Goal: Task Accomplishment & Management: Manage account settings

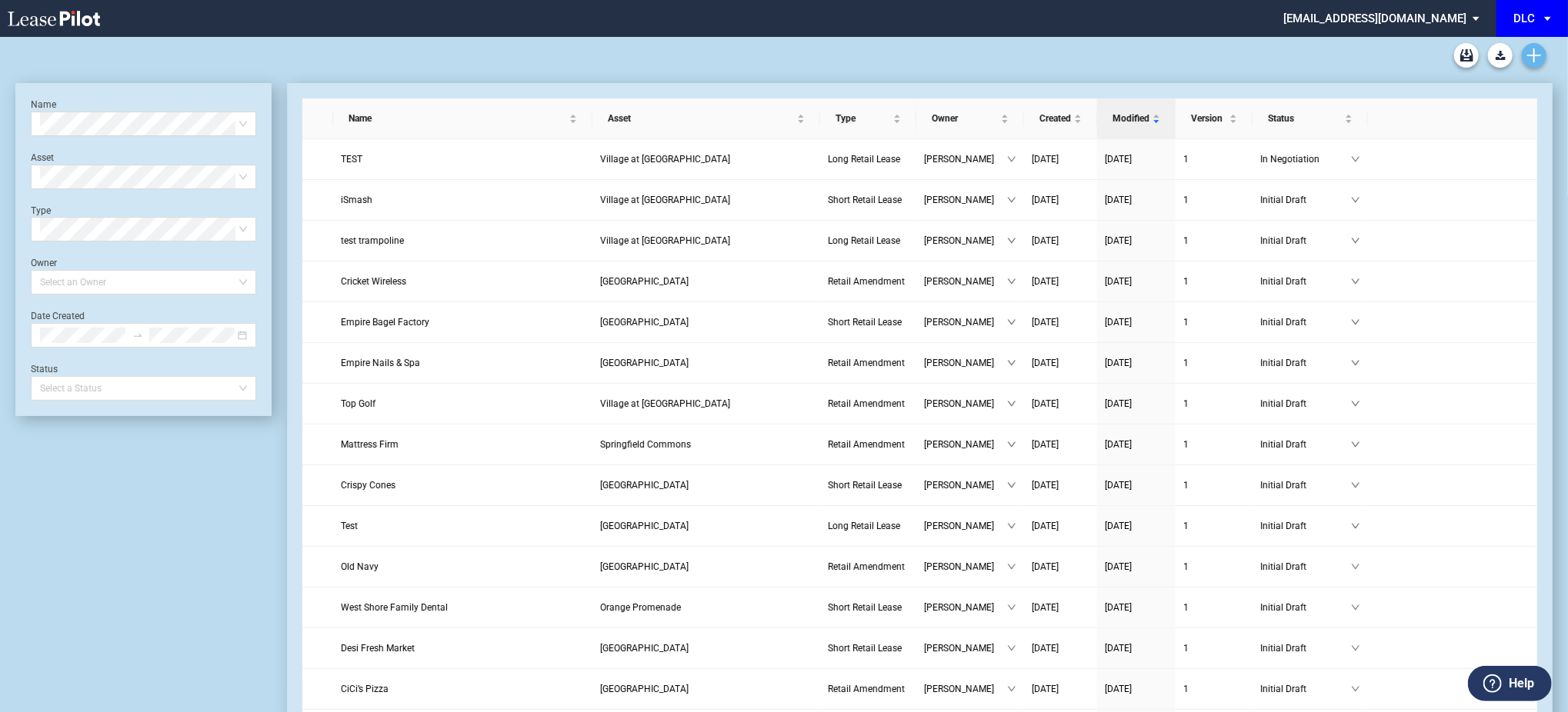
click at [1525, 47] on link "Create new document" at bounding box center [1534, 55] width 25 height 25
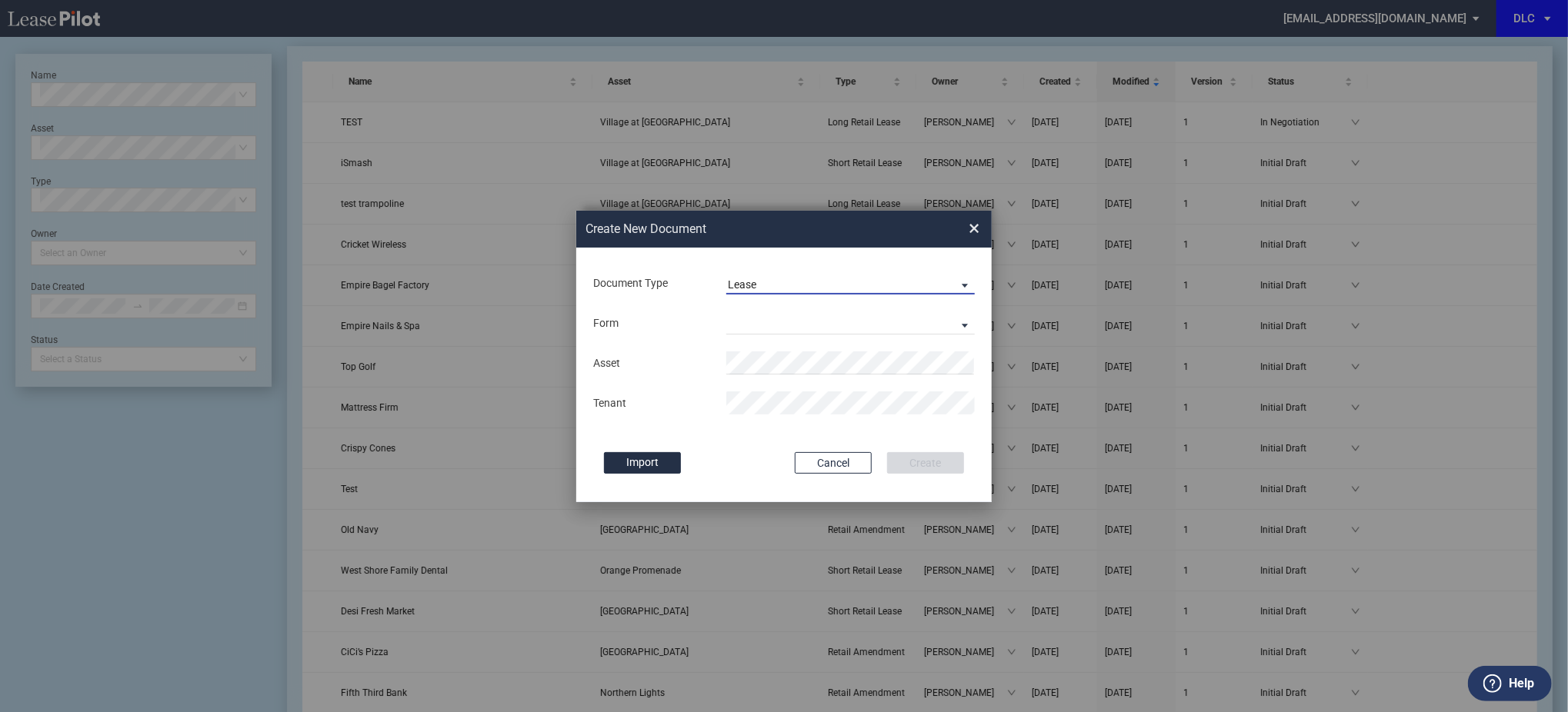
click at [785, 284] on span "Lease" at bounding box center [838, 285] width 221 height 16
click at [788, 324] on div "Amendment" at bounding box center [761, 321] width 67 height 17
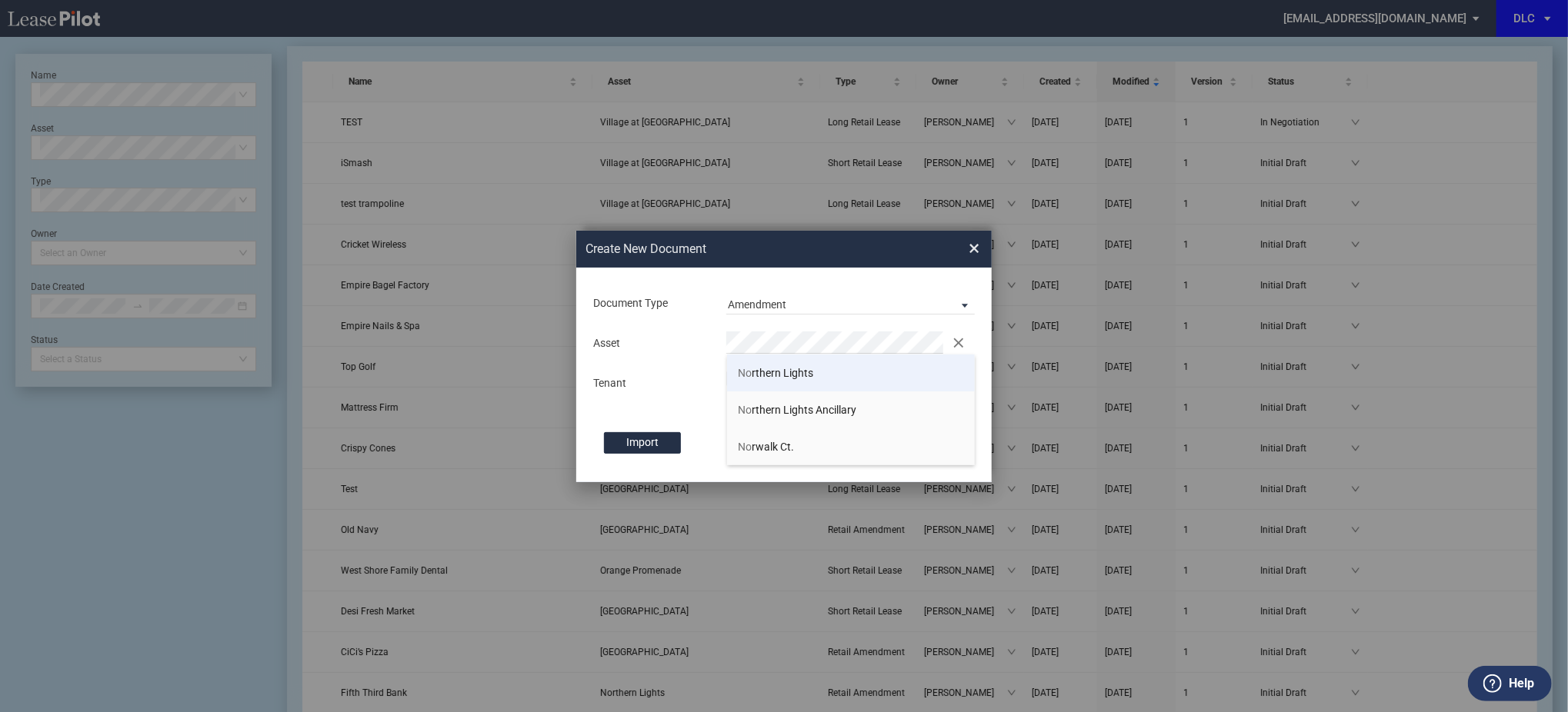
click at [785, 379] on span "No rthern Lights" at bounding box center [776, 372] width 76 height 12
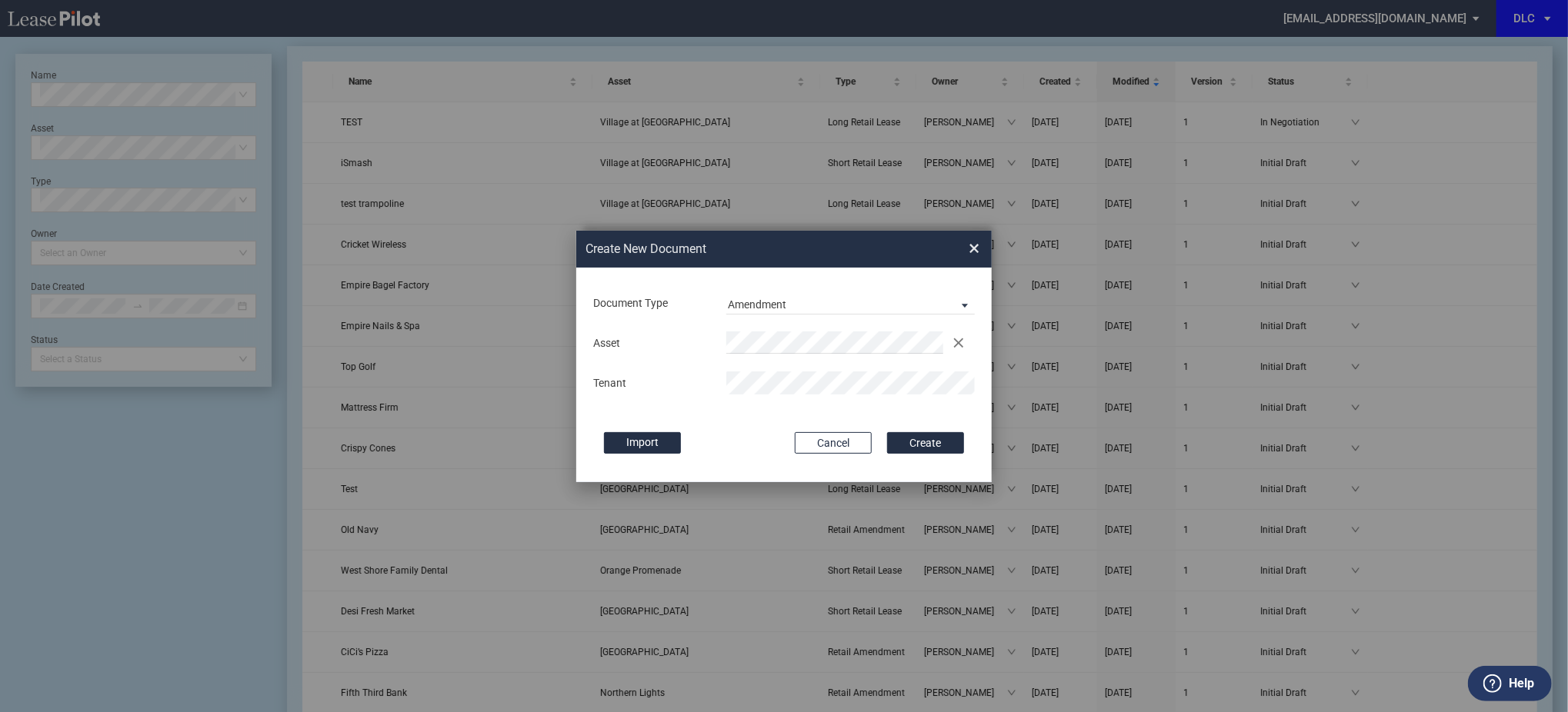
click at [887, 432] on button "Create" at bounding box center [925, 442] width 77 height 21
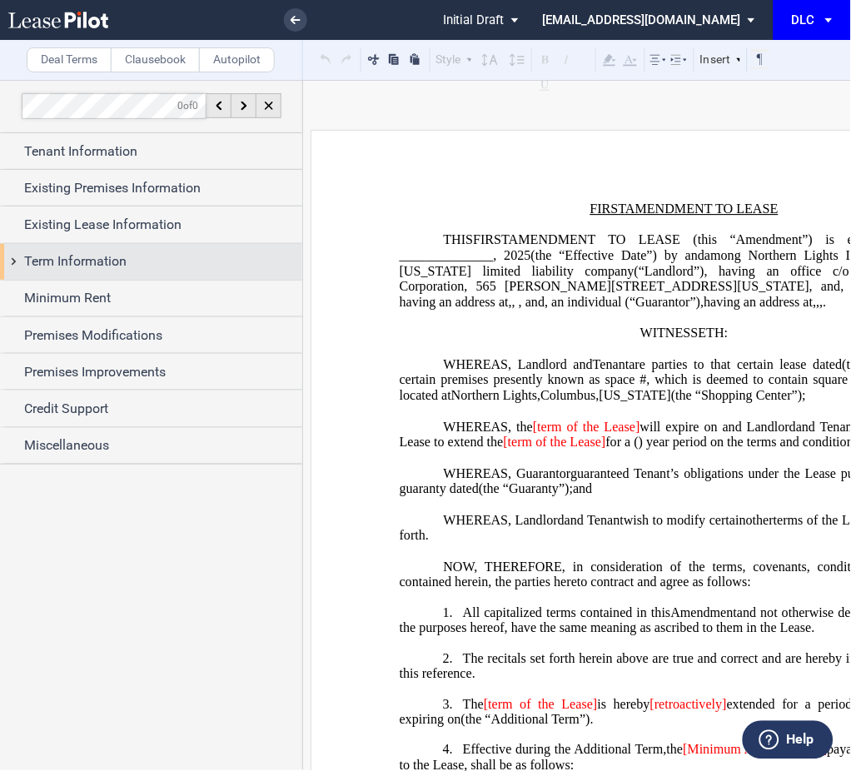
click at [137, 260] on div "Term Information" at bounding box center [163, 261] width 278 height 20
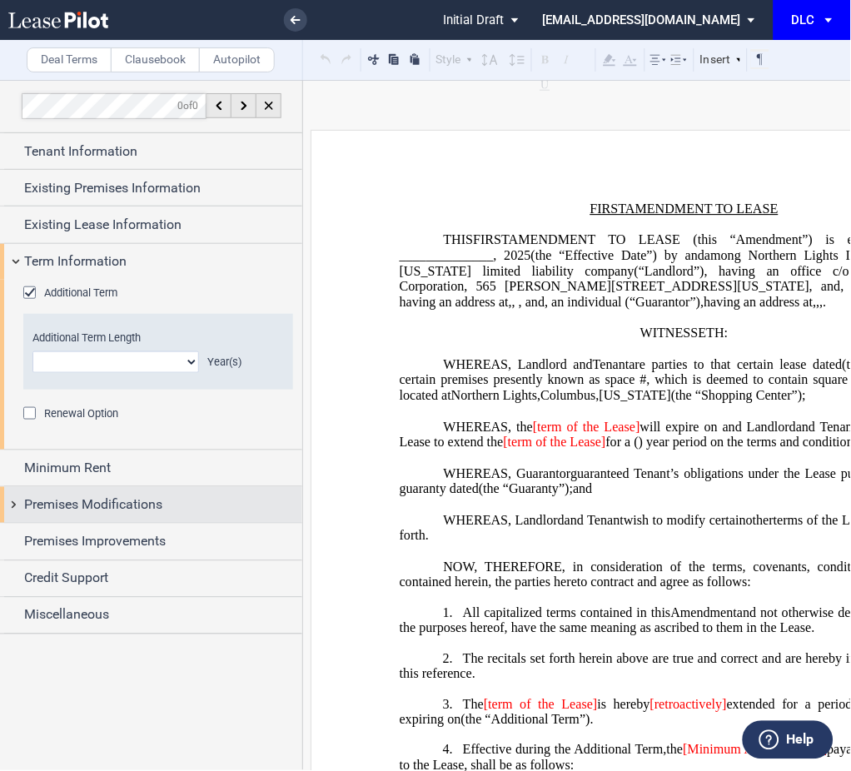
click at [114, 498] on span "Premises Modifications" at bounding box center [93, 505] width 138 height 20
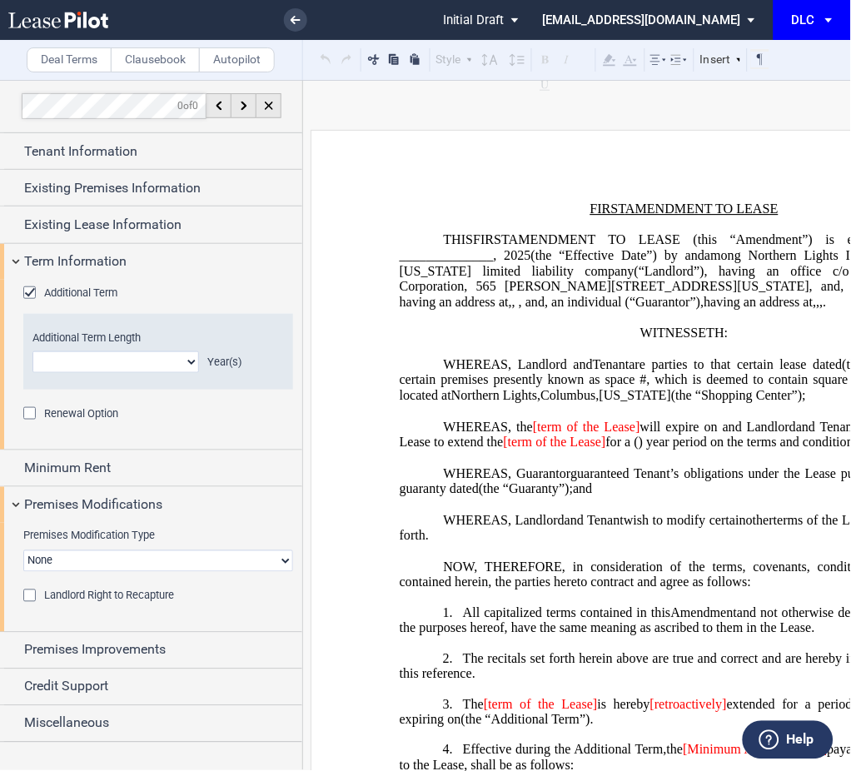
click at [107, 564] on select "None Expansion Relocation" at bounding box center [158, 561] width 270 height 22
select select "expansion"
click at [23, 550] on select "None Expansion Relocation" at bounding box center [158, 561] width 270 height 22
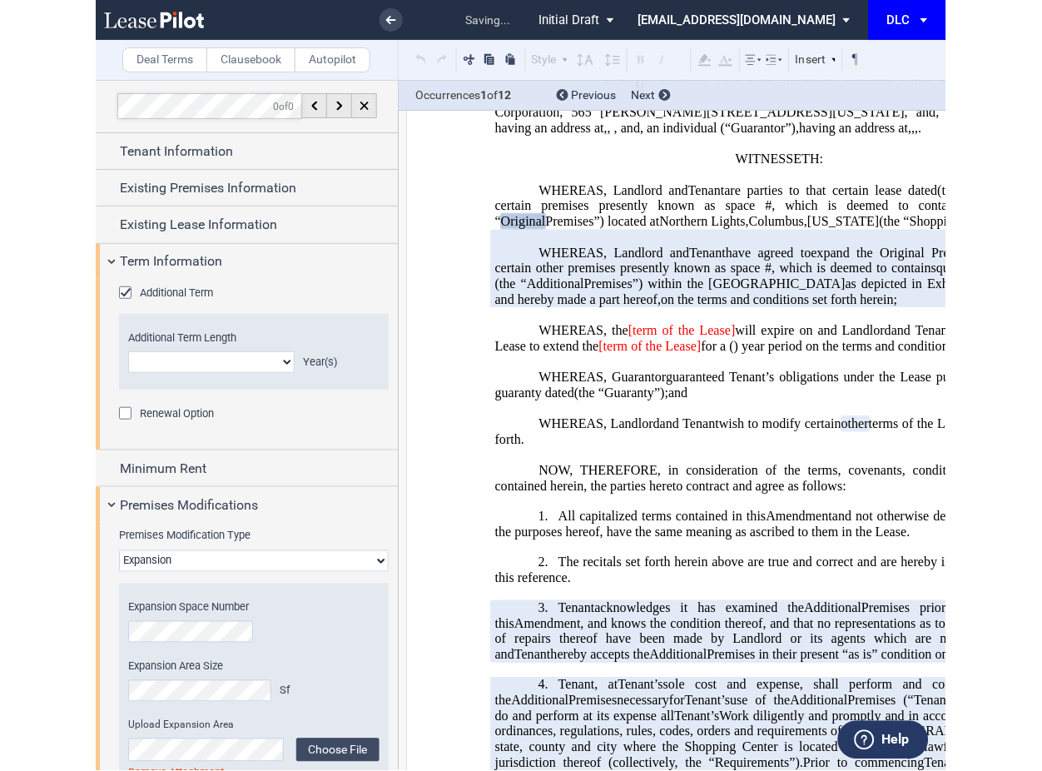
scroll to position [221, 0]
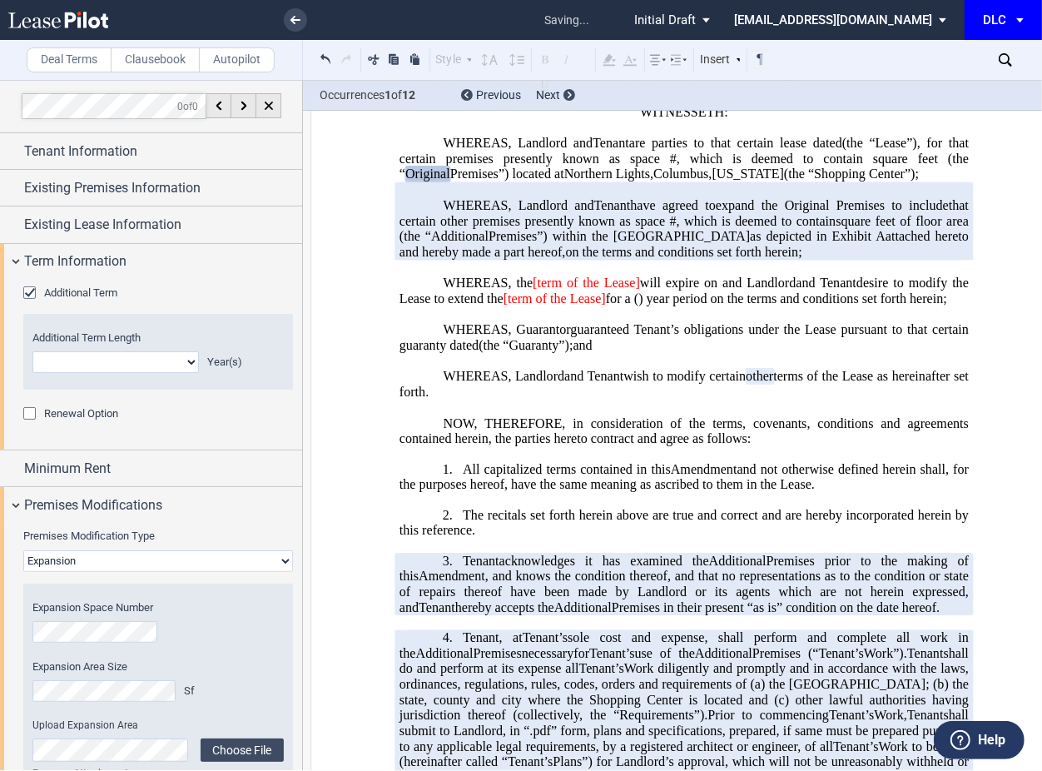
click at [1001, 64] on icon at bounding box center [1005, 59] width 13 height 13
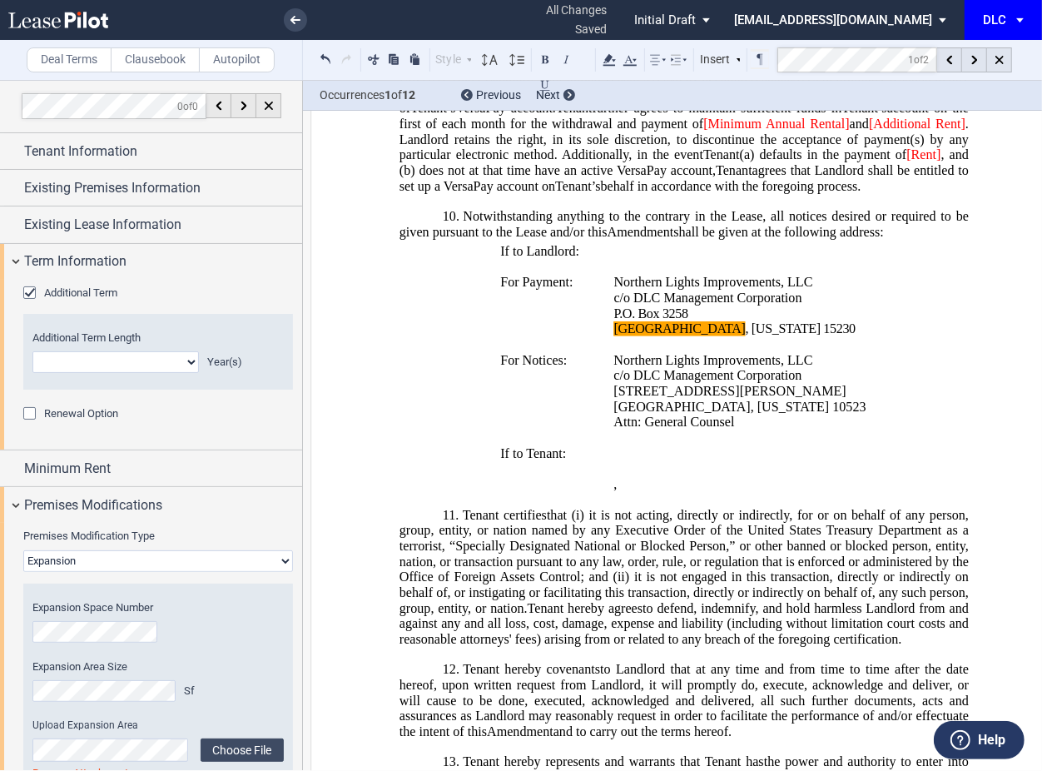
scroll to position [1881, 0]
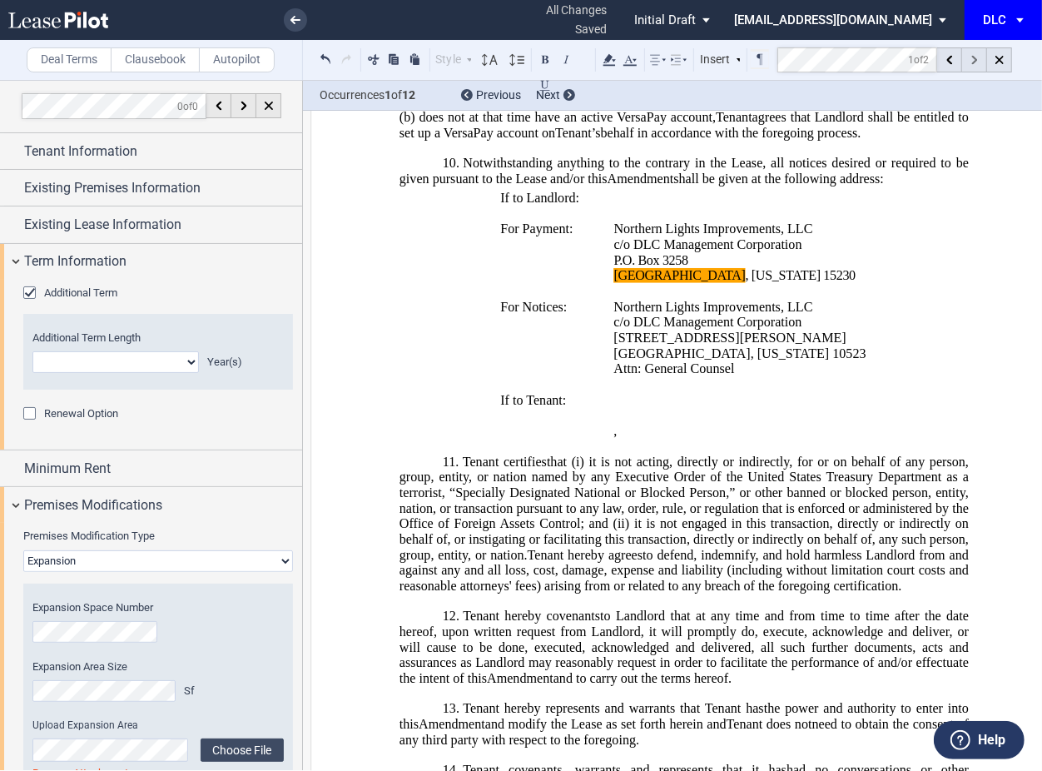
click at [978, 60] on div at bounding box center [974, 59] width 25 height 25
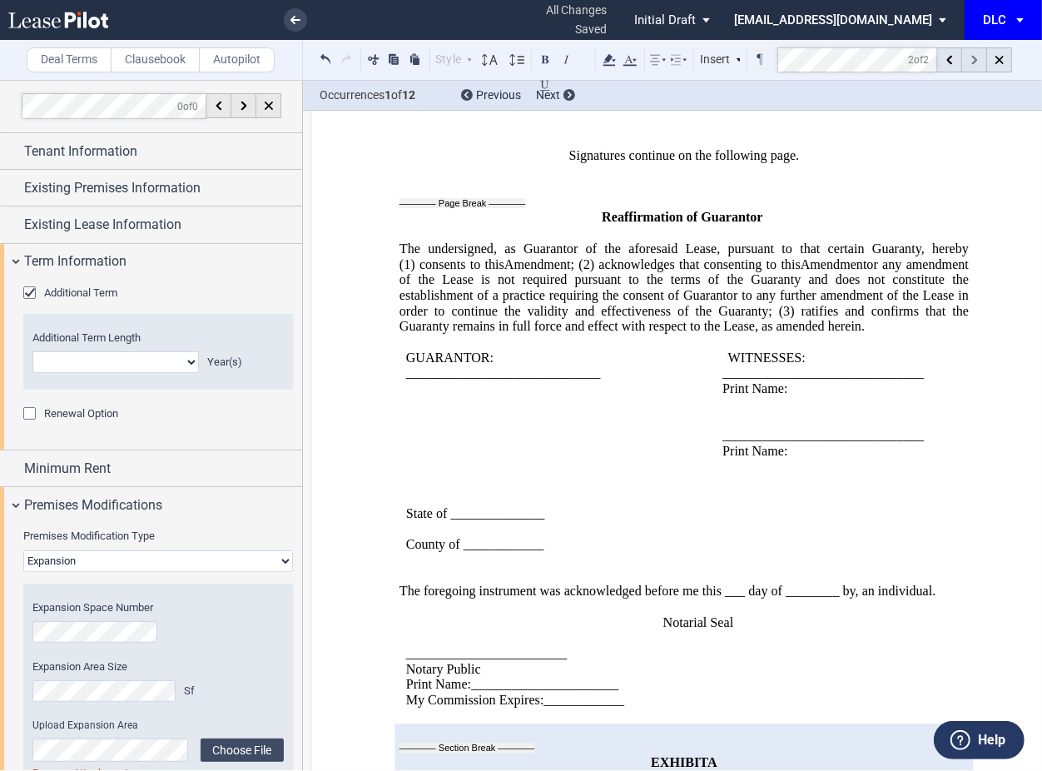
scroll to position [5992, 0]
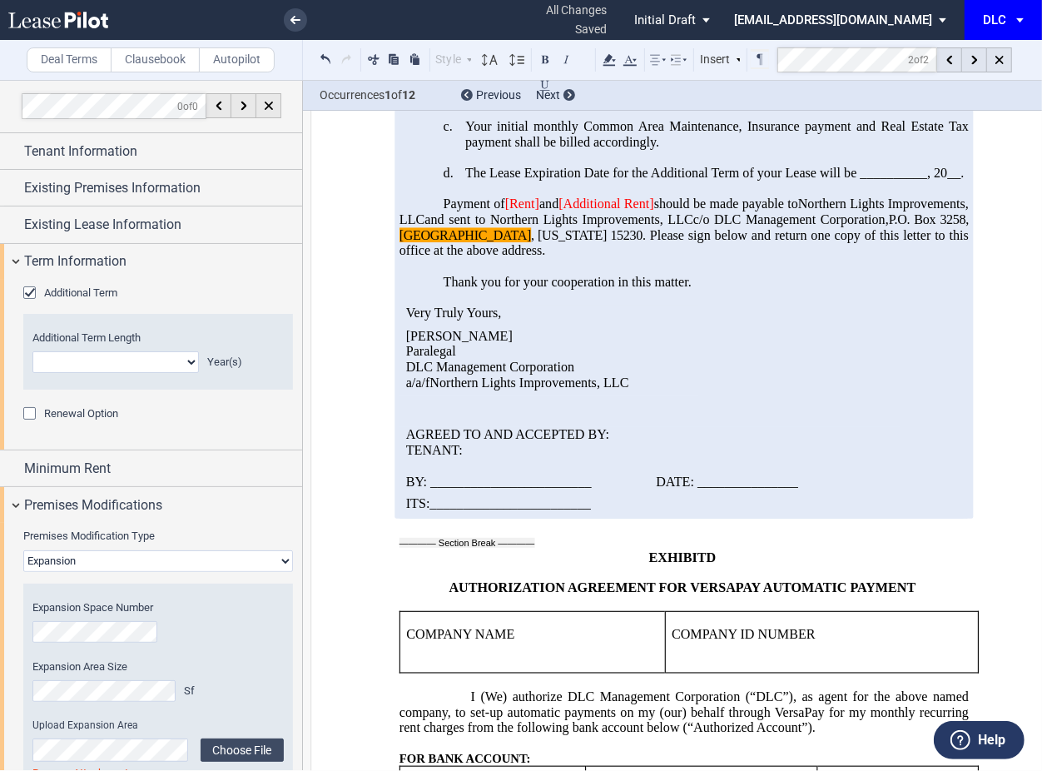
click at [83, 22] on use at bounding box center [58, 20] width 100 height 17
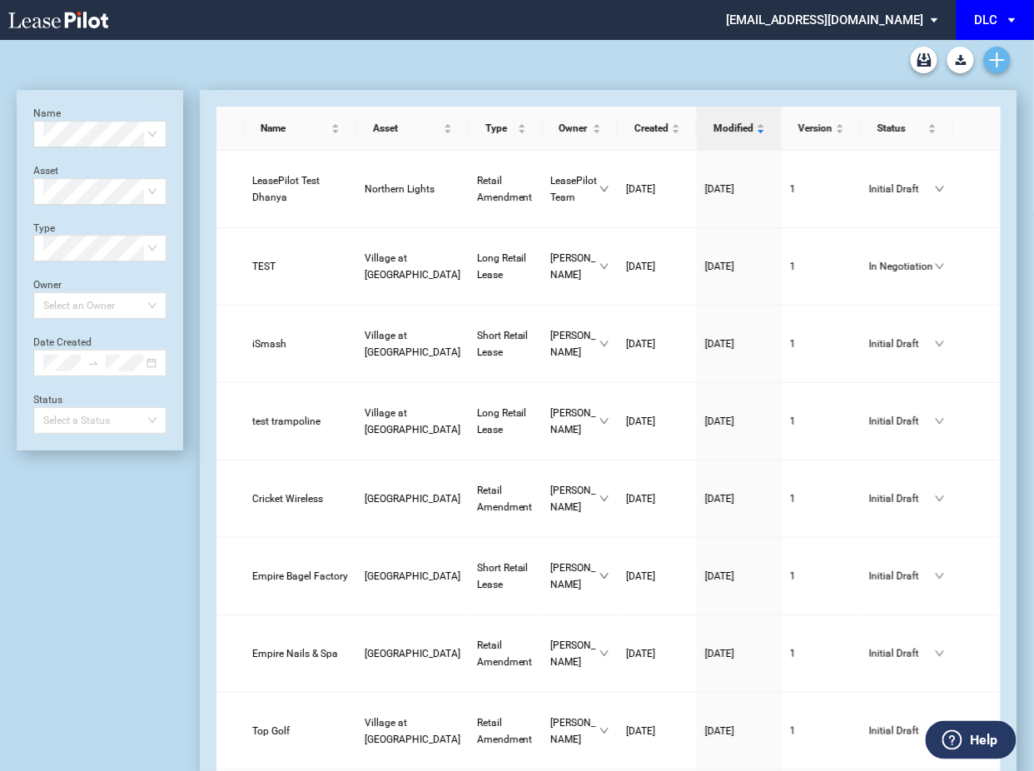
click at [993, 65] on icon "Create new document" at bounding box center [997, 59] width 15 height 15
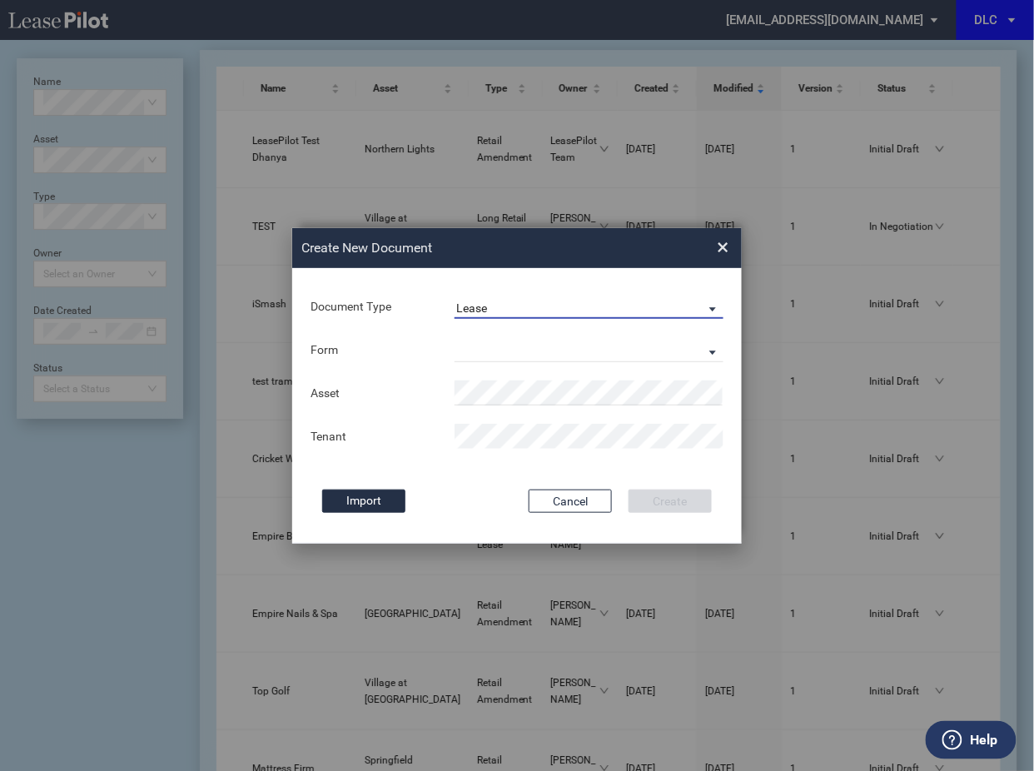
click at [499, 306] on span "Lease" at bounding box center [575, 309] width 239 height 17
click at [499, 342] on div "Amendment" at bounding box center [492, 348] width 72 height 18
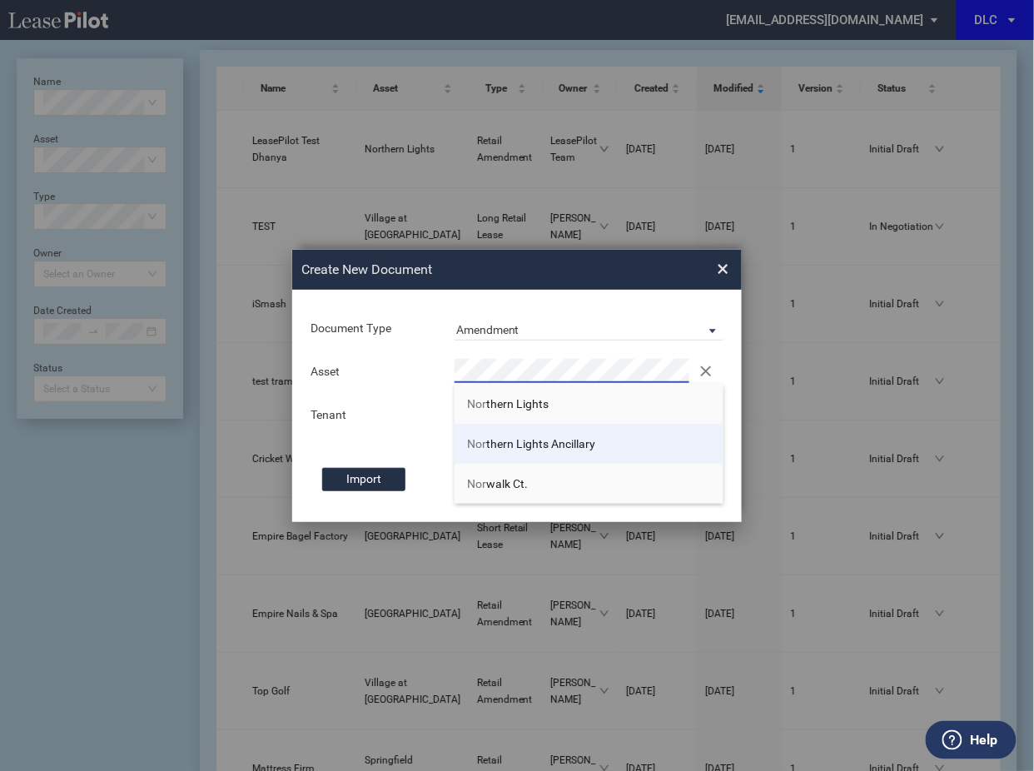
click at [489, 445] on span "Nor thern Lights Ancillary" at bounding box center [531, 443] width 128 height 13
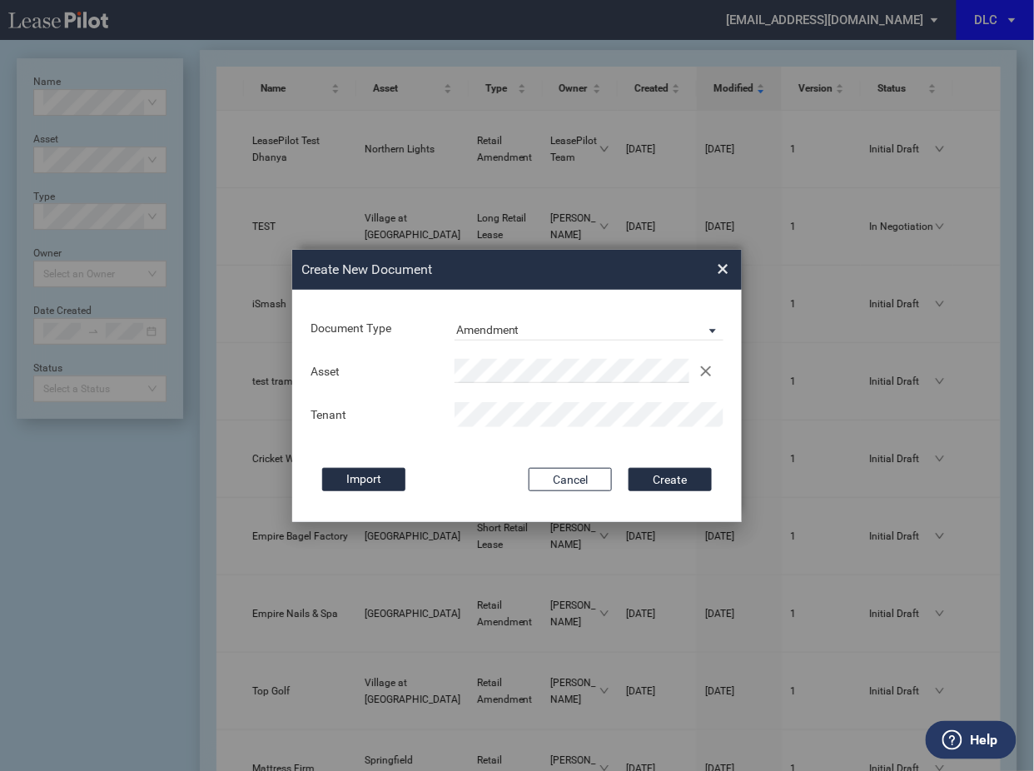
click at [629, 468] on button "Create" at bounding box center [670, 479] width 83 height 23
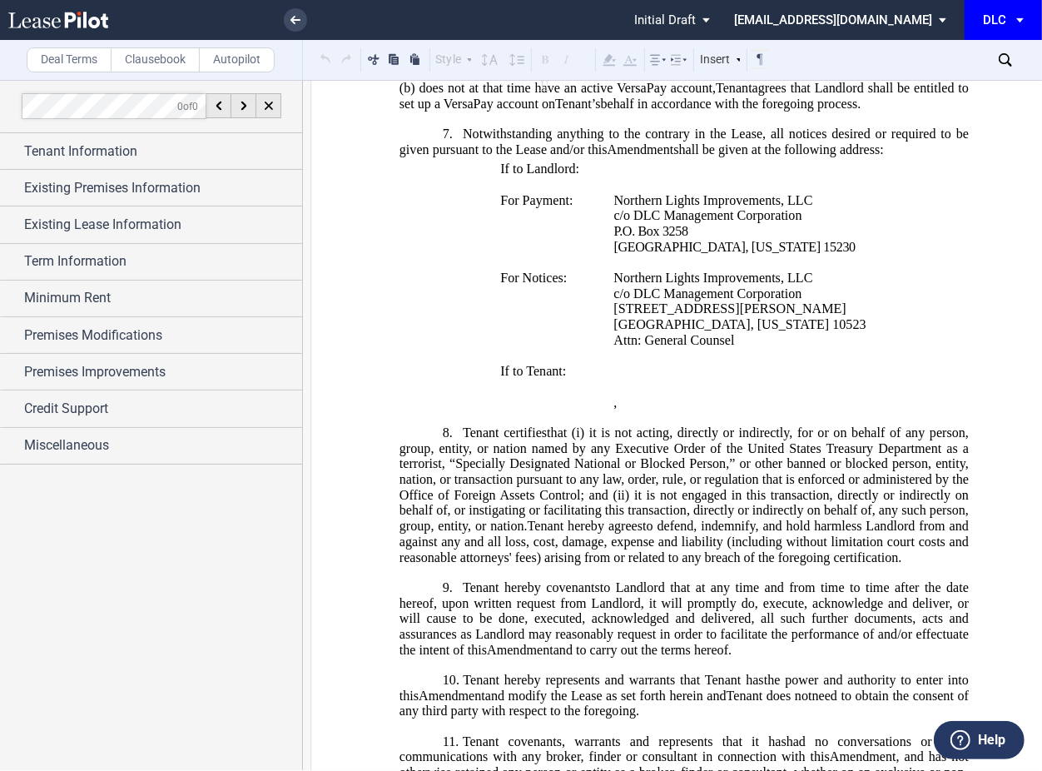
scroll to position [999, 0]
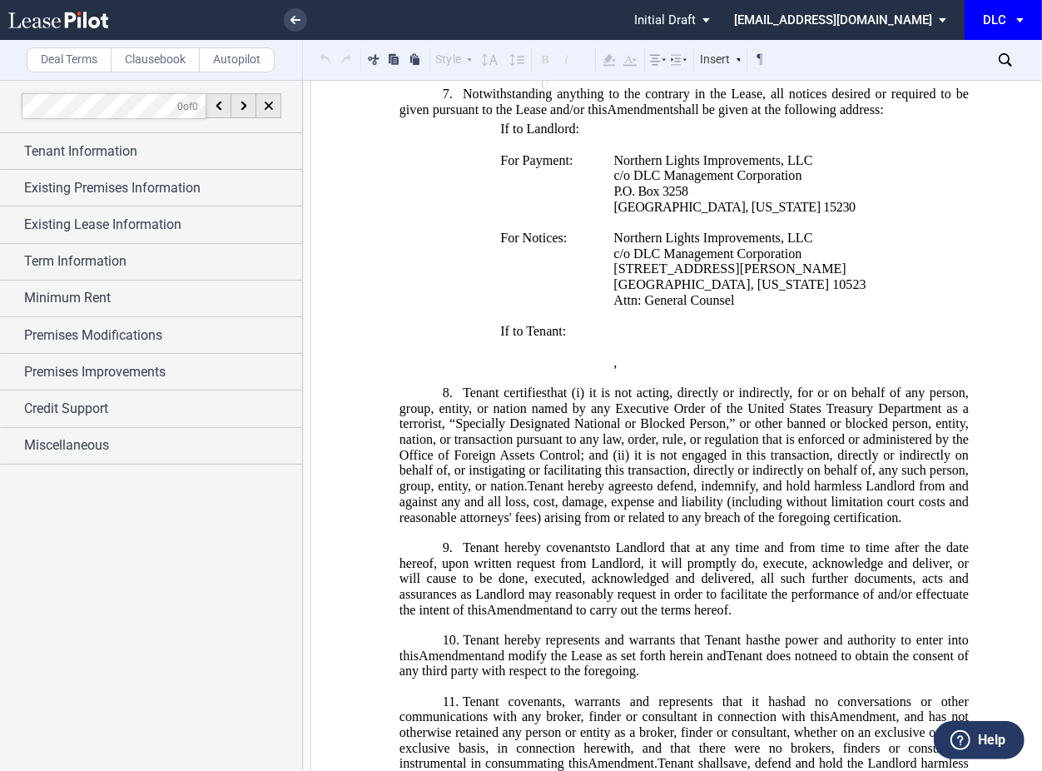
click at [1001, 55] on use at bounding box center [1005, 59] width 13 height 13
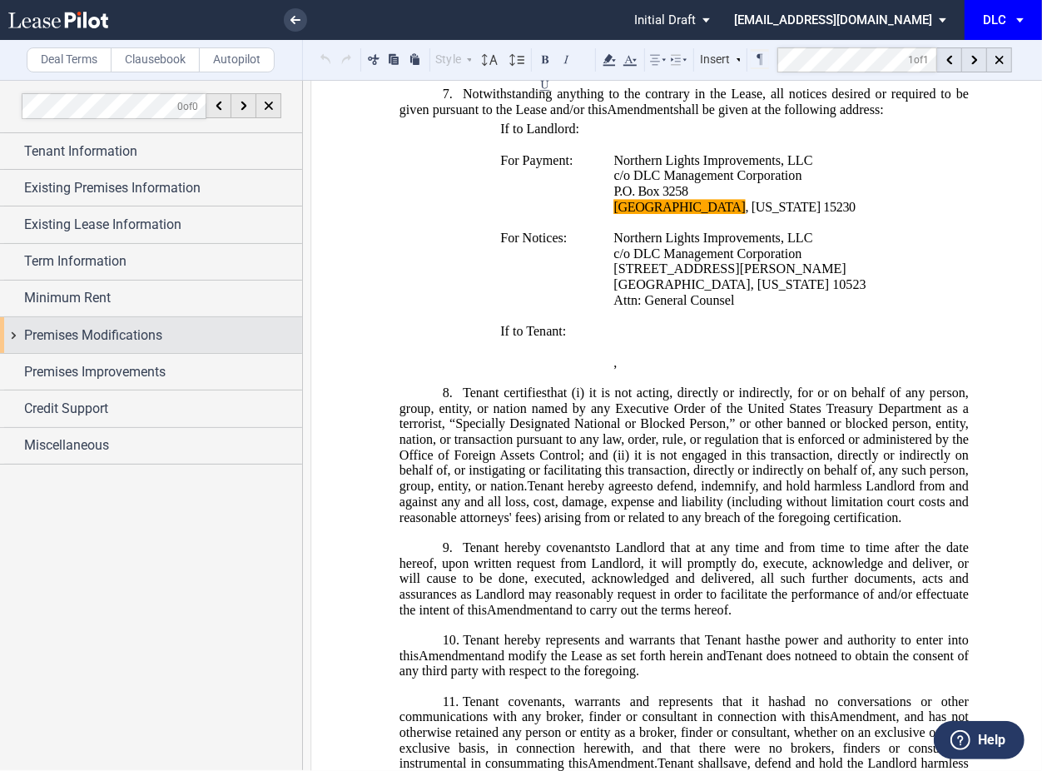
click at [57, 346] on div "Premises Modifications" at bounding box center [151, 335] width 302 height 36
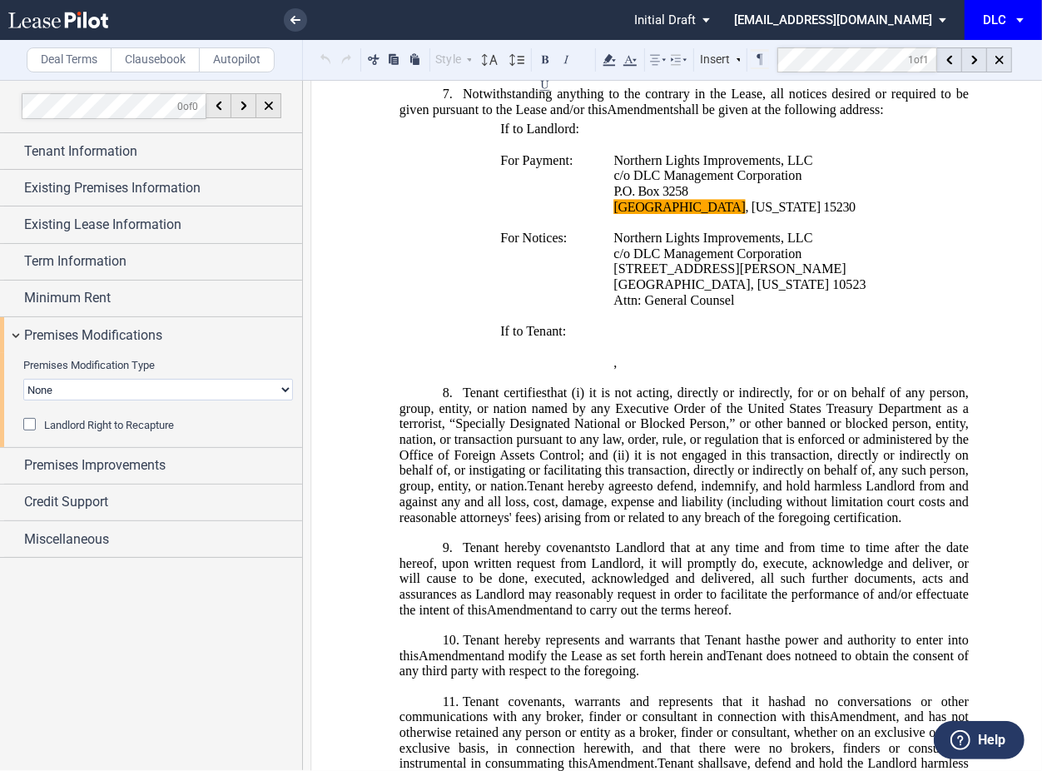
drag, startPoint x: 73, startPoint y: 380, endPoint x: 82, endPoint y: 400, distance: 20.9
click at [73, 381] on select "None Expansion Relocation" at bounding box center [158, 390] width 270 height 22
click at [23, 380] on select "None Expansion Relocation" at bounding box center [158, 391] width 270 height 22
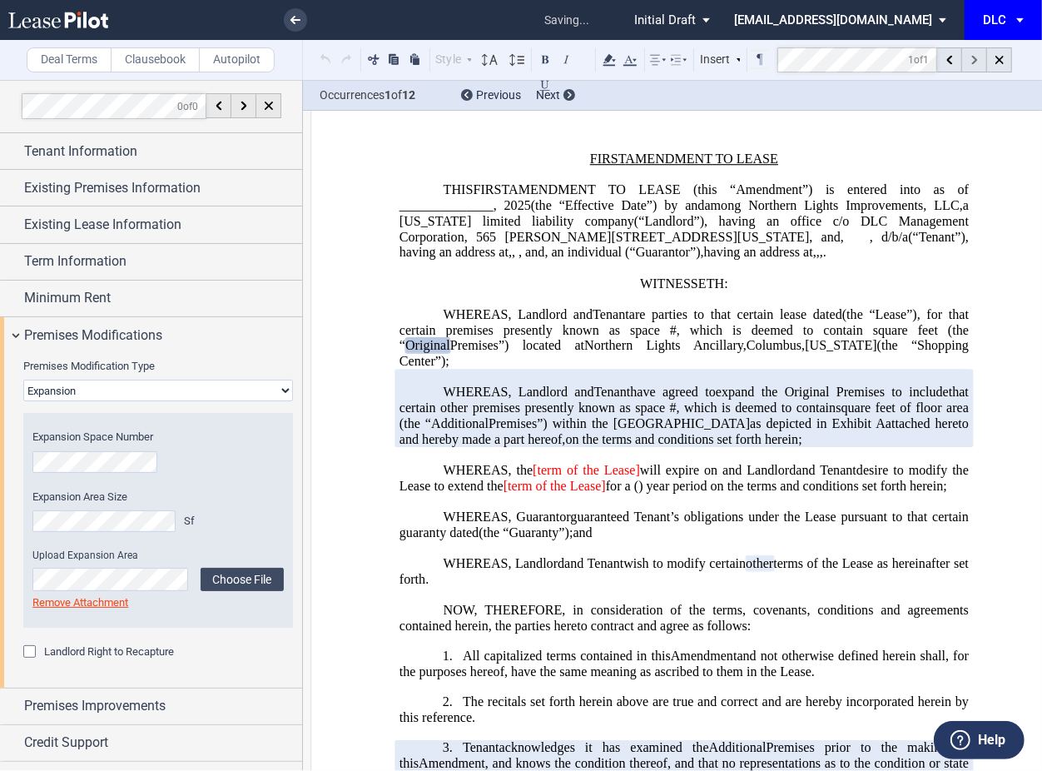
click at [968, 58] on div at bounding box center [974, 59] width 25 height 25
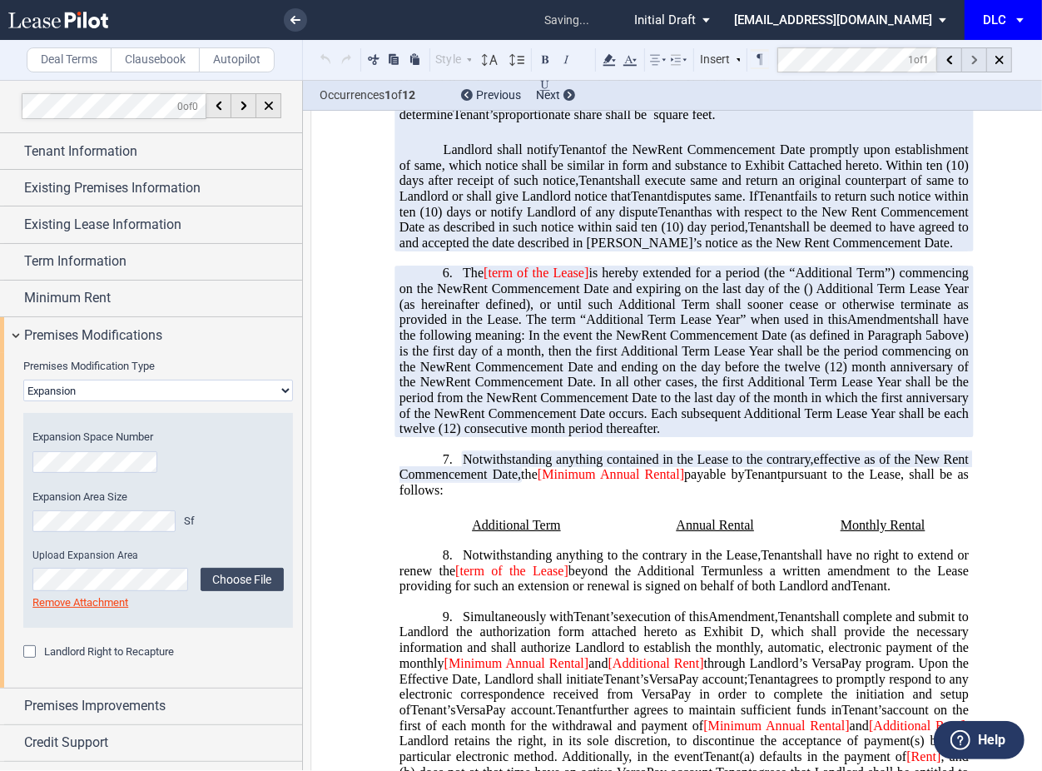
scroll to position [1881, 0]
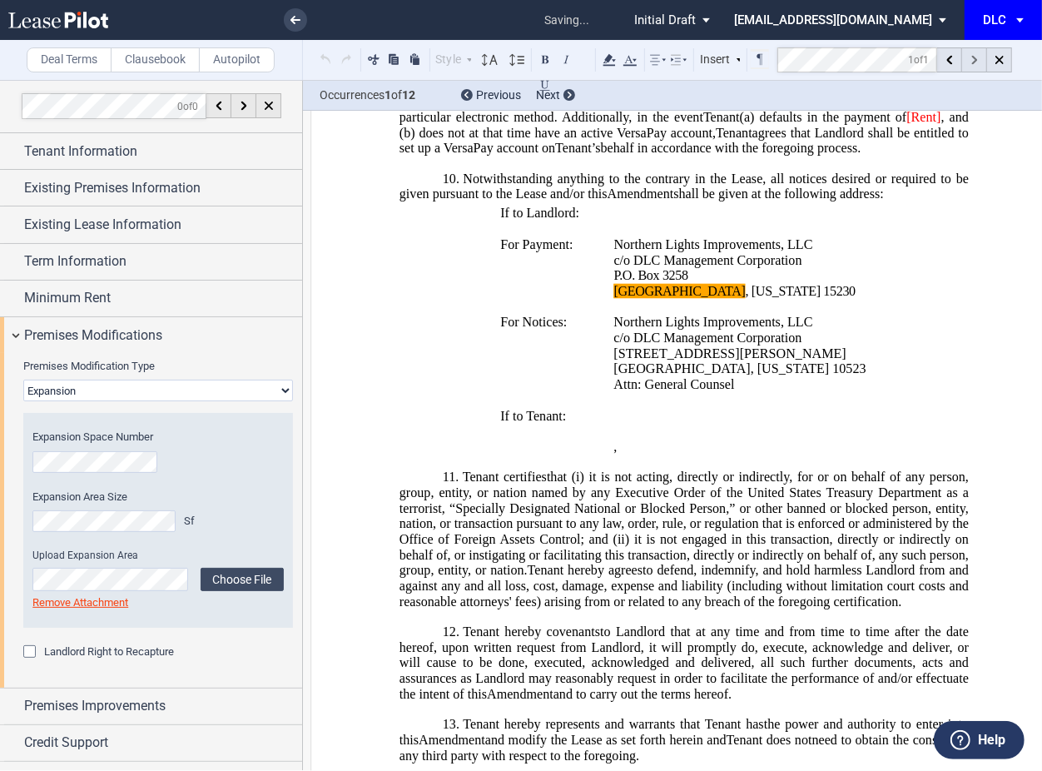
click at [968, 58] on div at bounding box center [974, 59] width 25 height 25
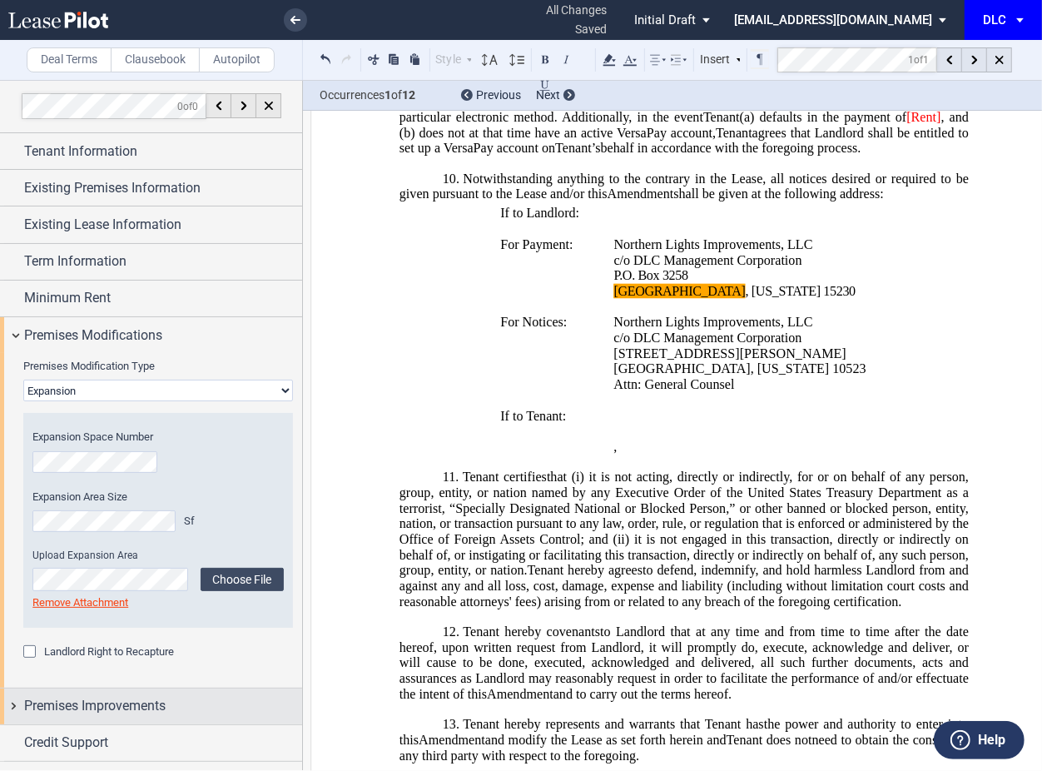
click at [94, 711] on span "Premises Improvements" at bounding box center [95, 706] width 142 height 20
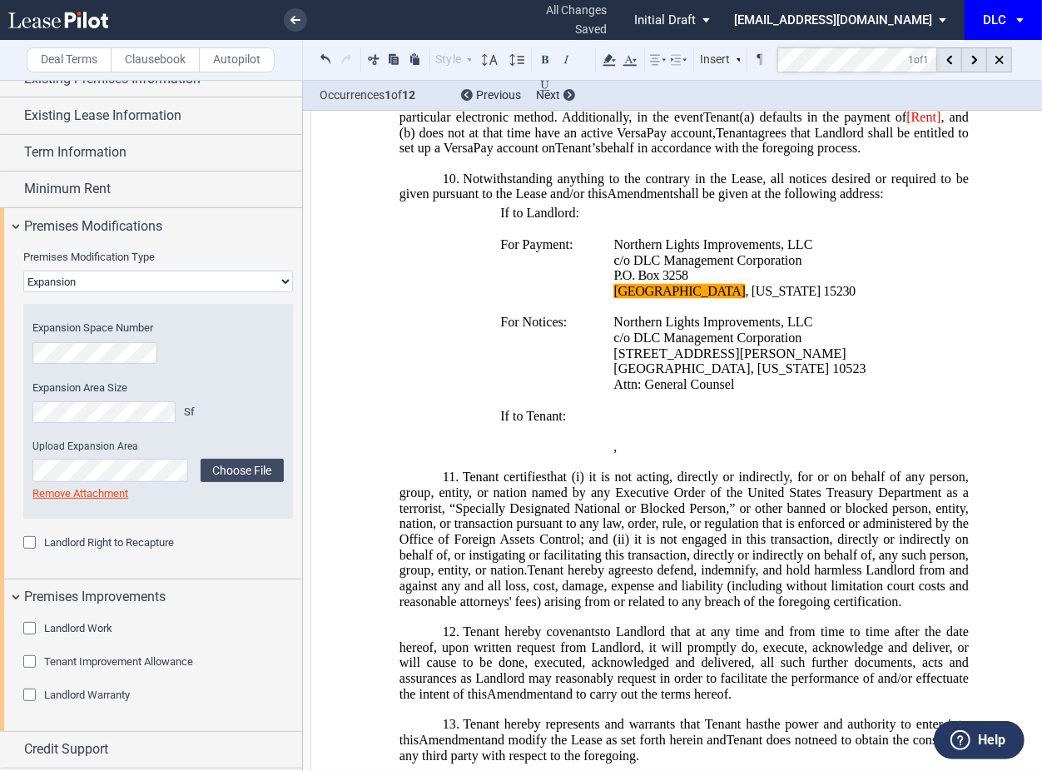
click at [123, 674] on div "Tenant Improvement Allowance Amount $" at bounding box center [158, 670] width 270 height 33
click at [126, 663] on span "Tenant Improvement Allowance" at bounding box center [118, 661] width 149 height 12
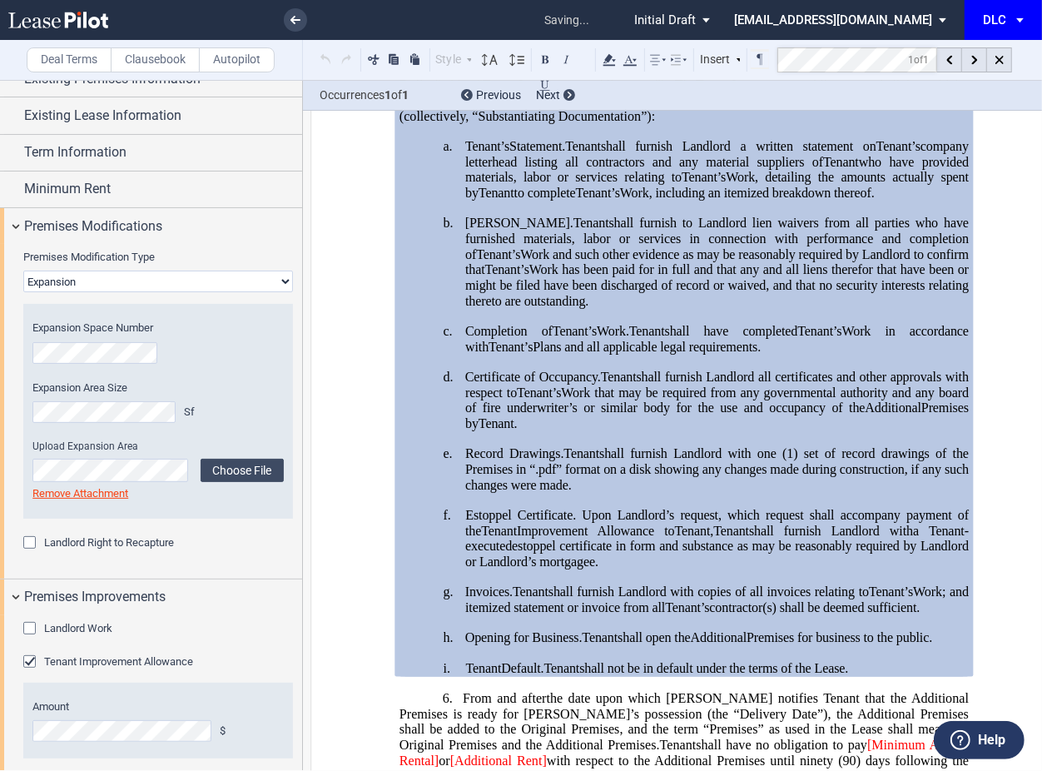
scroll to position [1606, 0]
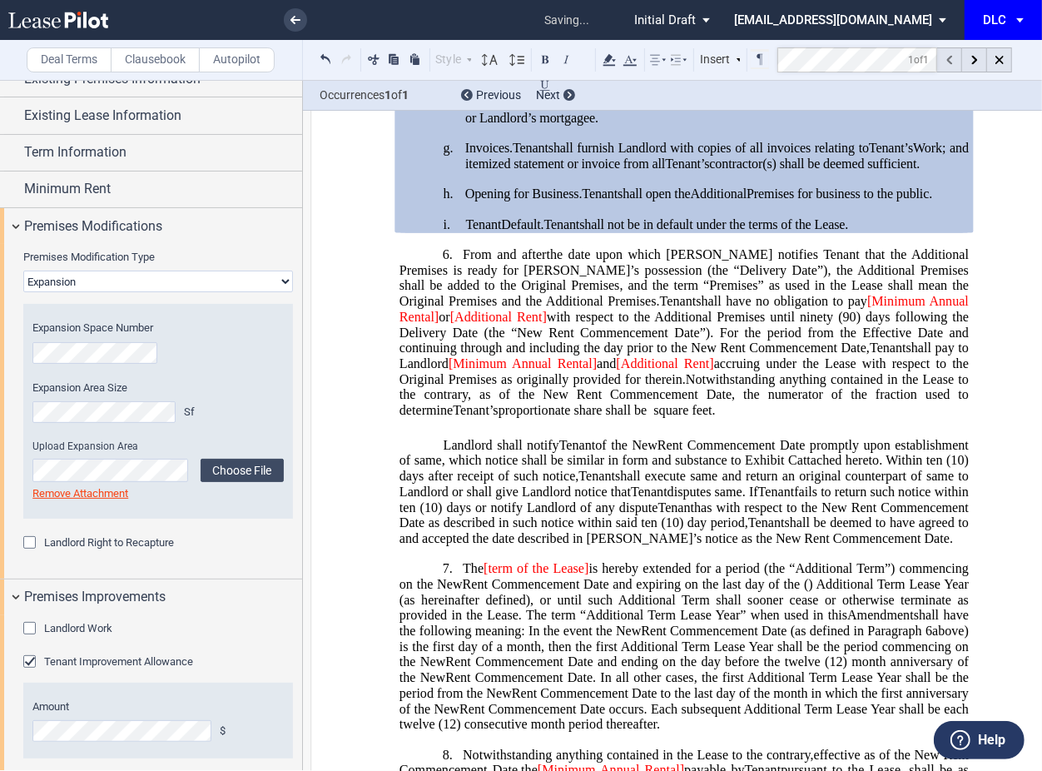
click at [940, 61] on div at bounding box center [949, 59] width 25 height 25
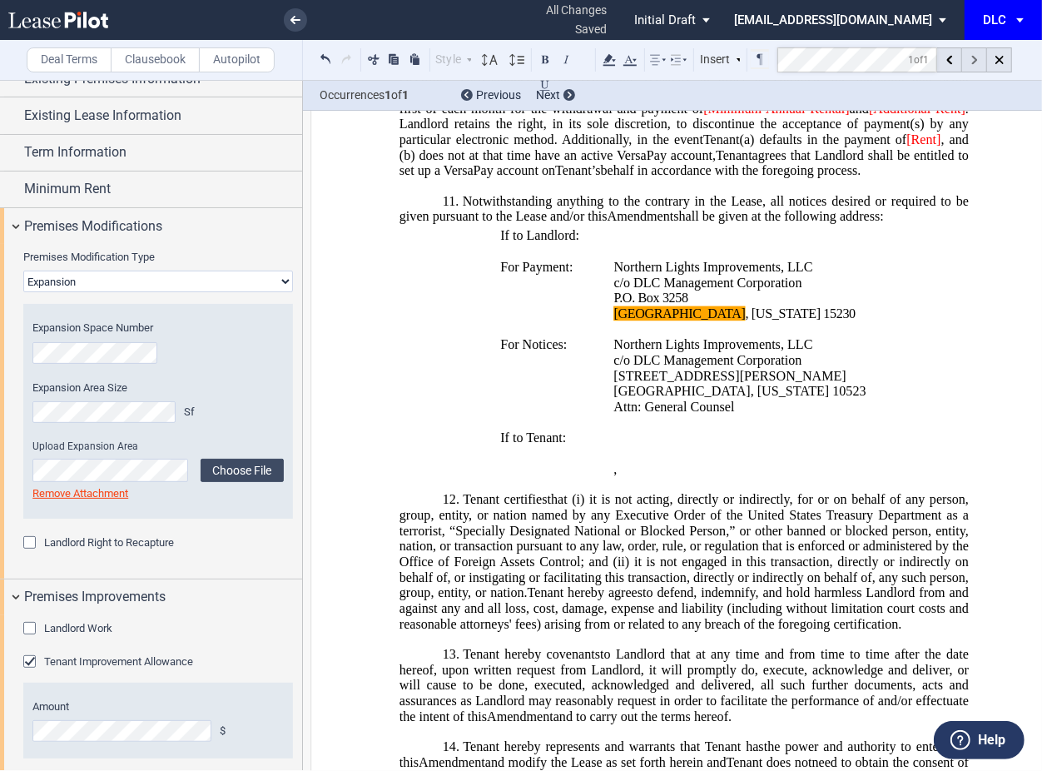
scroll to position [2542, 0]
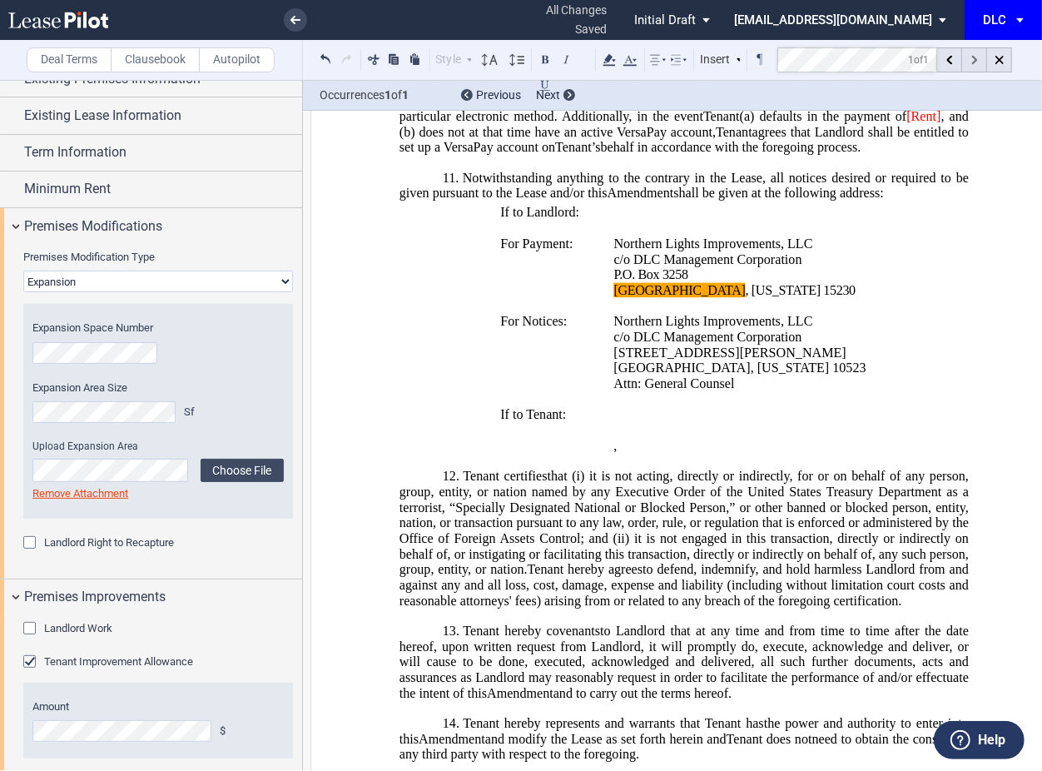
click at [964, 53] on div at bounding box center [974, 59] width 25 height 25
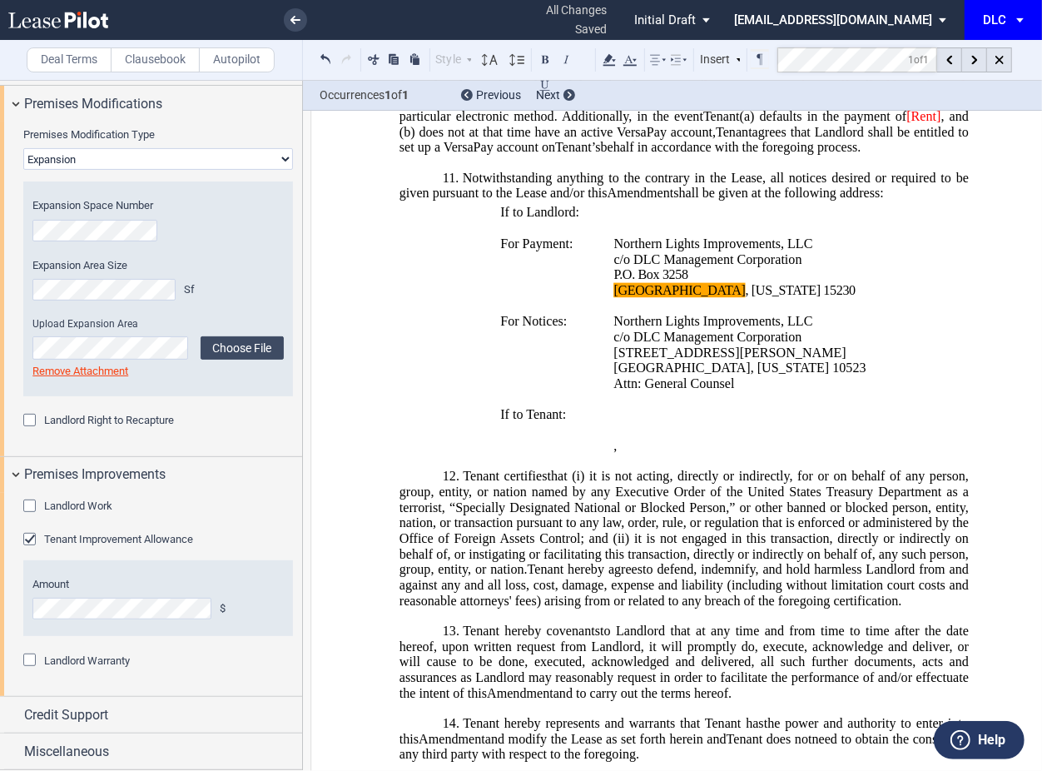
click at [90, 503] on span "Landlord Work" at bounding box center [78, 505] width 68 height 12
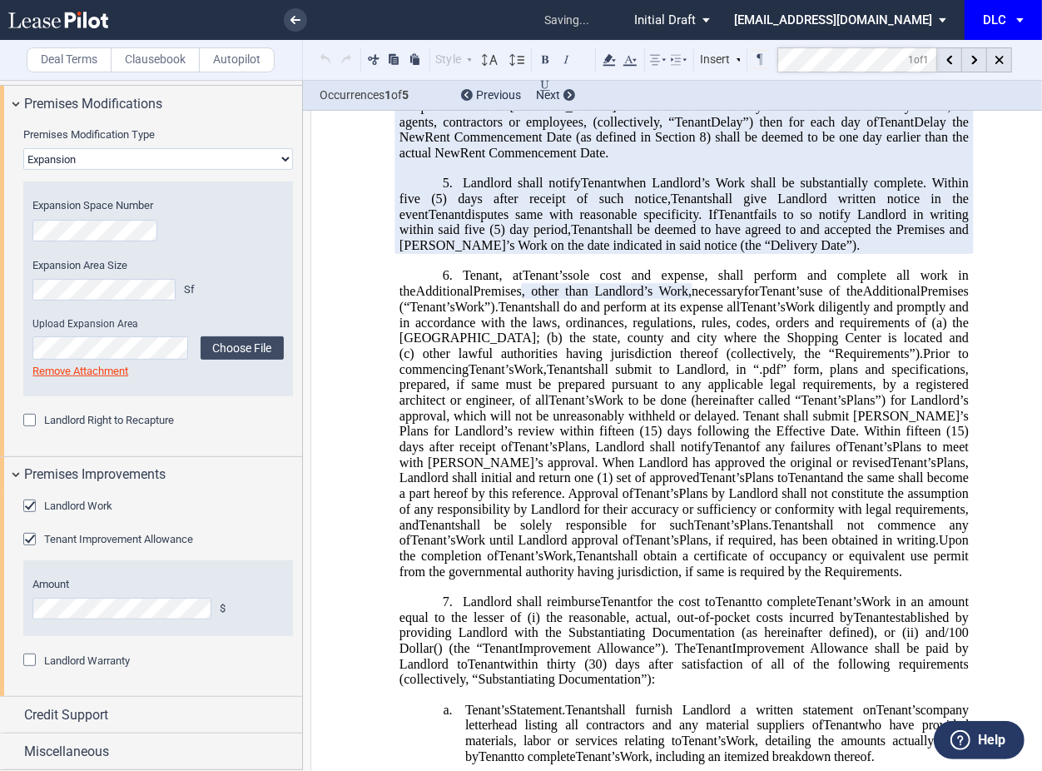
scroll to position [524, 0]
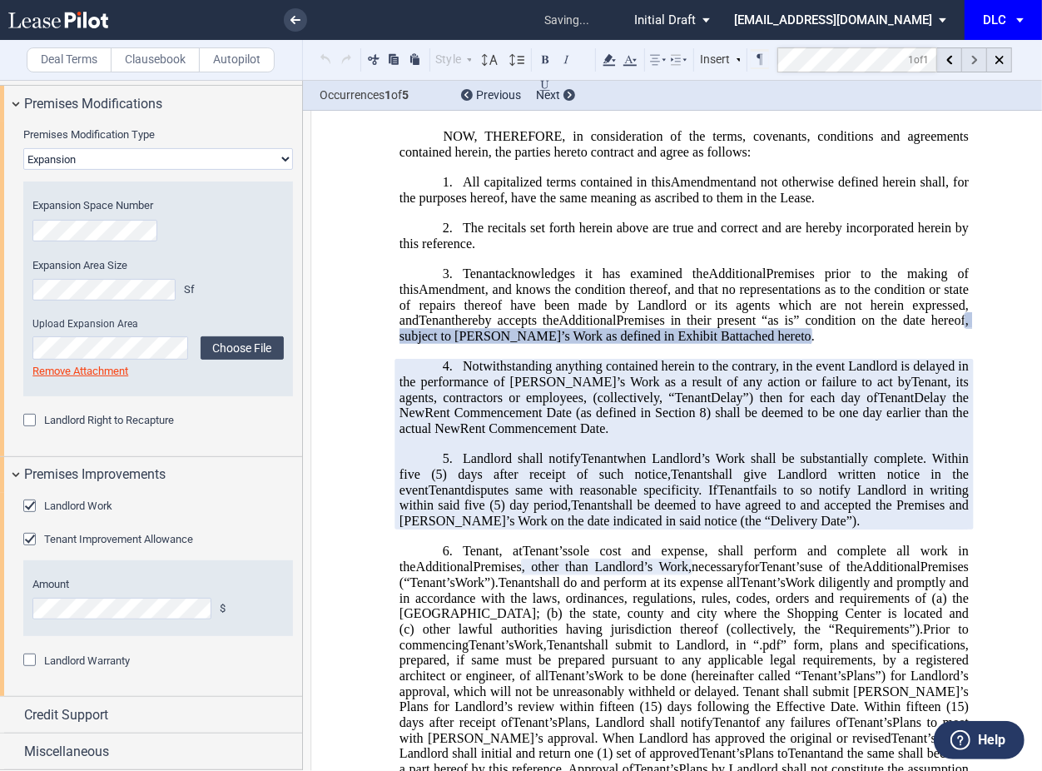
click at [980, 64] on div at bounding box center [974, 59] width 25 height 25
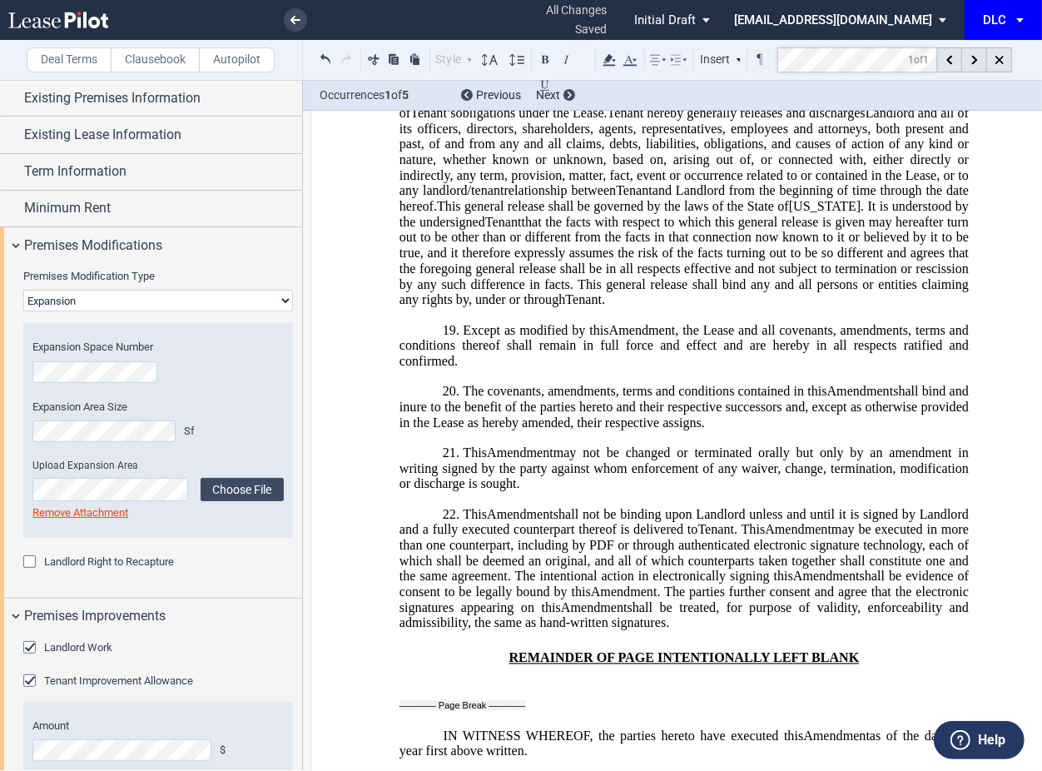
scroll to position [221, 0]
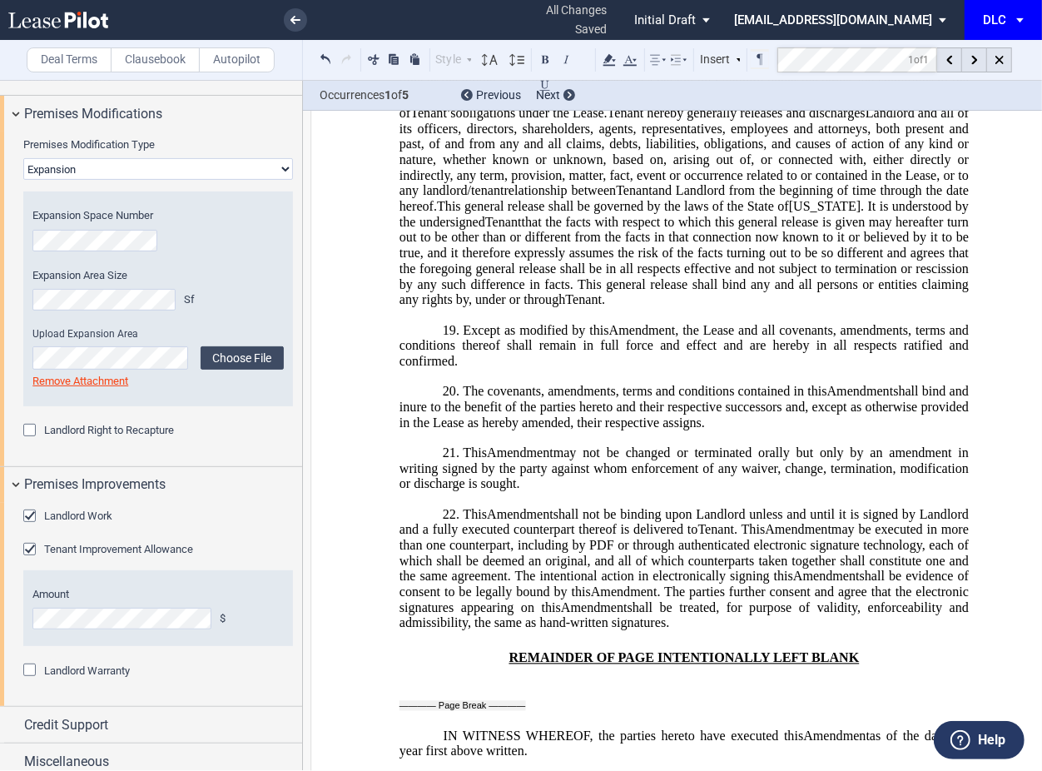
click at [196, 170] on select "None Expansion Relocation" at bounding box center [158, 169] width 270 height 22
click at [23, 158] on select "None Expansion Relocation" at bounding box center [158, 169] width 270 height 22
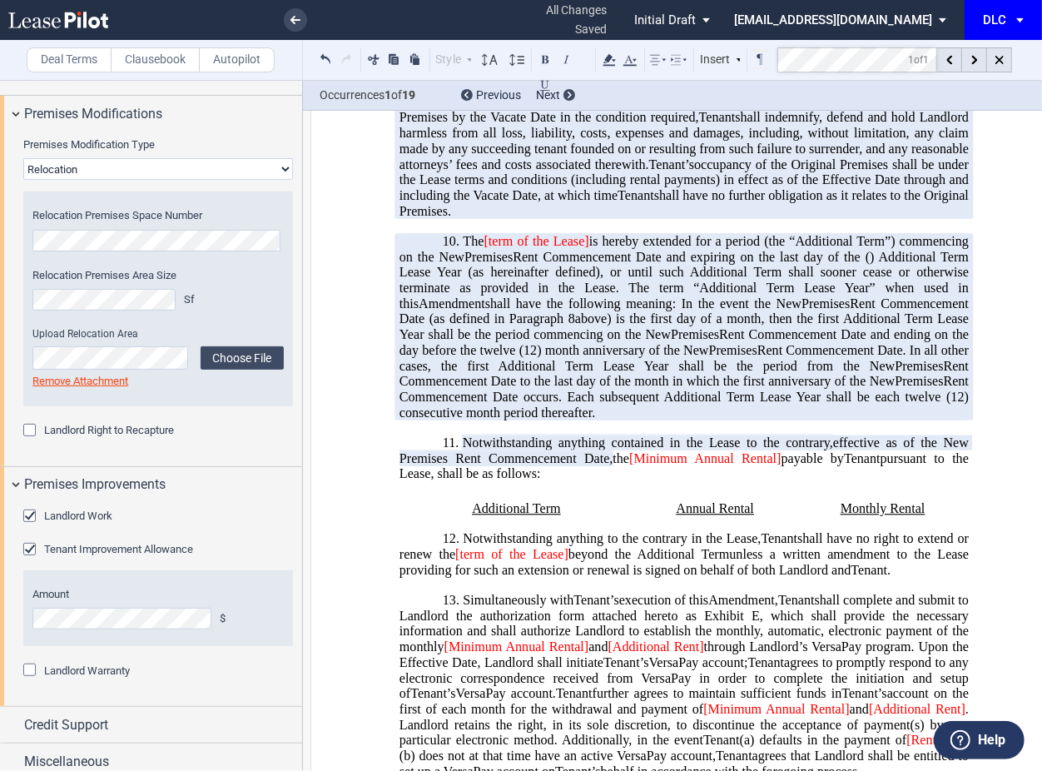
scroll to position [3269, 0]
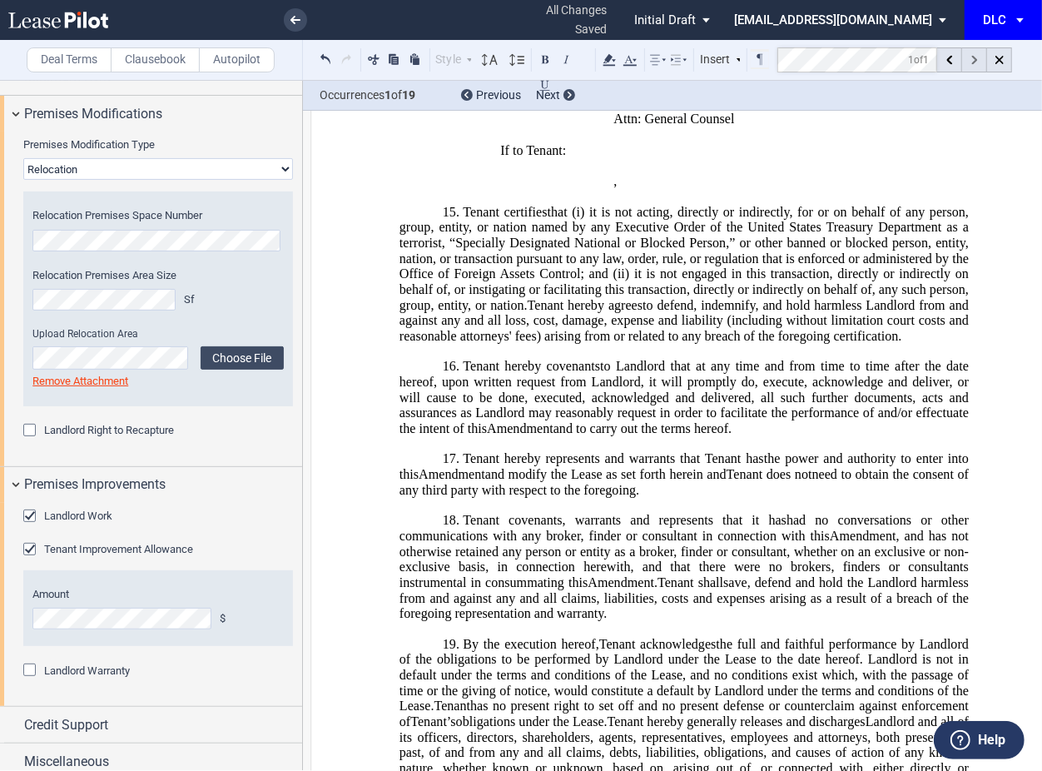
click at [982, 66] on div at bounding box center [974, 59] width 25 height 25
click at [977, 66] on div at bounding box center [974, 59] width 25 height 25
click at [593, 71] on md-toolbar "Deal Terms Clausebook Autopilot Style Normal 8pt 9pt 10pt 10.5pt 11pt 12pt 14pt…" at bounding box center [521, 60] width 1042 height 41
click at [983, 58] on div at bounding box center [974, 59] width 25 height 25
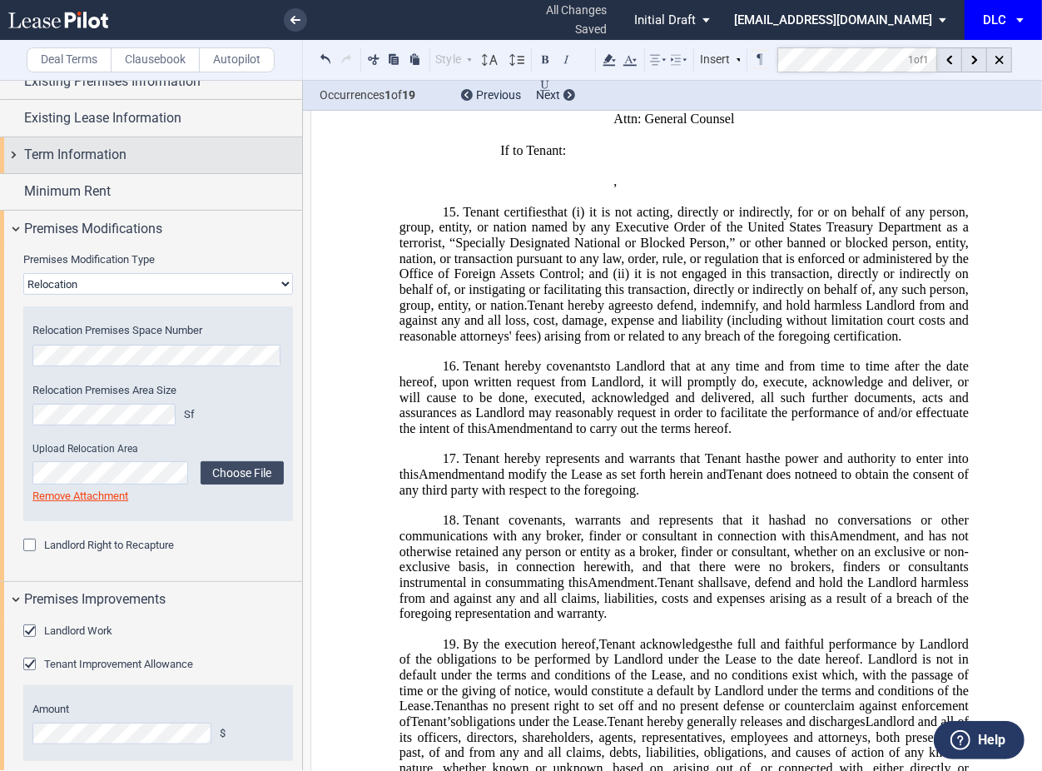
scroll to position [0, 0]
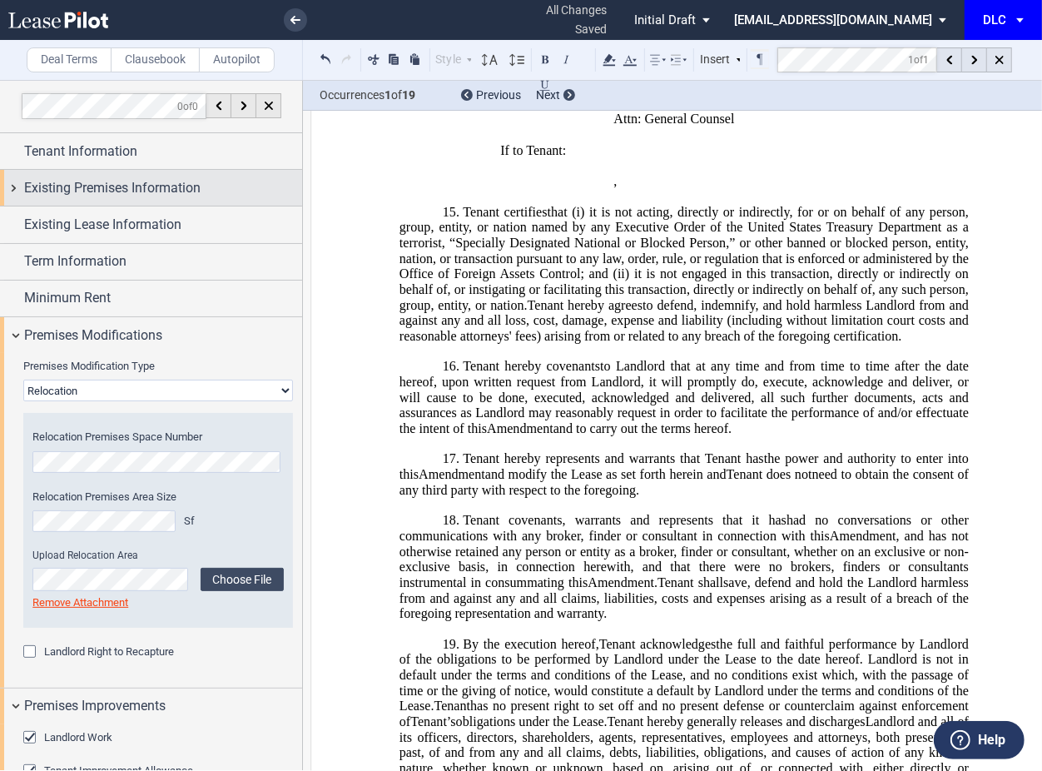
click at [152, 181] on span "Existing Premises Information" at bounding box center [112, 188] width 176 height 20
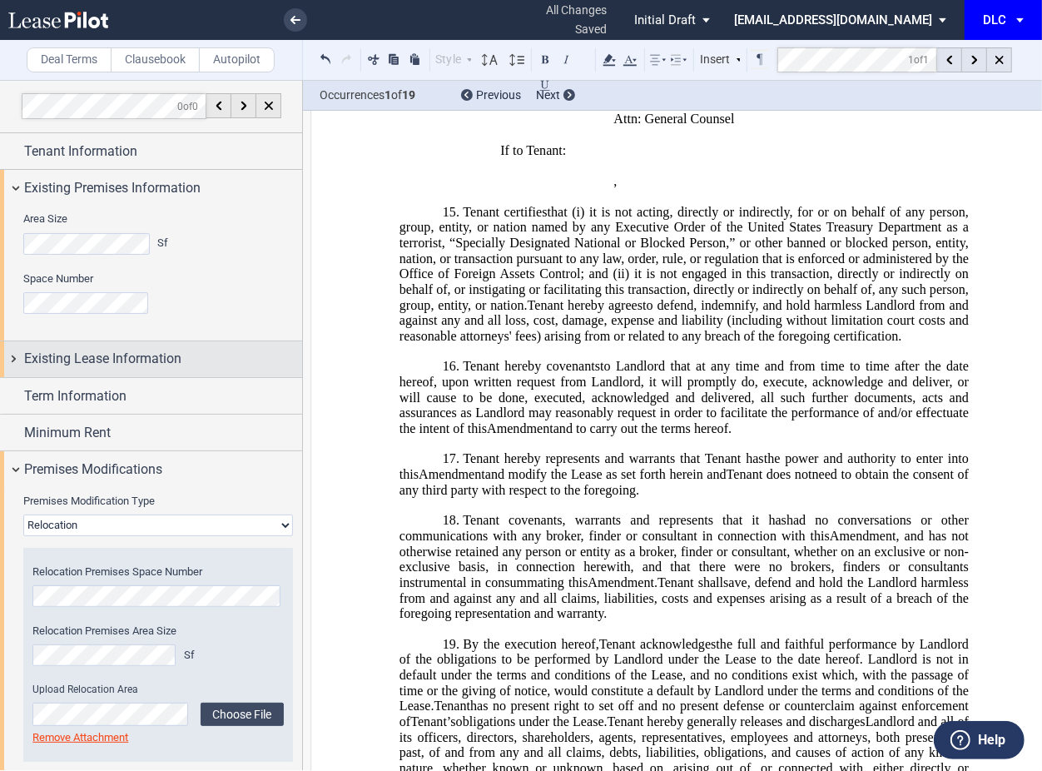
click at [141, 353] on span "Existing Lease Information" at bounding box center [102, 359] width 157 height 20
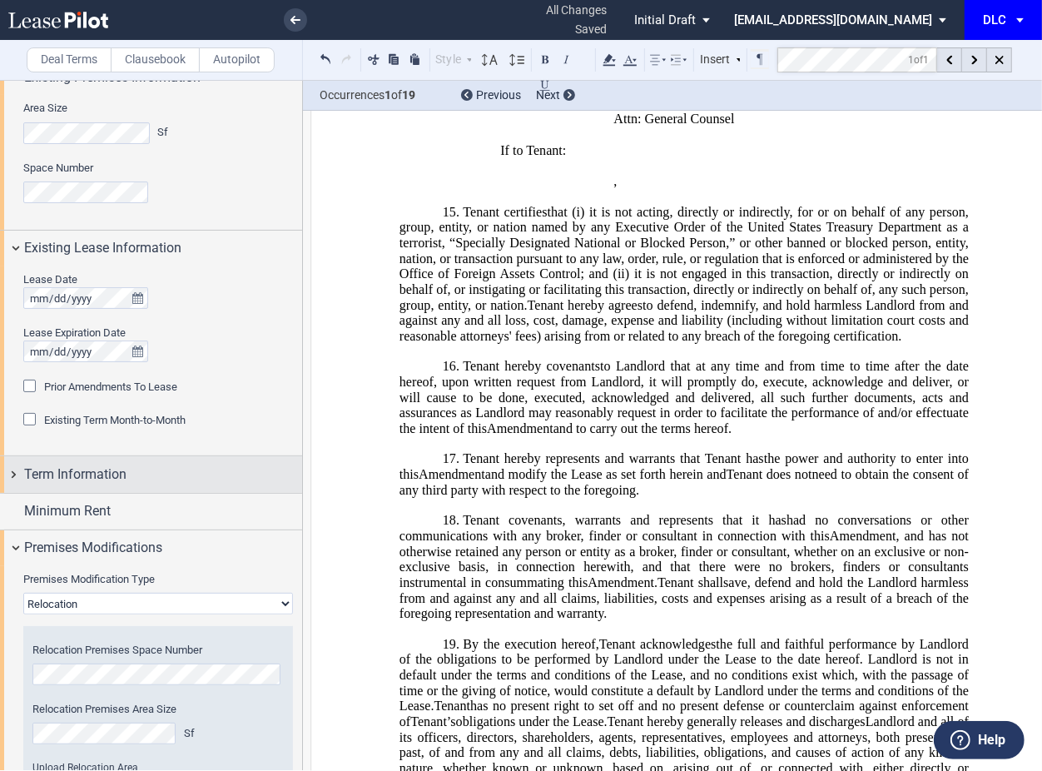
scroll to position [333, 0]
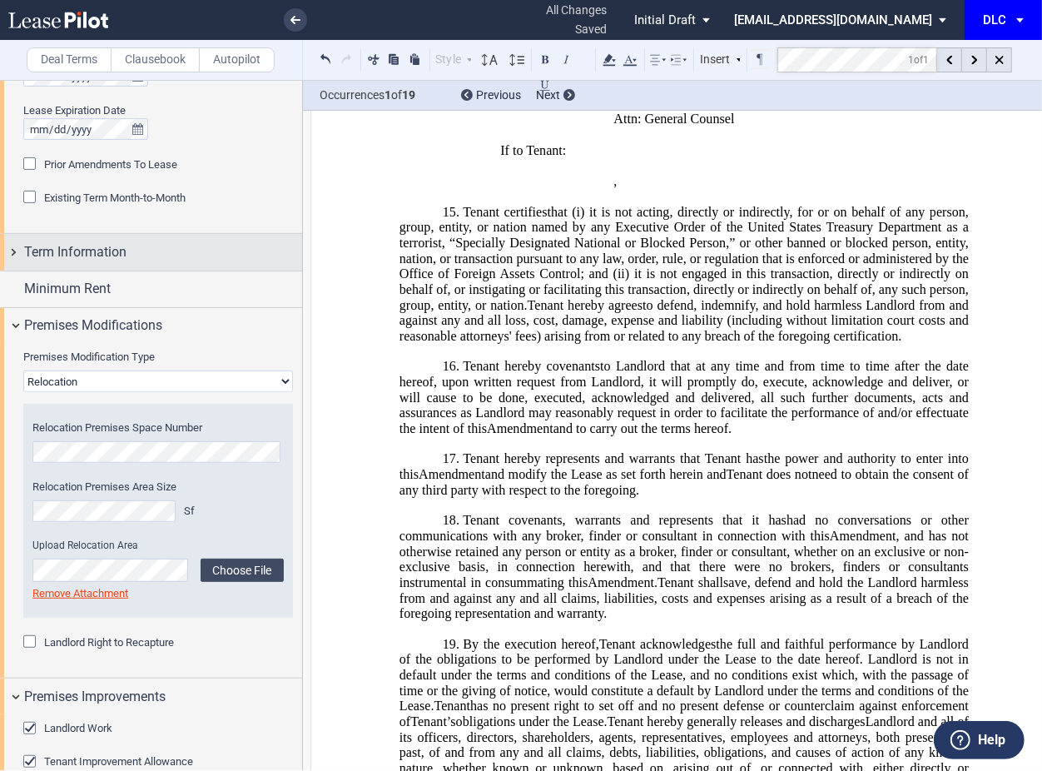
click at [128, 249] on div "Term Information" at bounding box center [163, 252] width 278 height 20
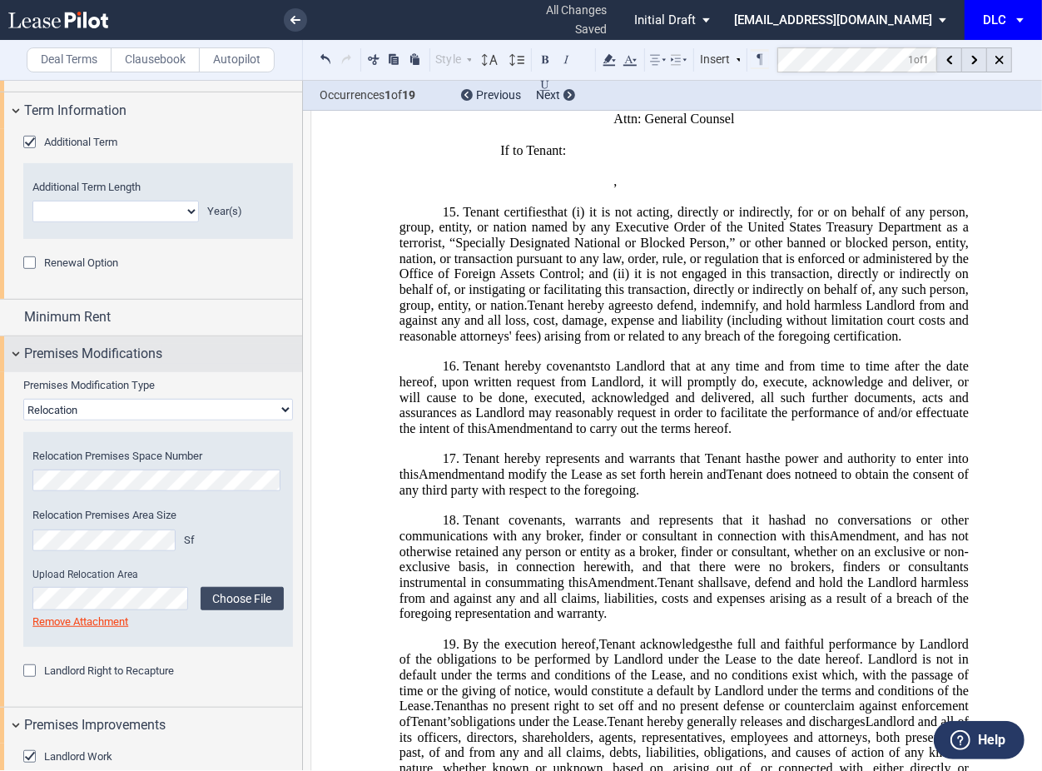
scroll to position [444, 0]
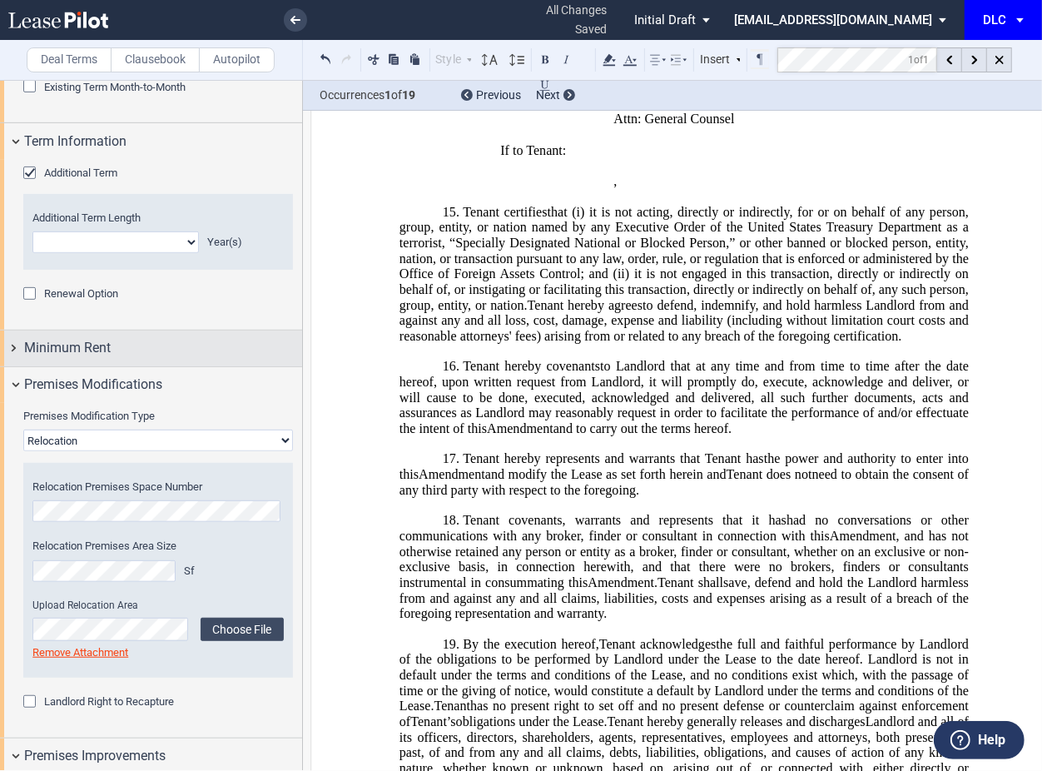
click at [137, 344] on div "Minimum Rent" at bounding box center [163, 348] width 278 height 20
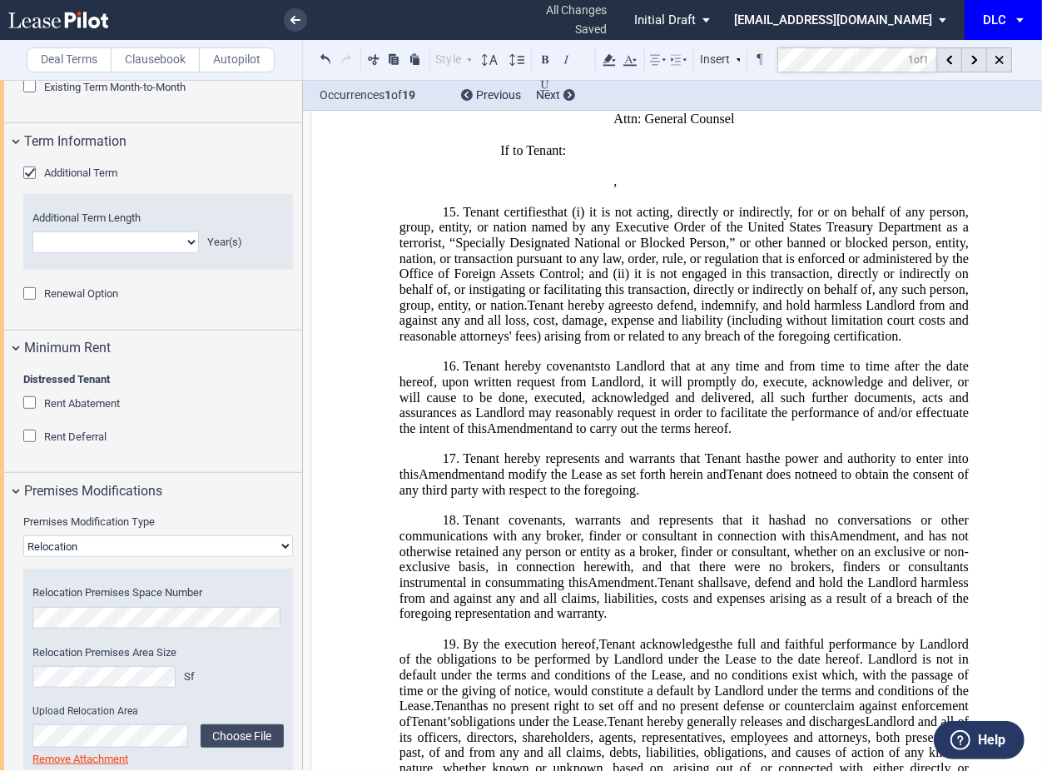
scroll to position [666, 0]
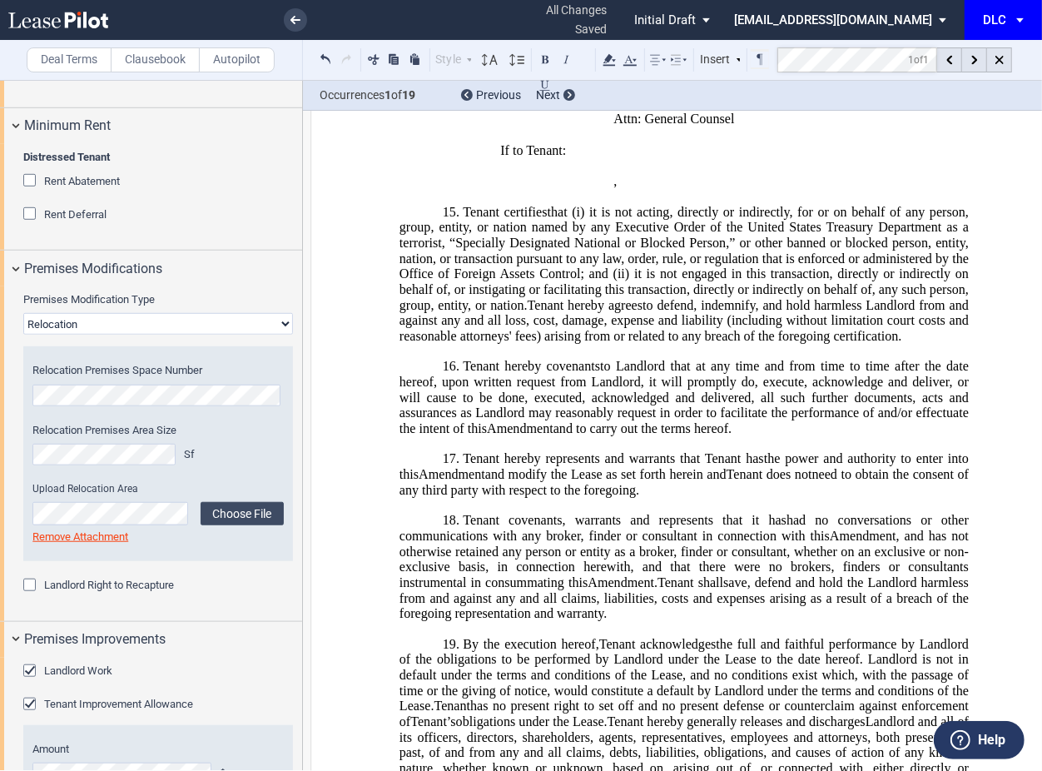
click at [151, 321] on select "None Expansion Relocation" at bounding box center [158, 324] width 270 height 22
select select "expansion"
click at [23, 313] on select "None Expansion Relocation" at bounding box center [158, 324] width 270 height 22
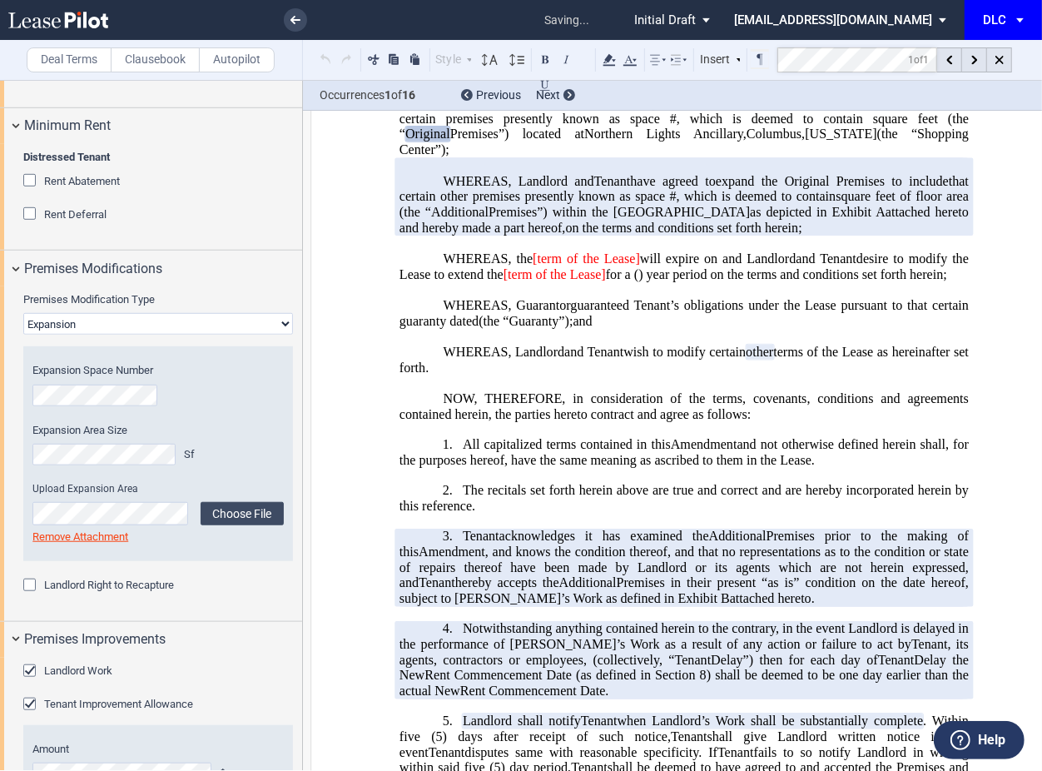
scroll to position [50, 0]
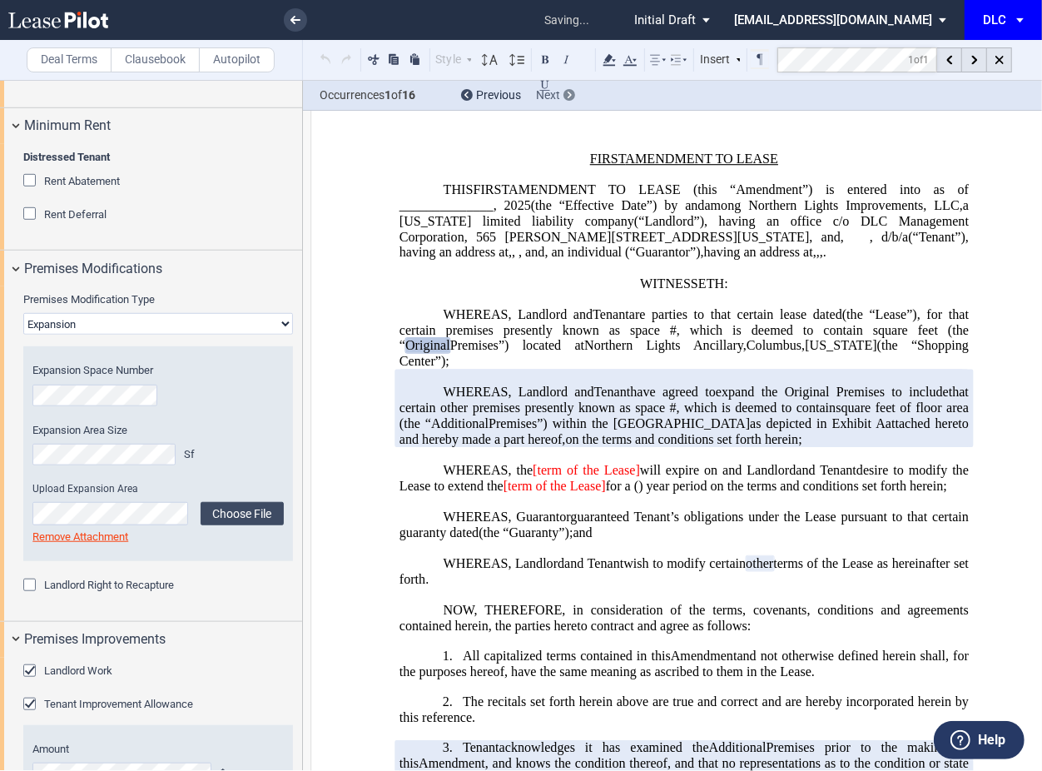
click at [561, 97] on div "Next" at bounding box center [555, 95] width 39 height 17
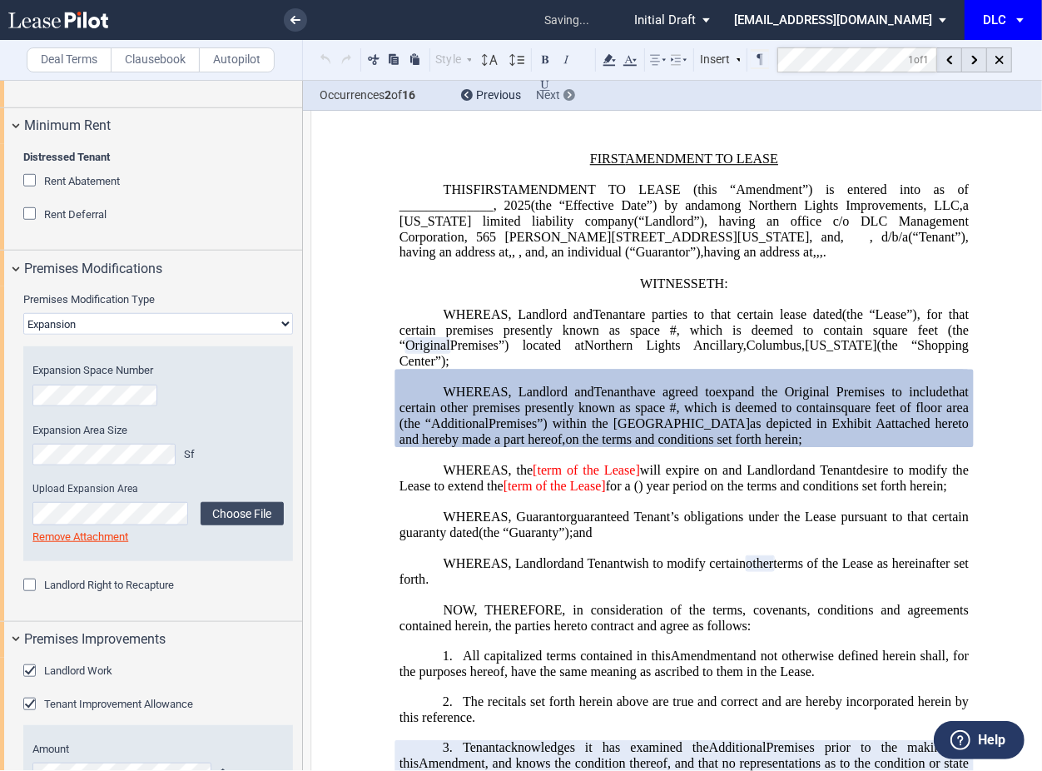
click at [561, 97] on div "Next" at bounding box center [555, 95] width 39 height 17
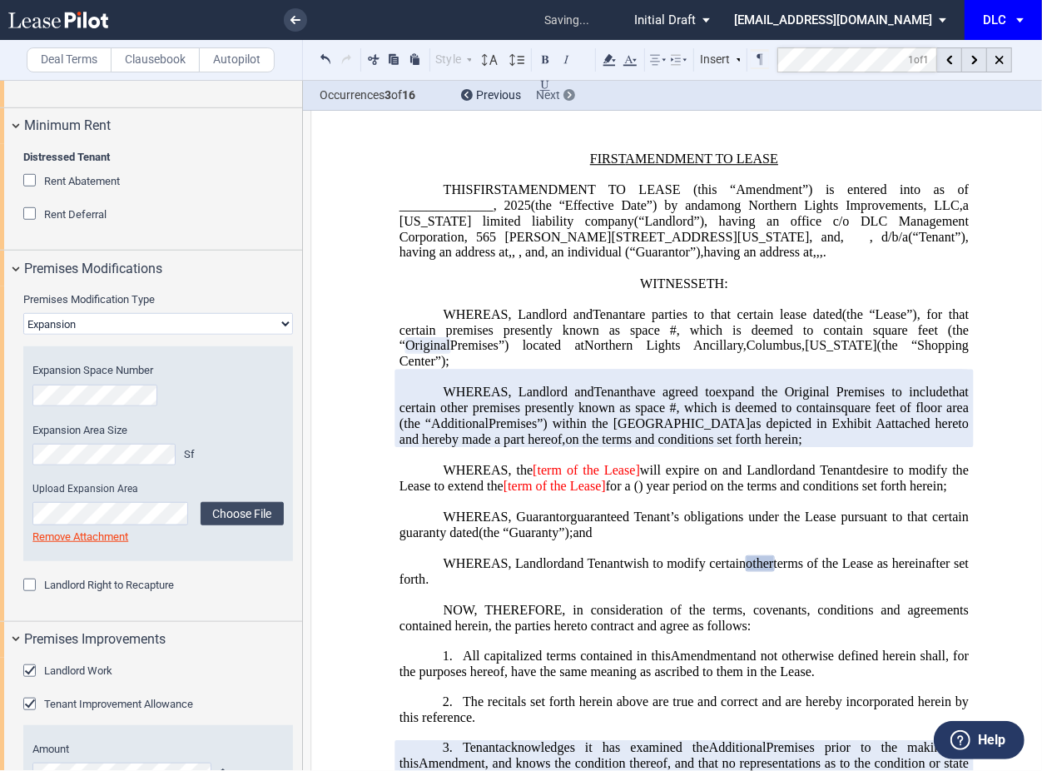
click at [561, 97] on div "Next" at bounding box center [555, 95] width 39 height 17
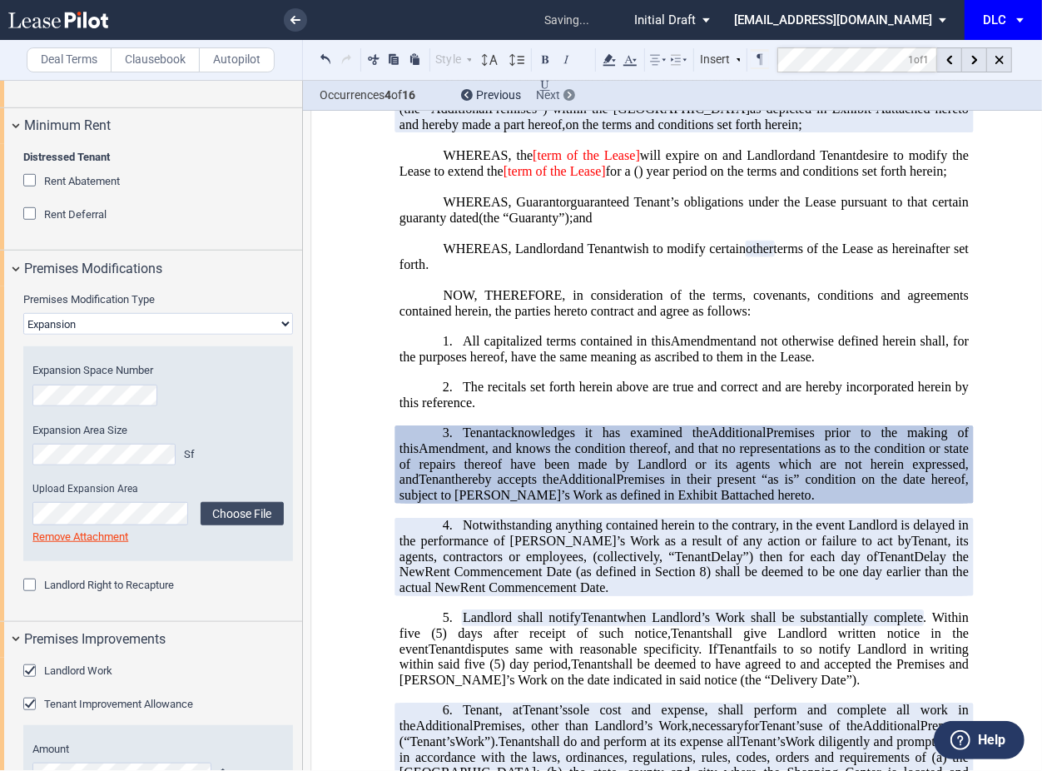
scroll to position [499, 0]
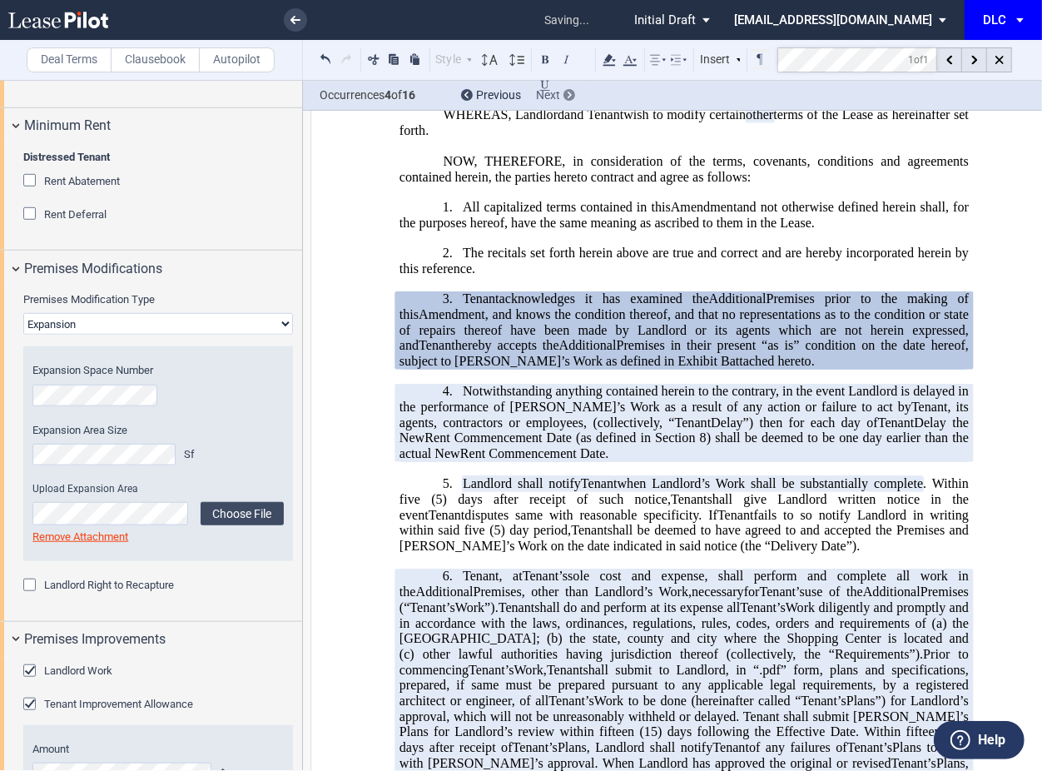
click at [561, 97] on div "Next" at bounding box center [555, 95] width 39 height 17
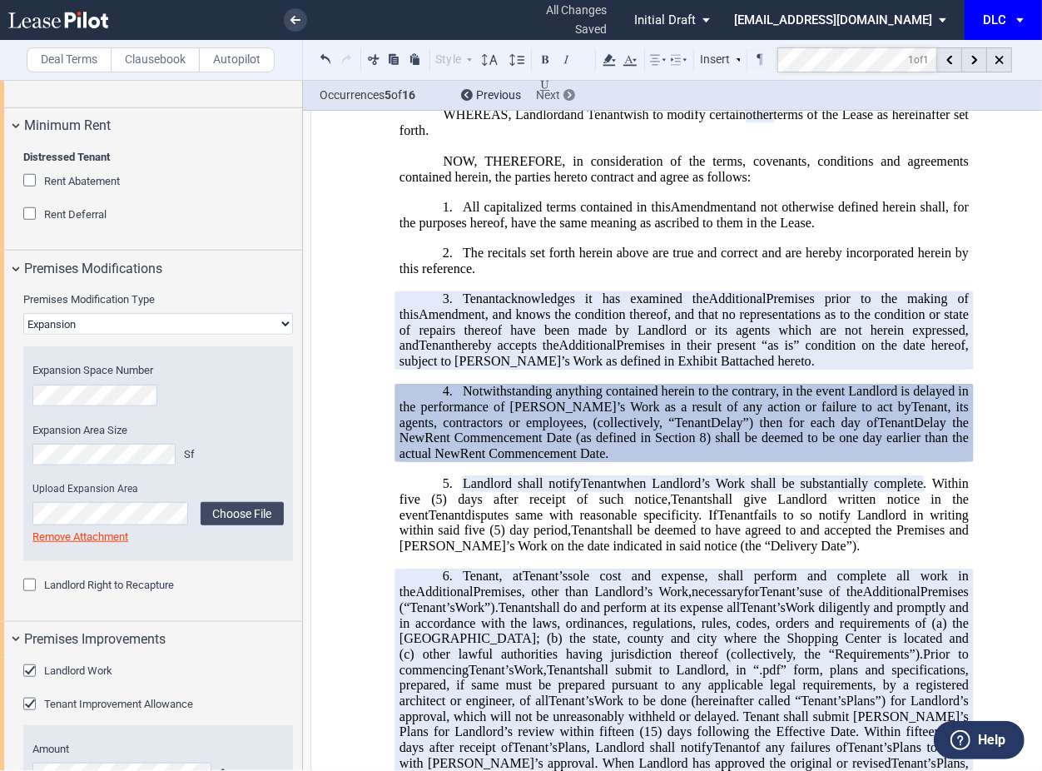
click at [561, 97] on div "Next" at bounding box center [555, 95] width 39 height 17
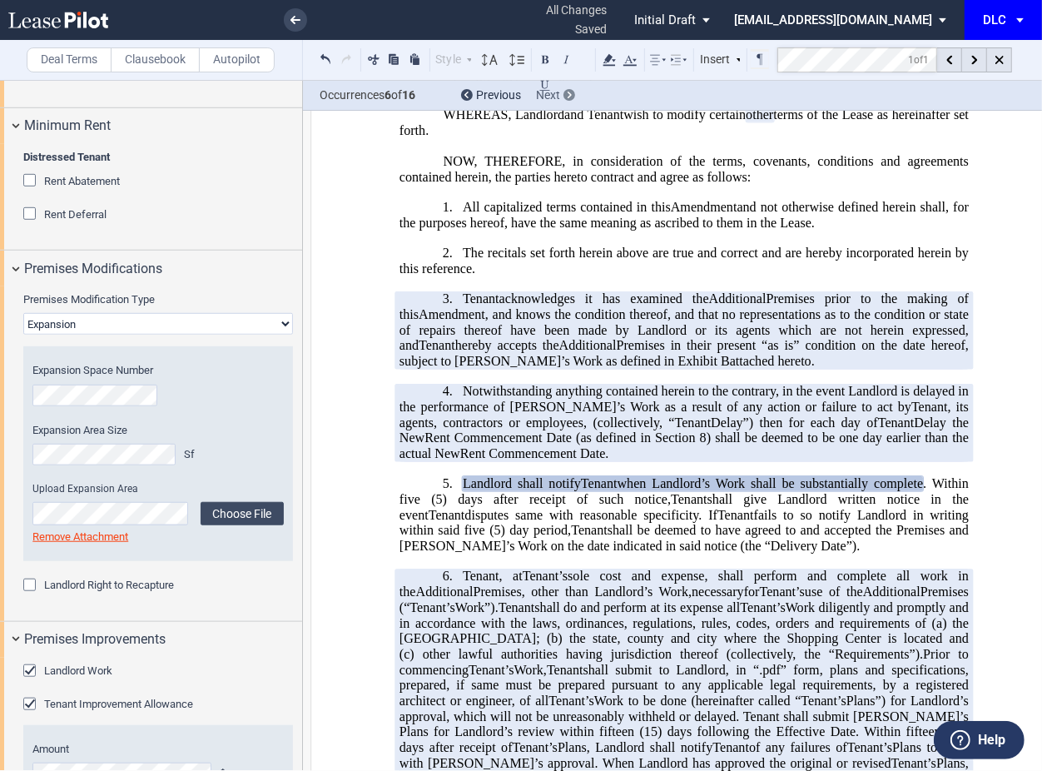
click at [561, 97] on div "Next" at bounding box center [555, 95] width 39 height 17
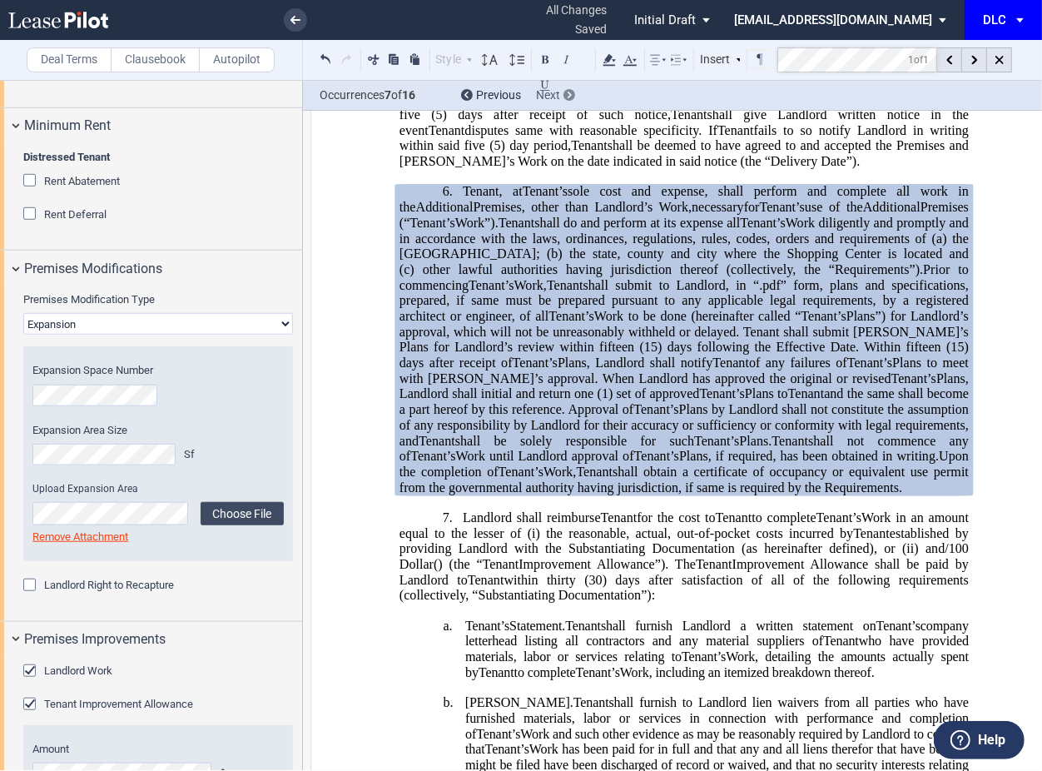
click at [561, 97] on div "Next" at bounding box center [555, 95] width 39 height 17
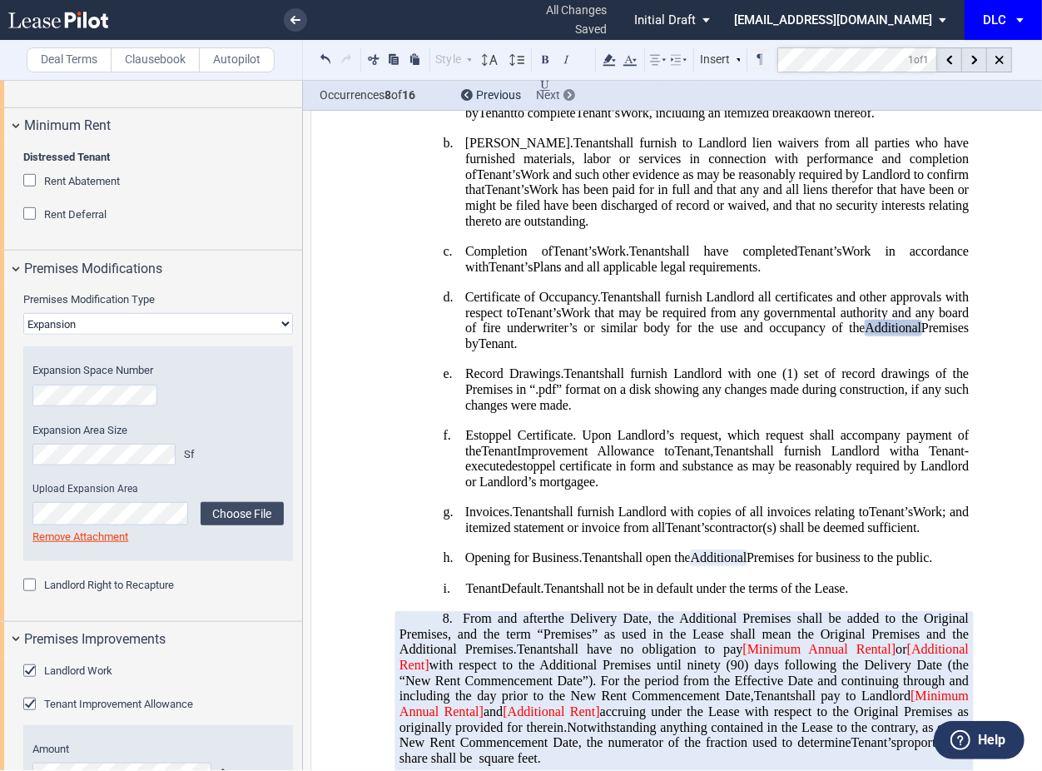
scroll to position [1446, 0]
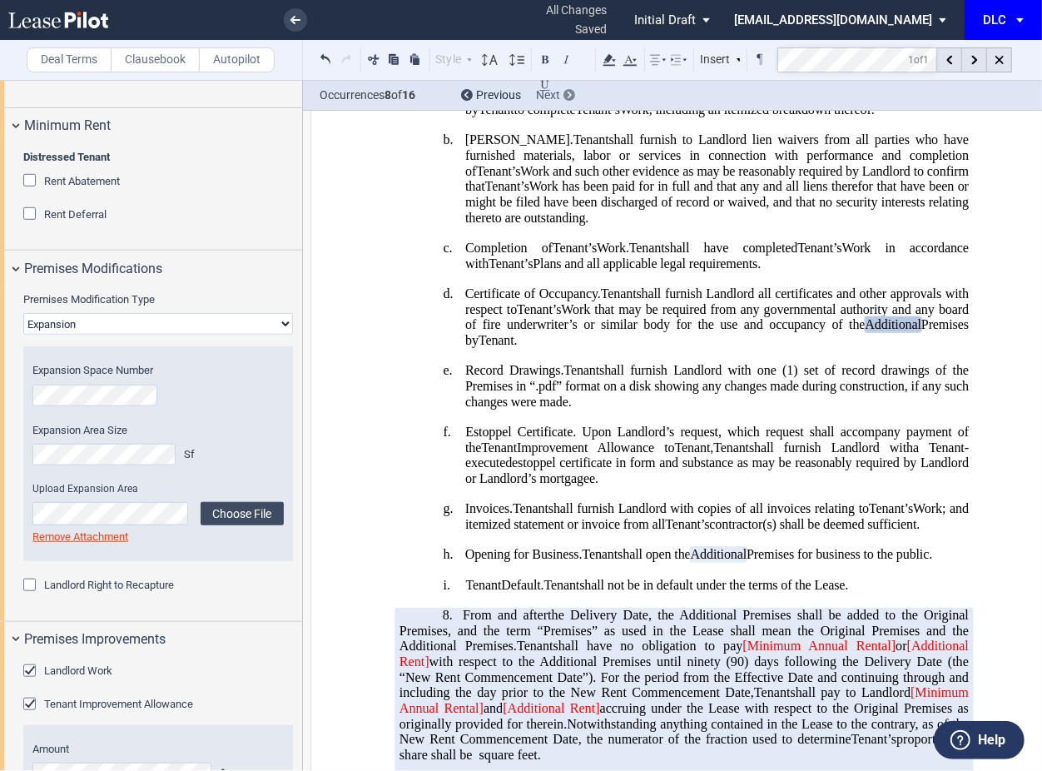
click at [561, 97] on div "Next" at bounding box center [555, 95] width 39 height 17
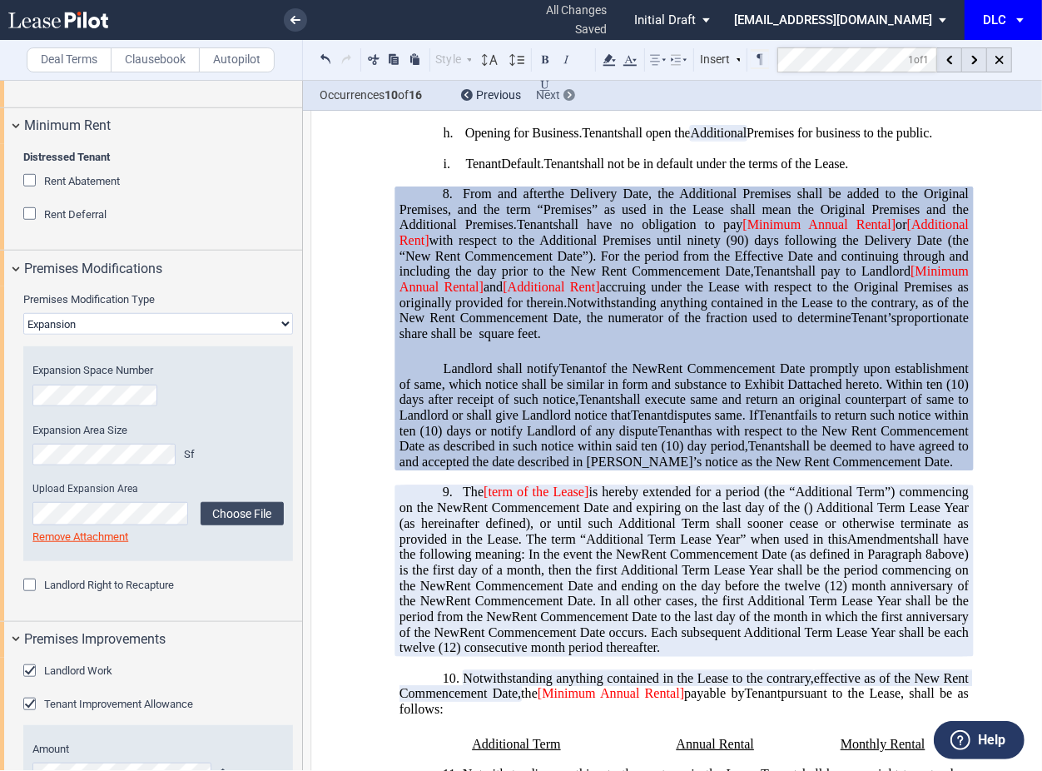
click at [561, 97] on div "Next" at bounding box center [555, 95] width 39 height 17
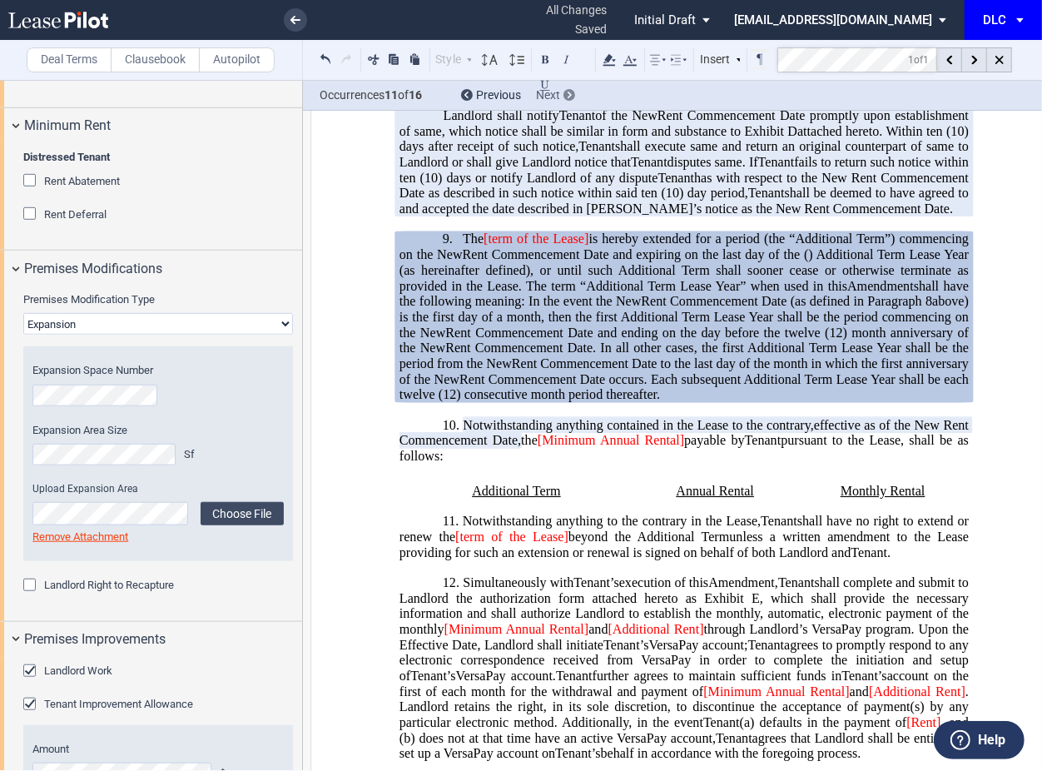
scroll to position [2124, 0]
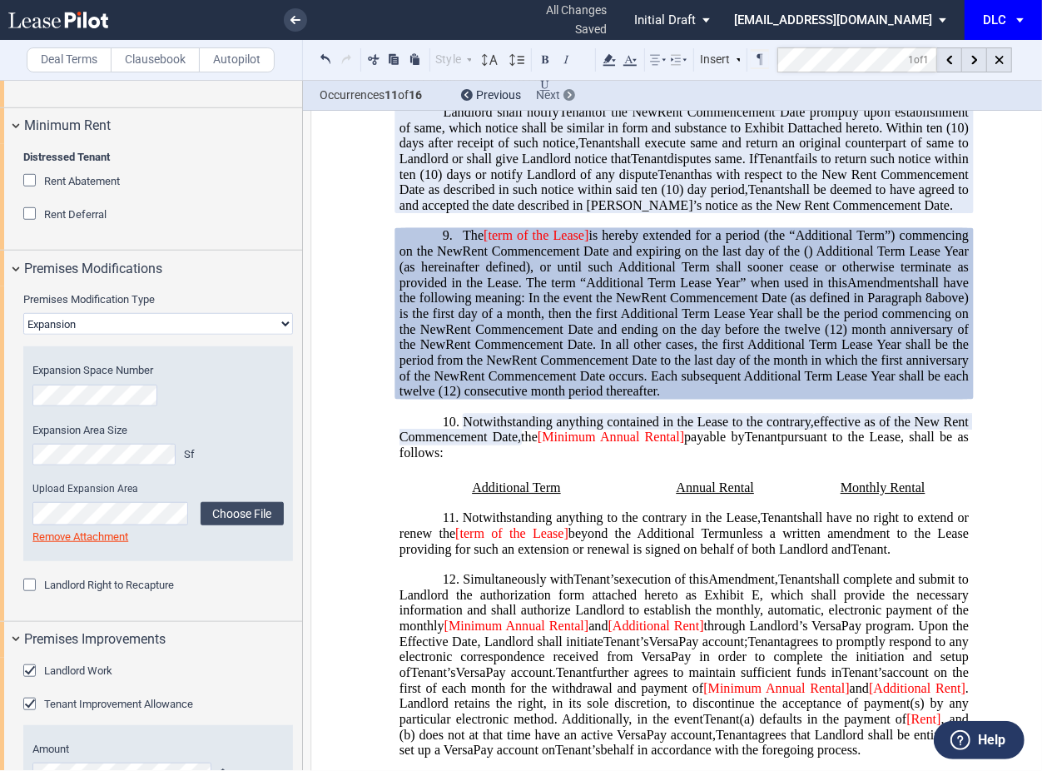
click at [561, 97] on div "Next" at bounding box center [555, 95] width 39 height 17
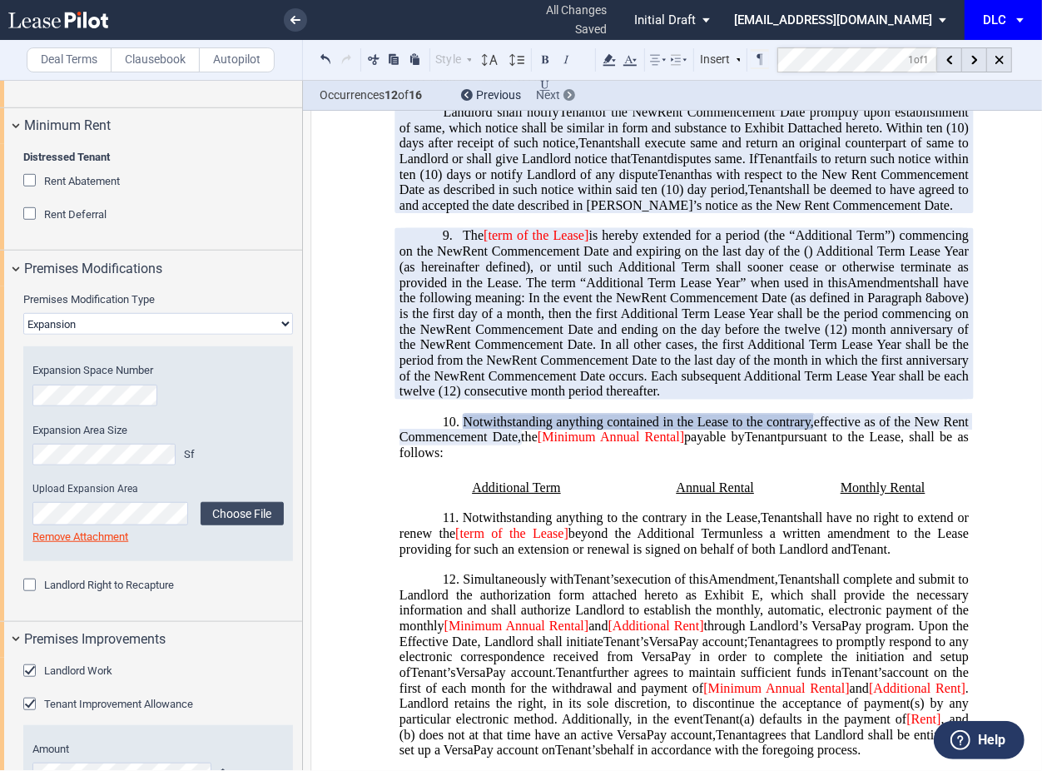
click at [561, 97] on div "Next" at bounding box center [555, 95] width 39 height 17
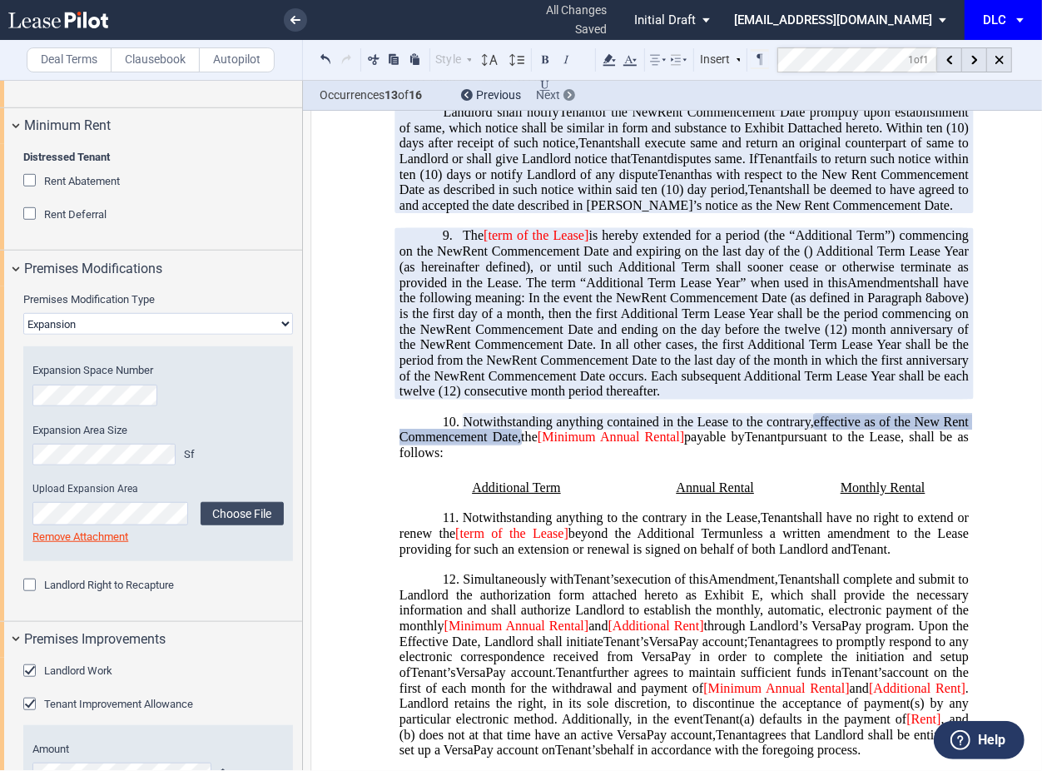
click at [561, 97] on div "Next" at bounding box center [555, 95] width 39 height 17
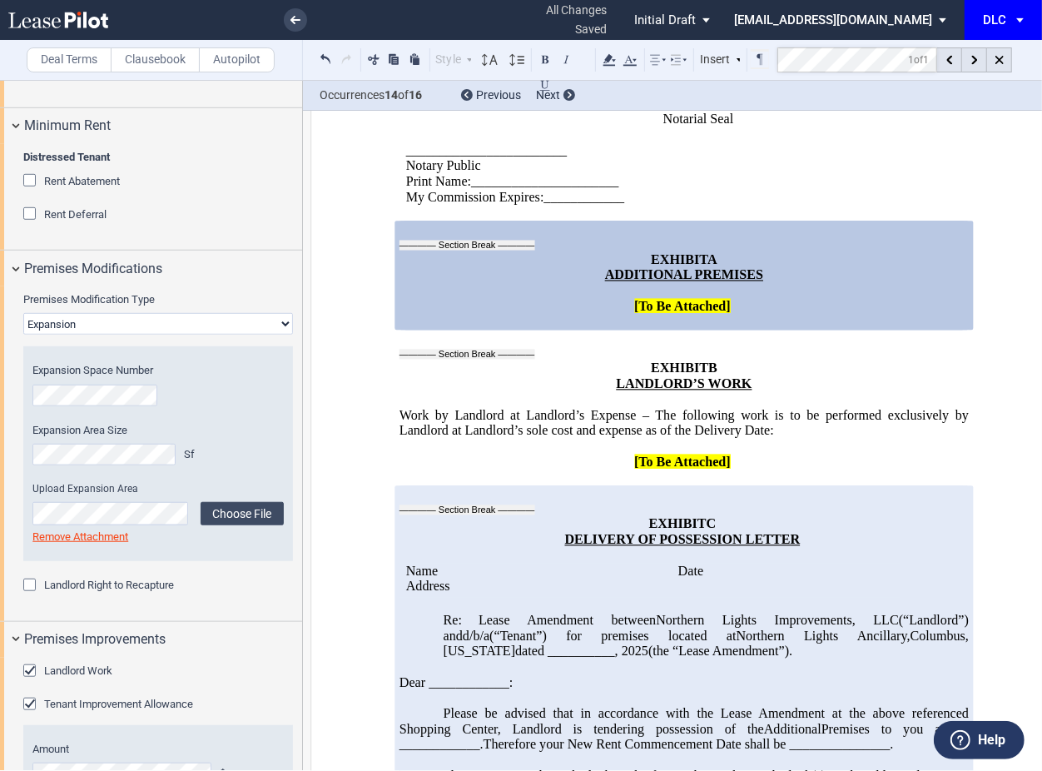
scroll to position [6209, 0]
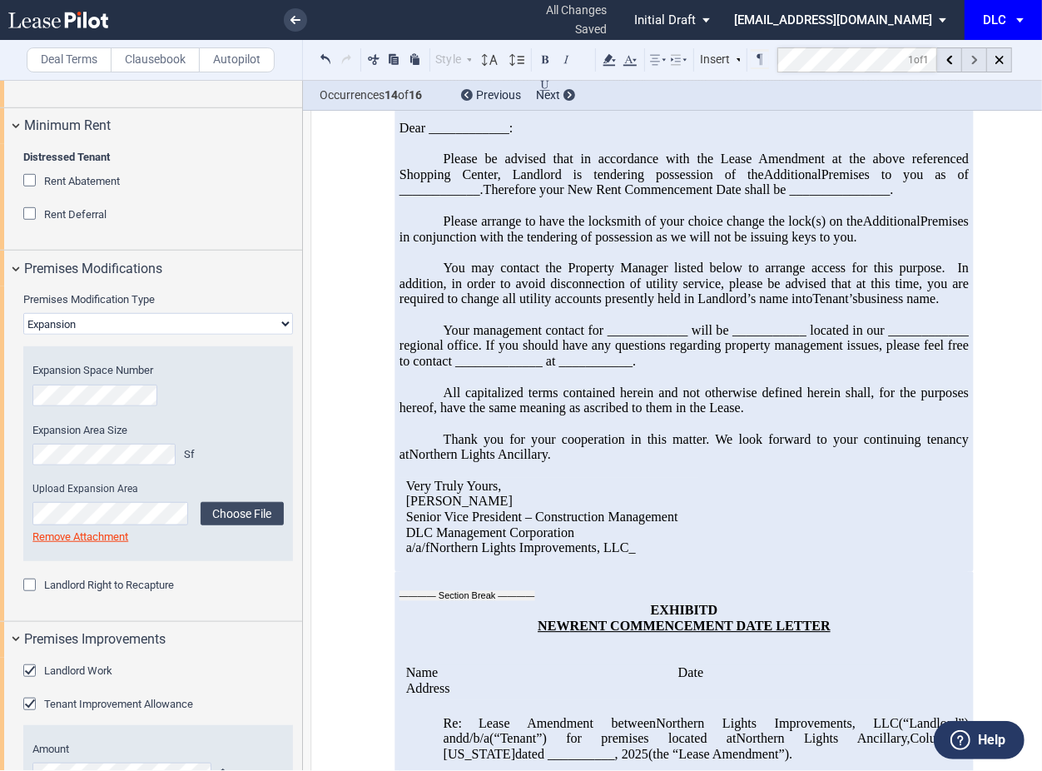
click at [963, 66] on div at bounding box center [974, 59] width 25 height 25
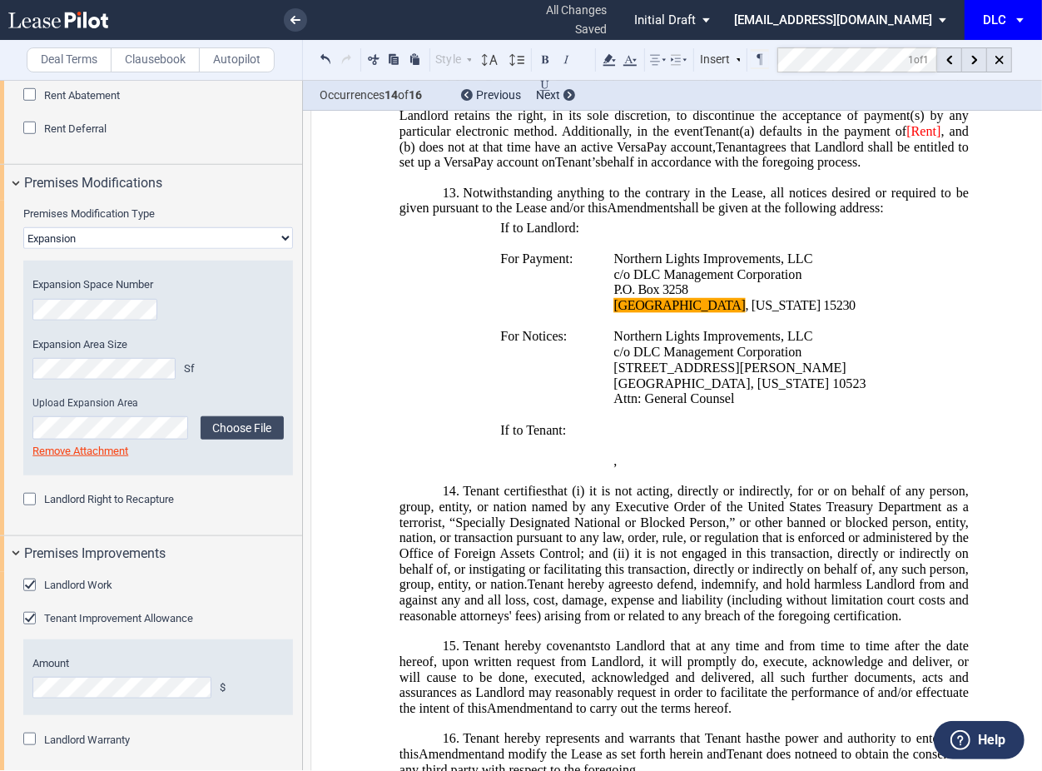
scroll to position [831, 0]
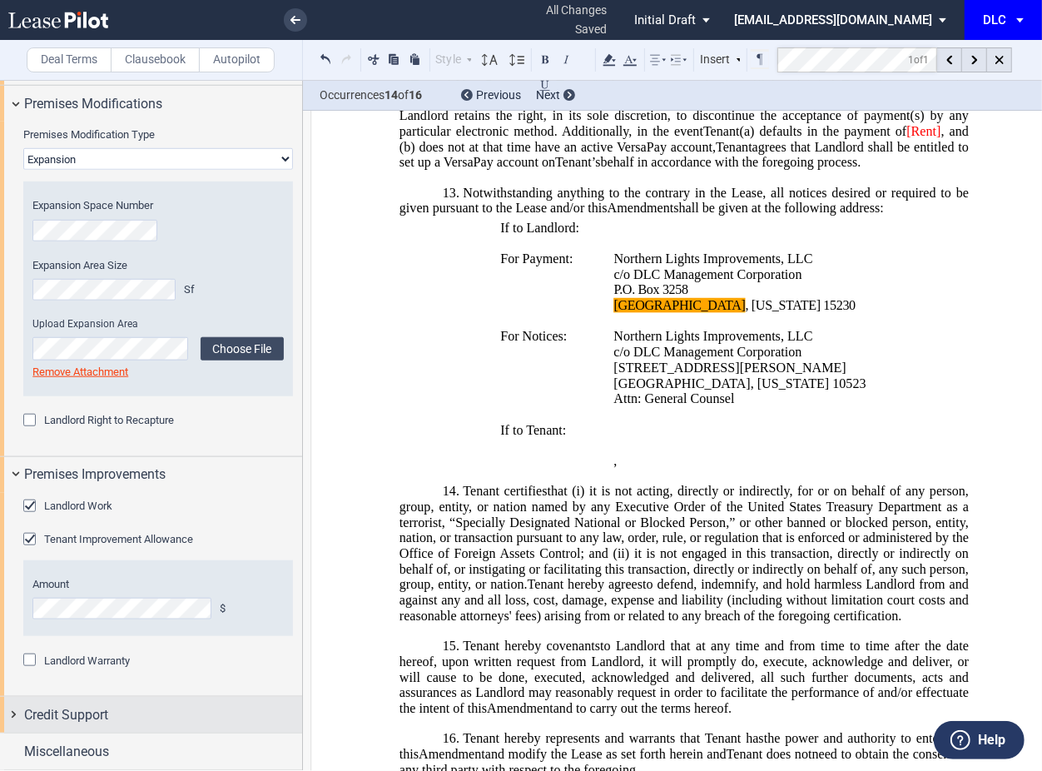
click at [90, 712] on span "Credit Support" at bounding box center [66, 715] width 84 height 20
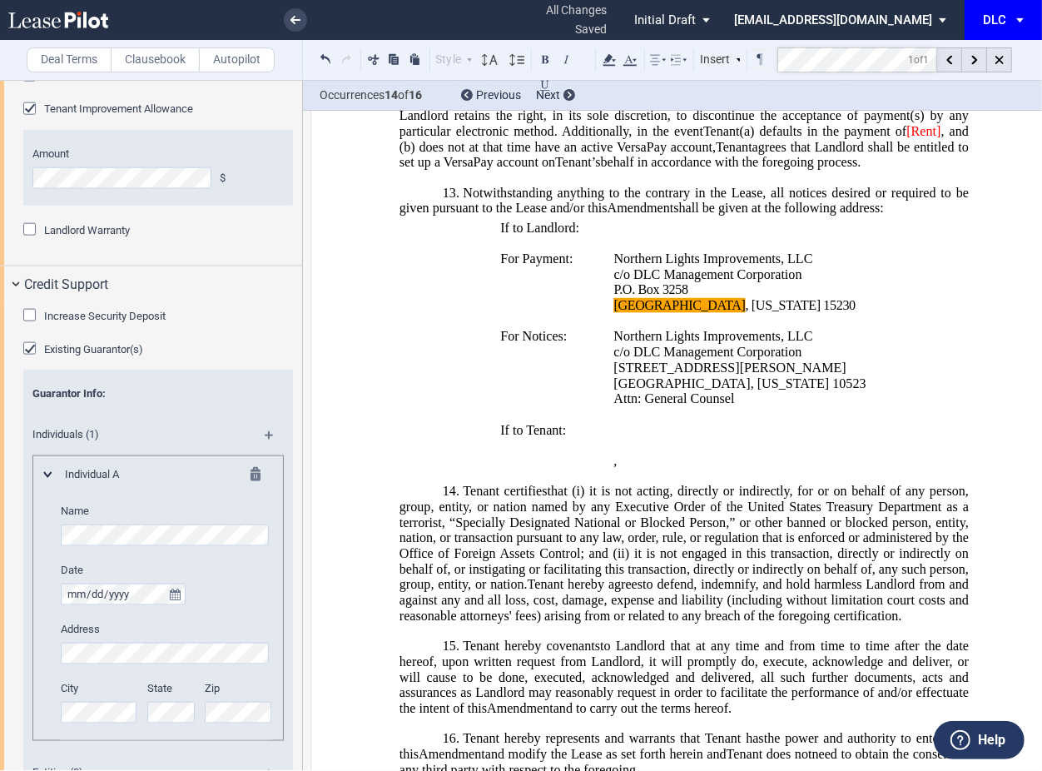
scroll to position [1383, 0]
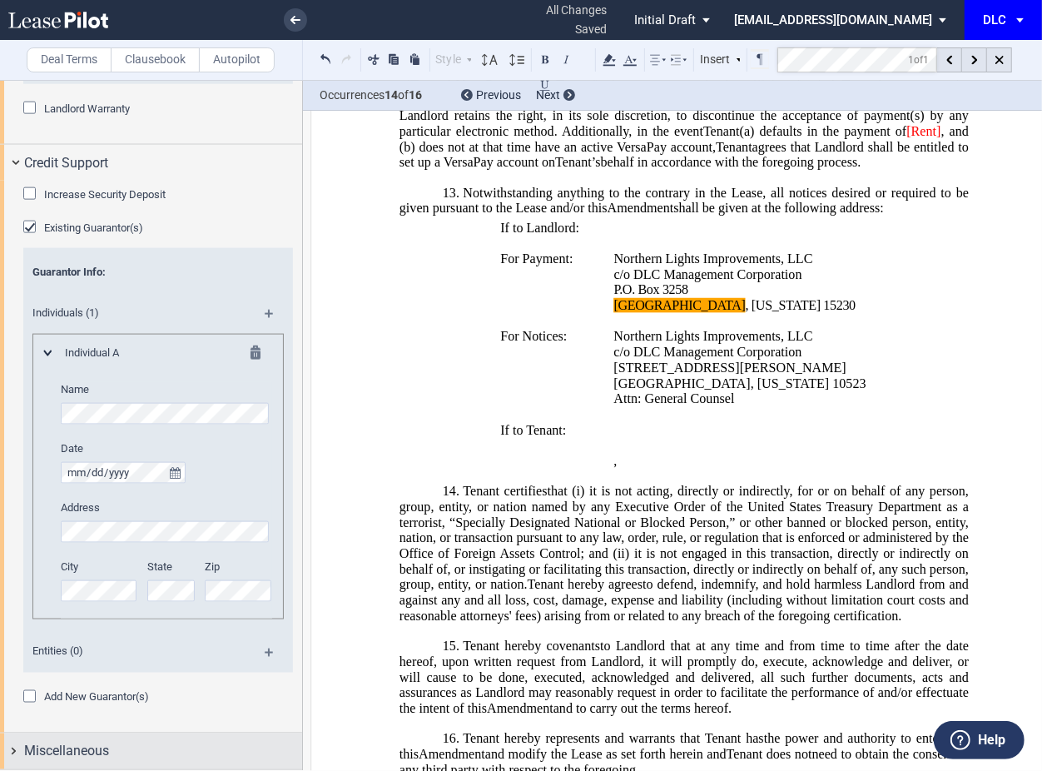
click at [115, 758] on div "Miscellaneous" at bounding box center [151, 751] width 302 height 36
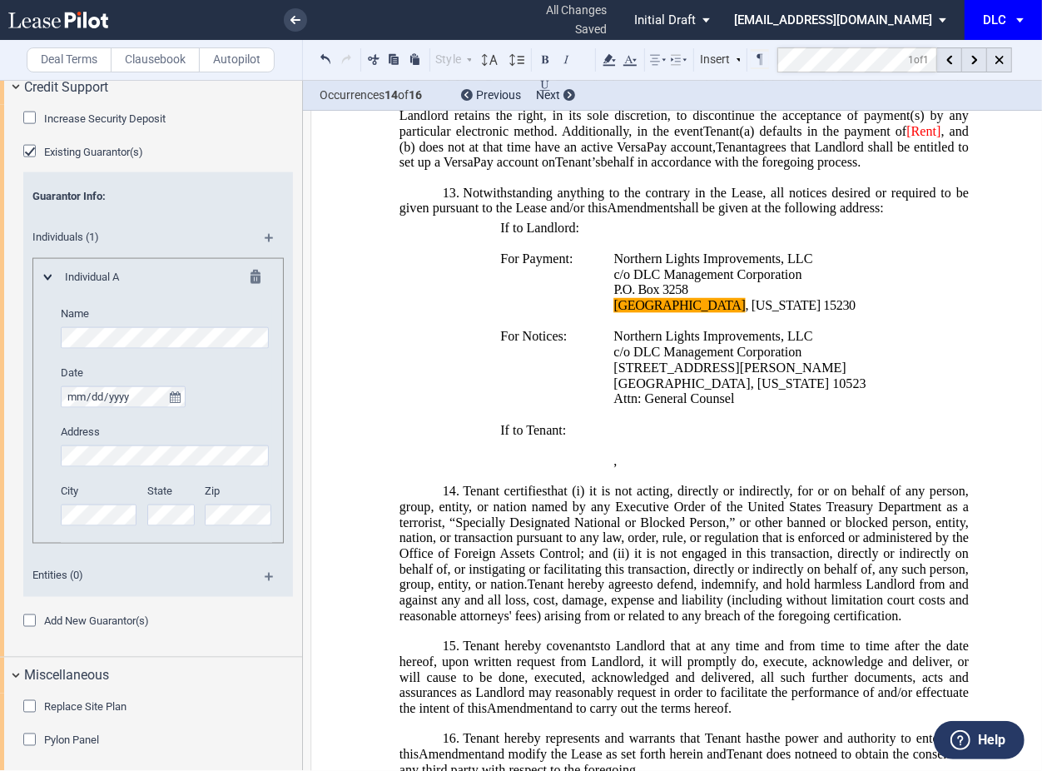
scroll to position [1463, 0]
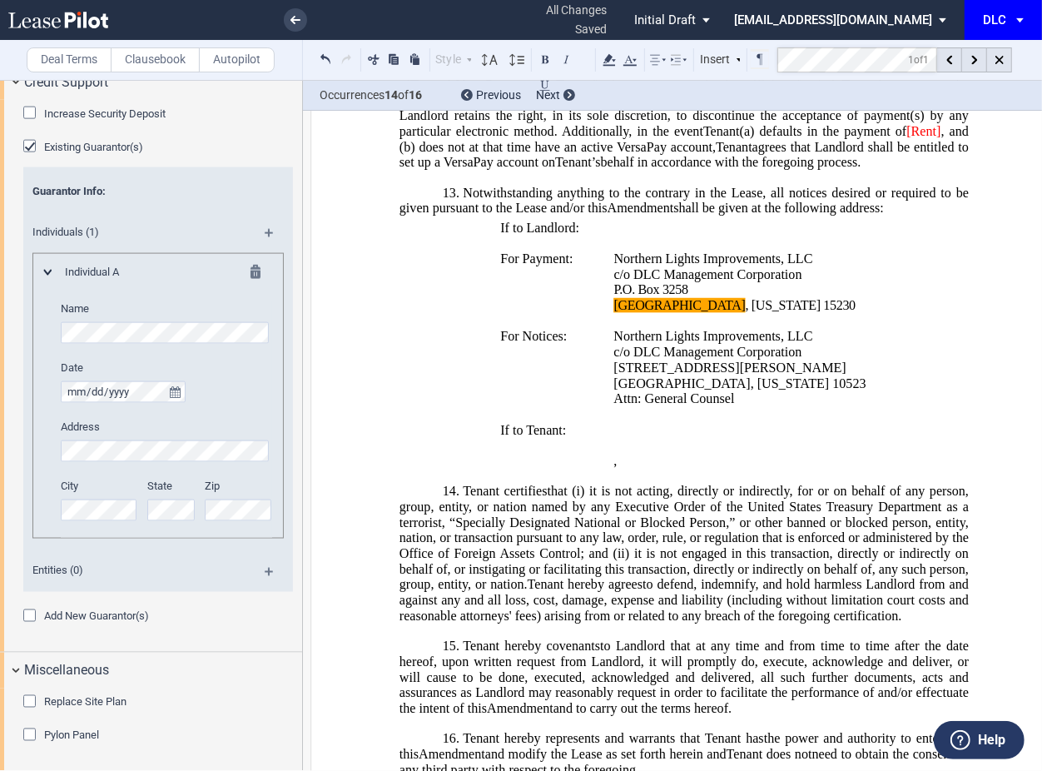
click at [104, 702] on span "Replace Site Plan" at bounding box center [85, 702] width 82 height 12
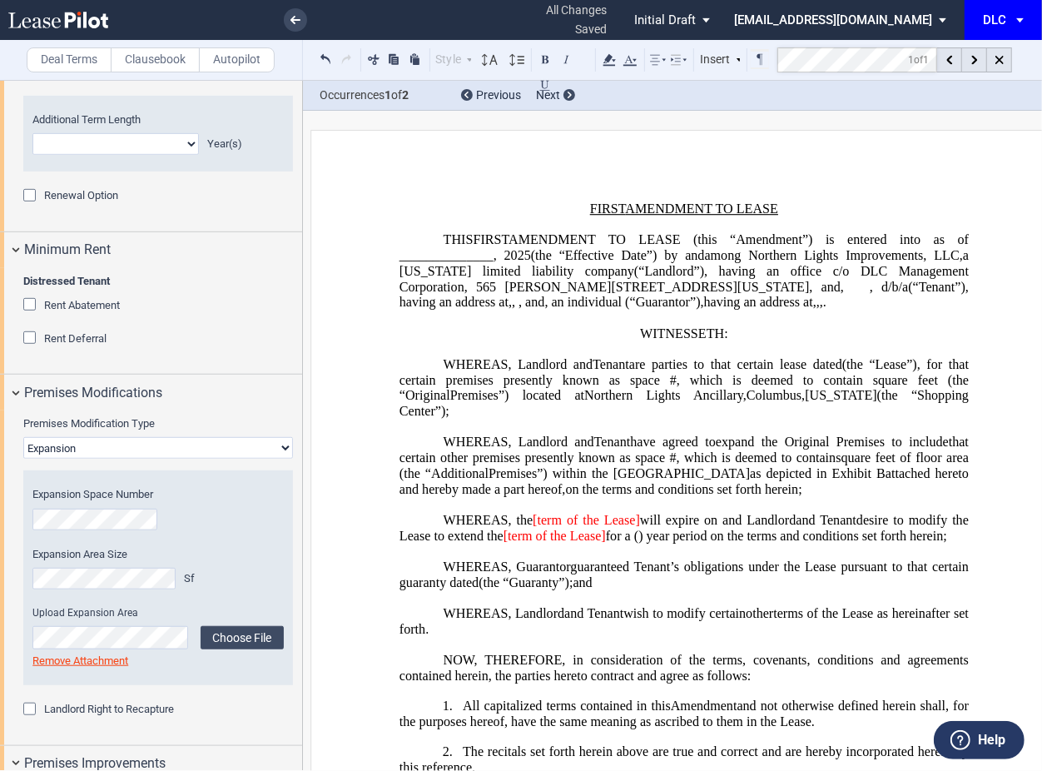
scroll to position [354, 0]
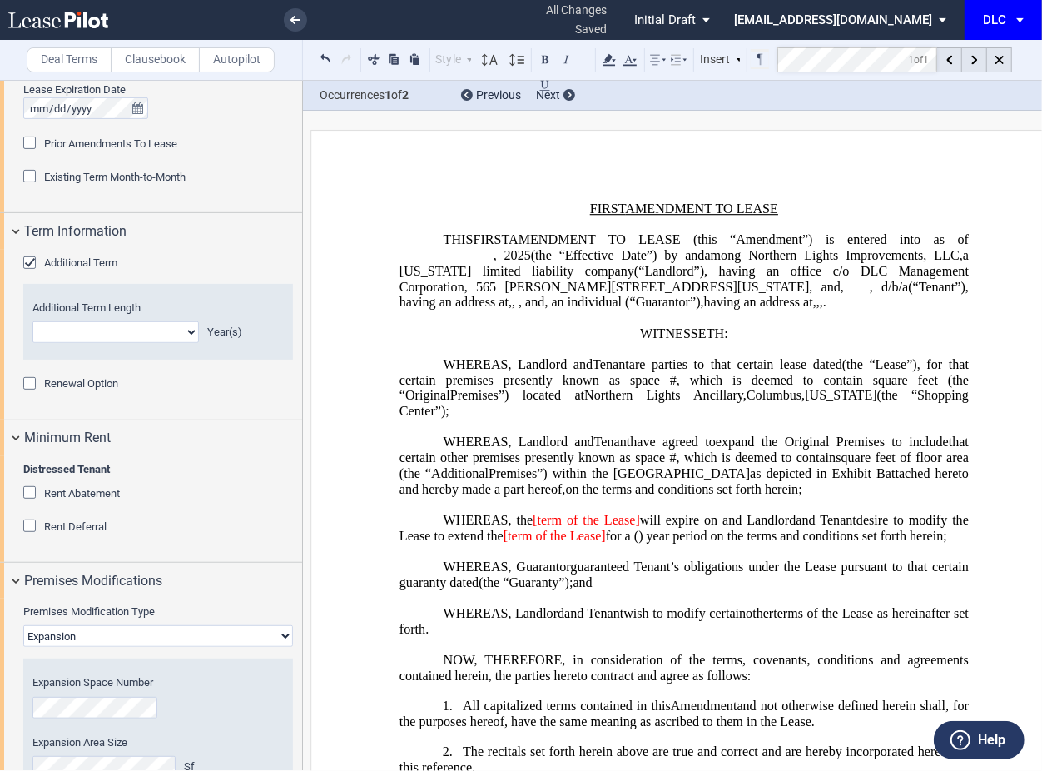
click at [97, 494] on span "Rent Abatement" at bounding box center [82, 493] width 76 height 12
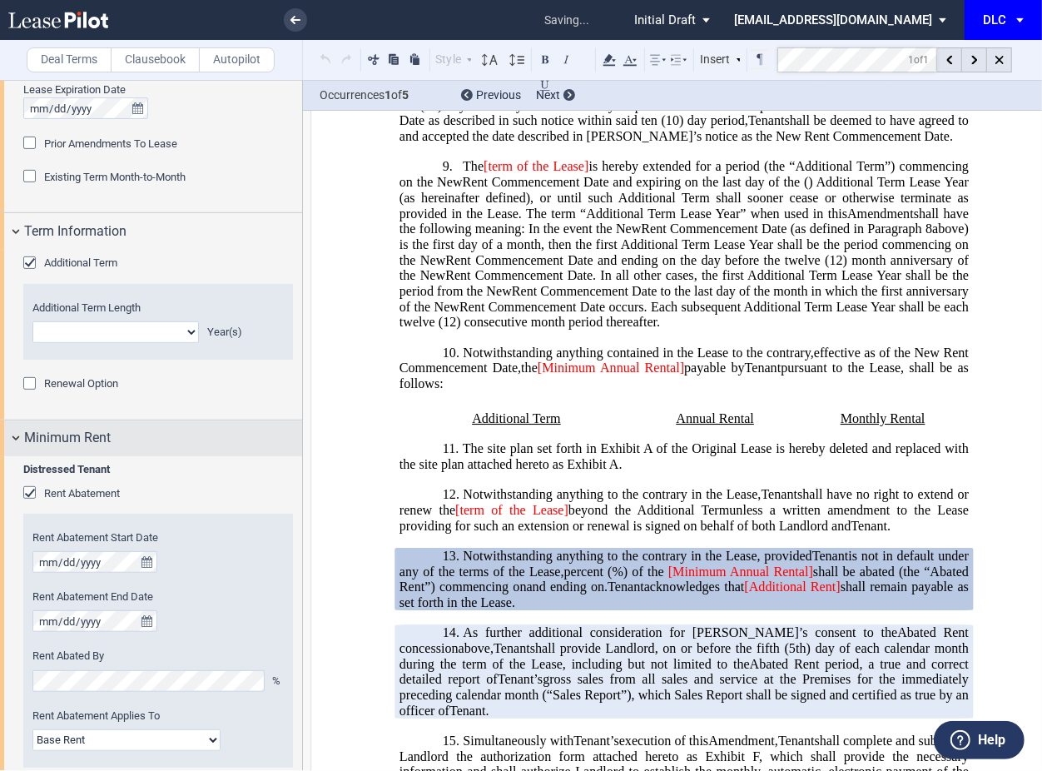
scroll to position [2465, 0]
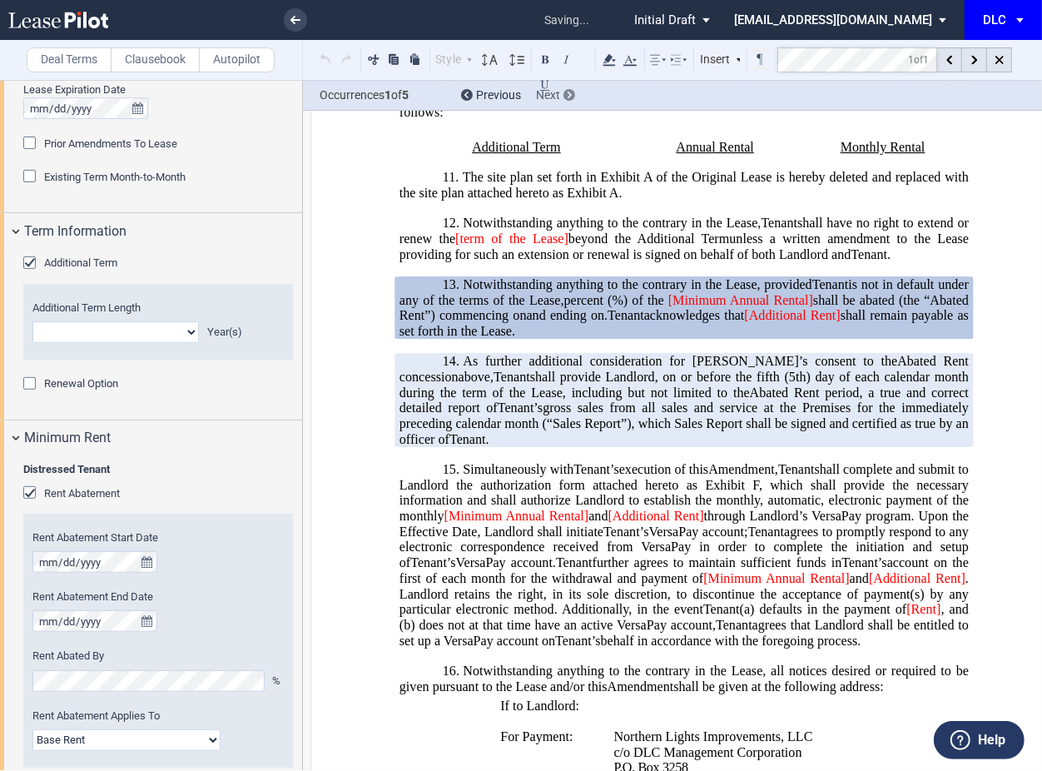
click at [569, 100] on div at bounding box center [570, 95] width 12 height 12
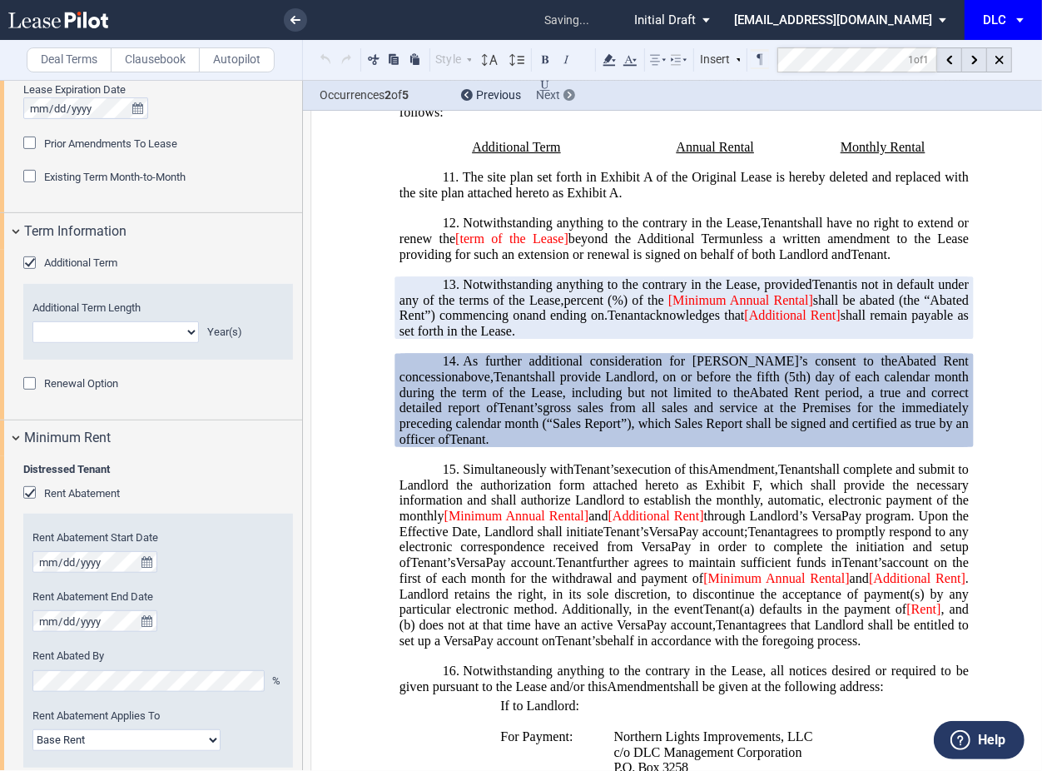
click at [569, 100] on div at bounding box center [570, 95] width 12 height 12
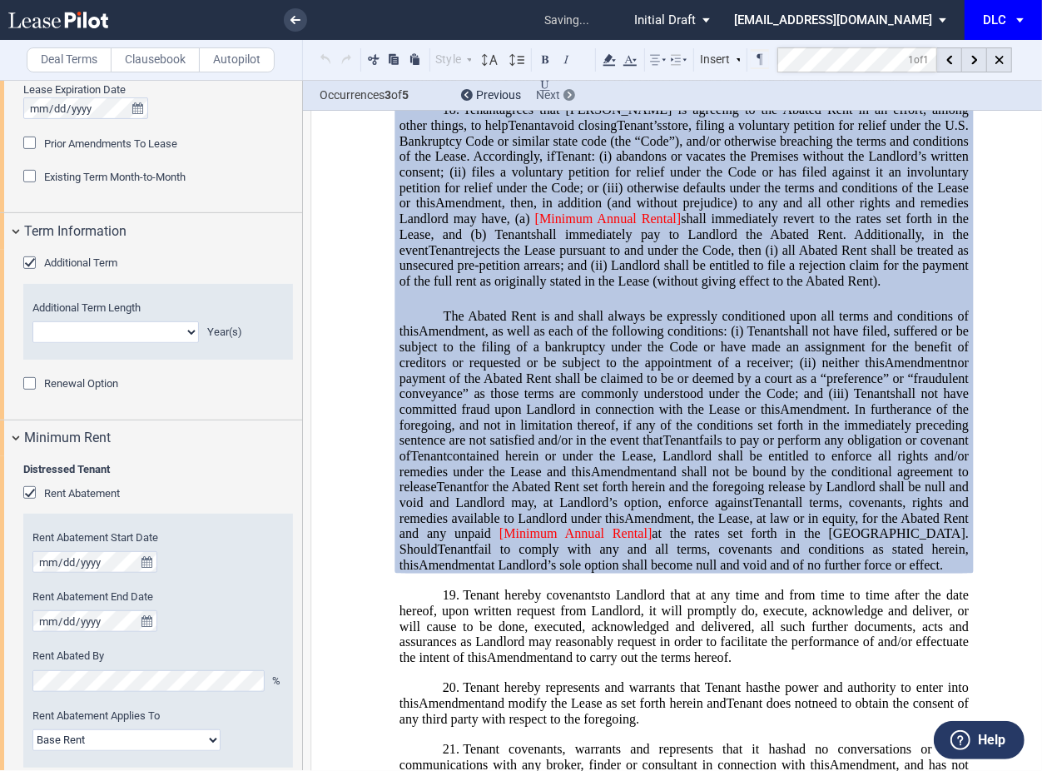
click at [569, 100] on div at bounding box center [570, 95] width 12 height 12
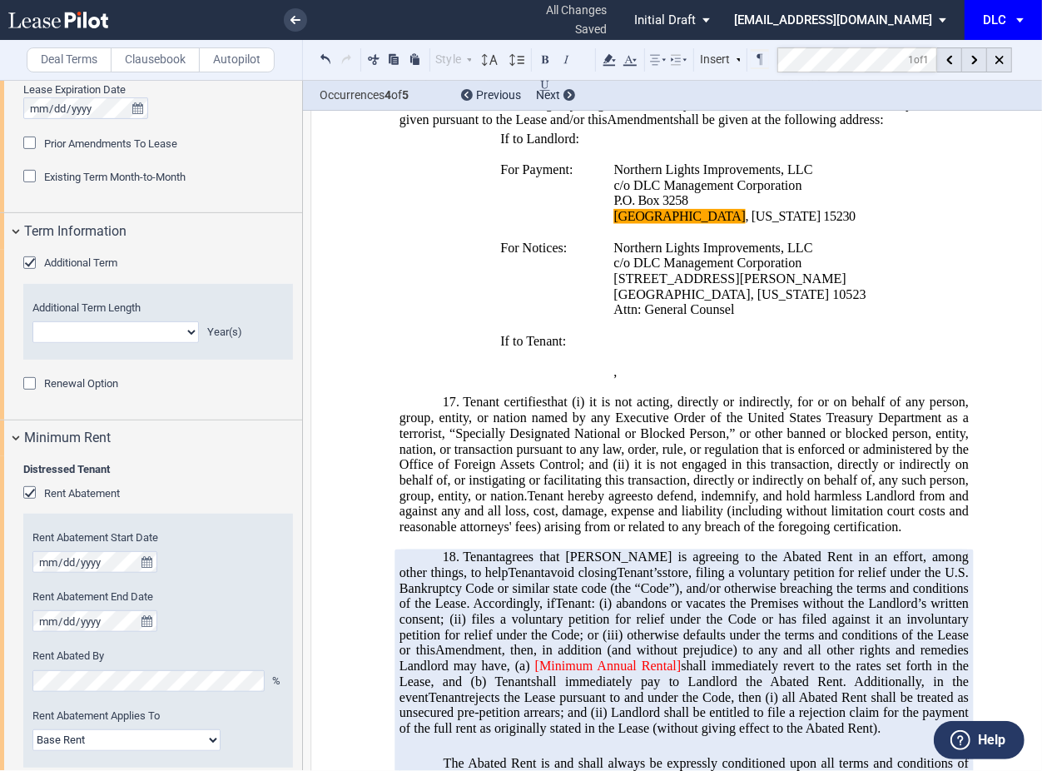
scroll to position [2928, 0]
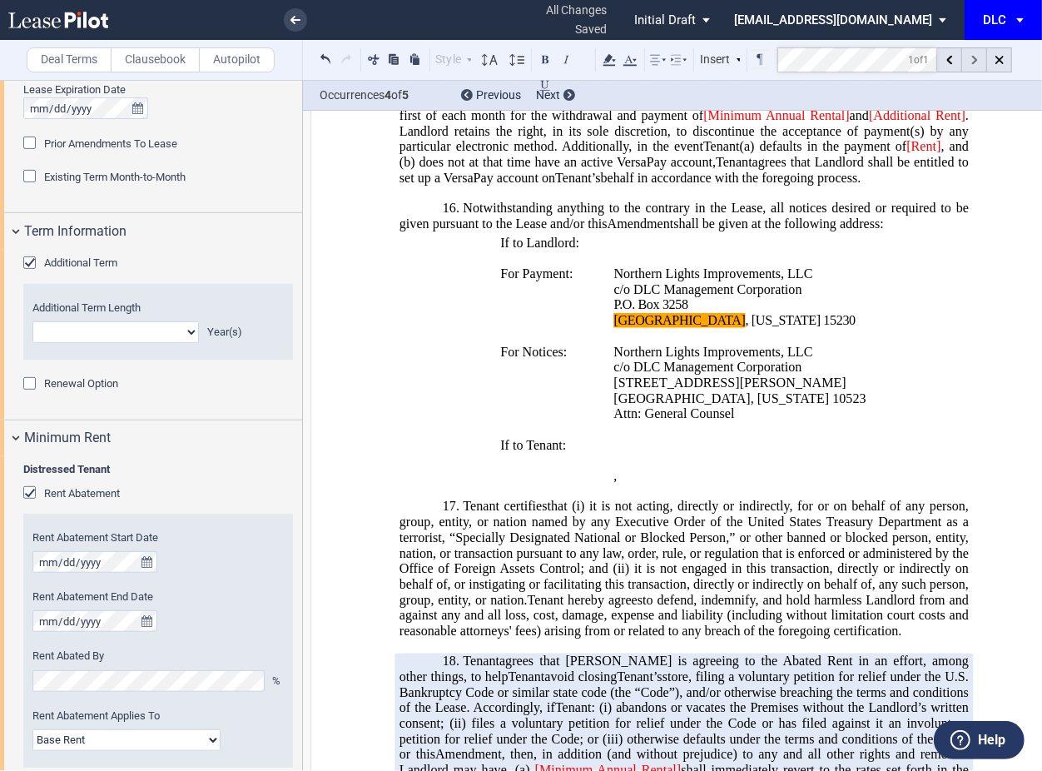
click at [968, 62] on div at bounding box center [974, 59] width 25 height 25
click at [971, 66] on div at bounding box center [974, 59] width 25 height 25
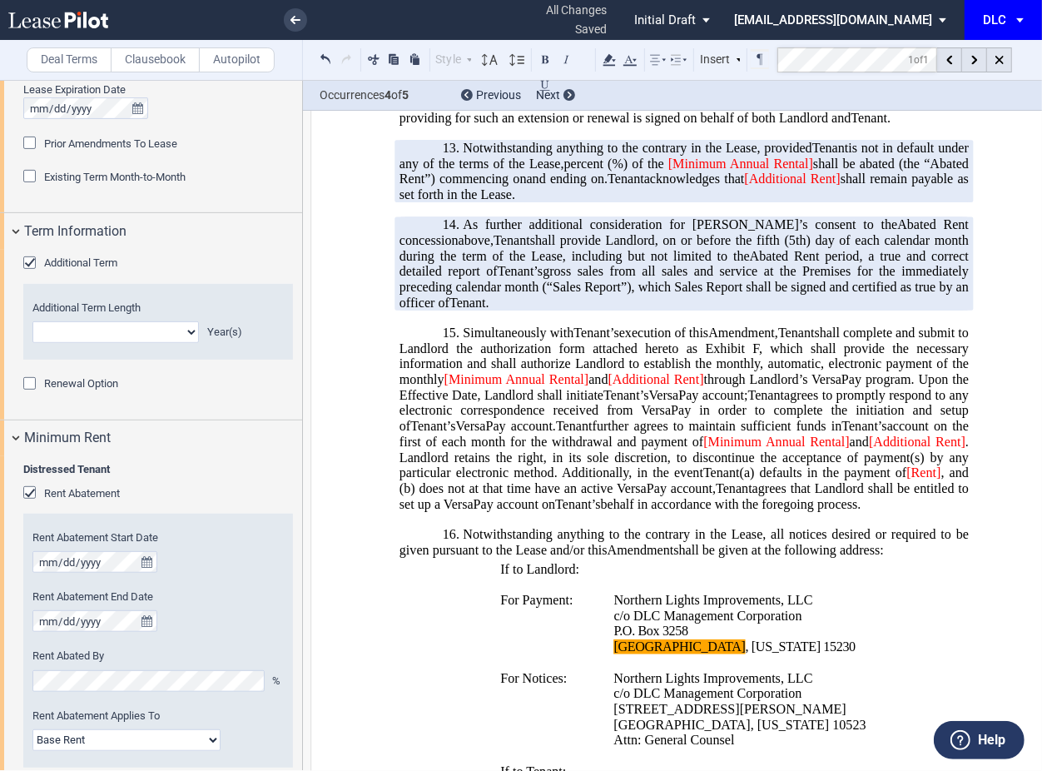
scroll to position [2595, 0]
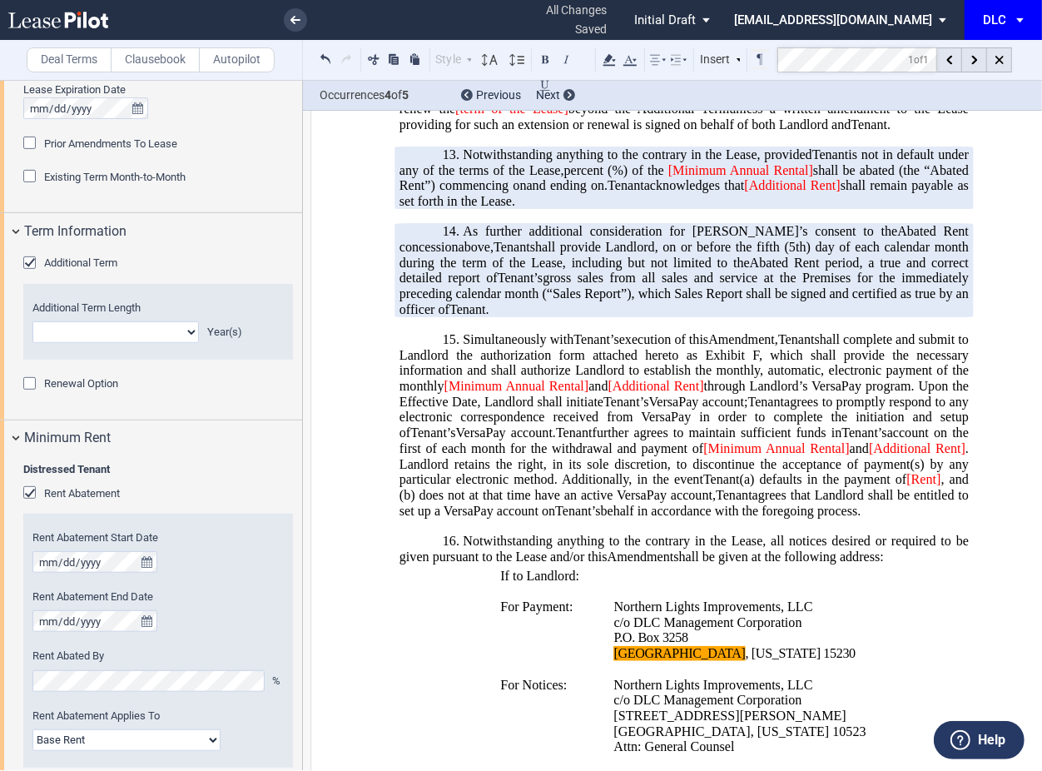
click at [90, 15] on icon at bounding box center [58, 20] width 100 height 17
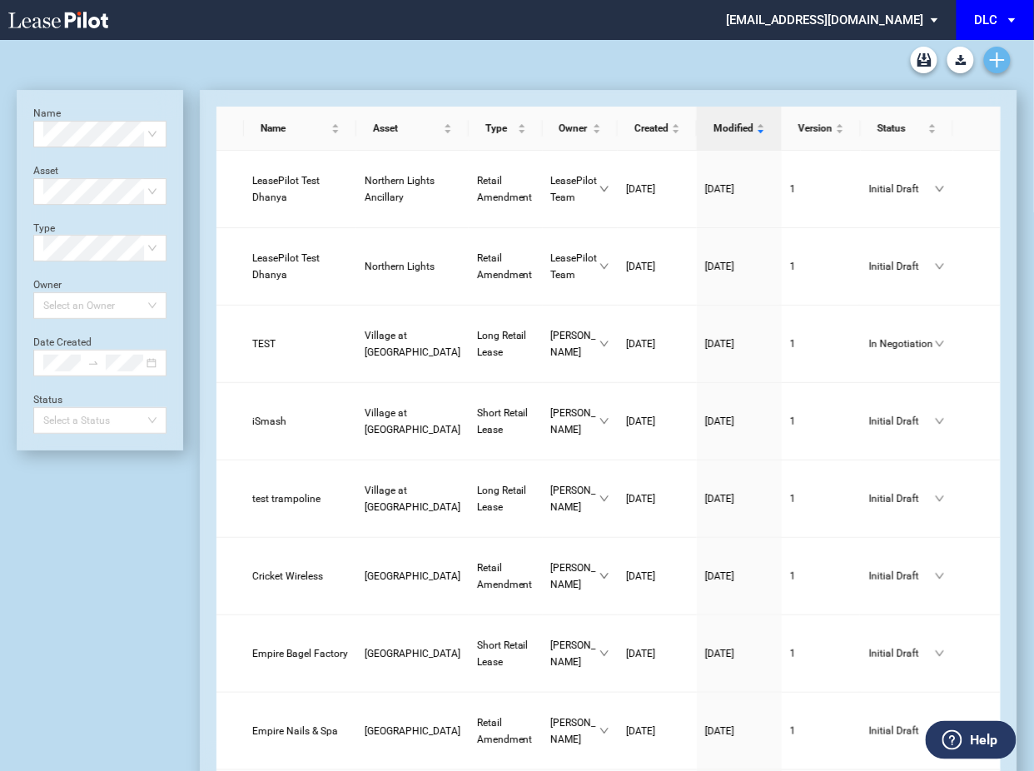
click at [993, 72] on link "Create new document" at bounding box center [997, 60] width 27 height 27
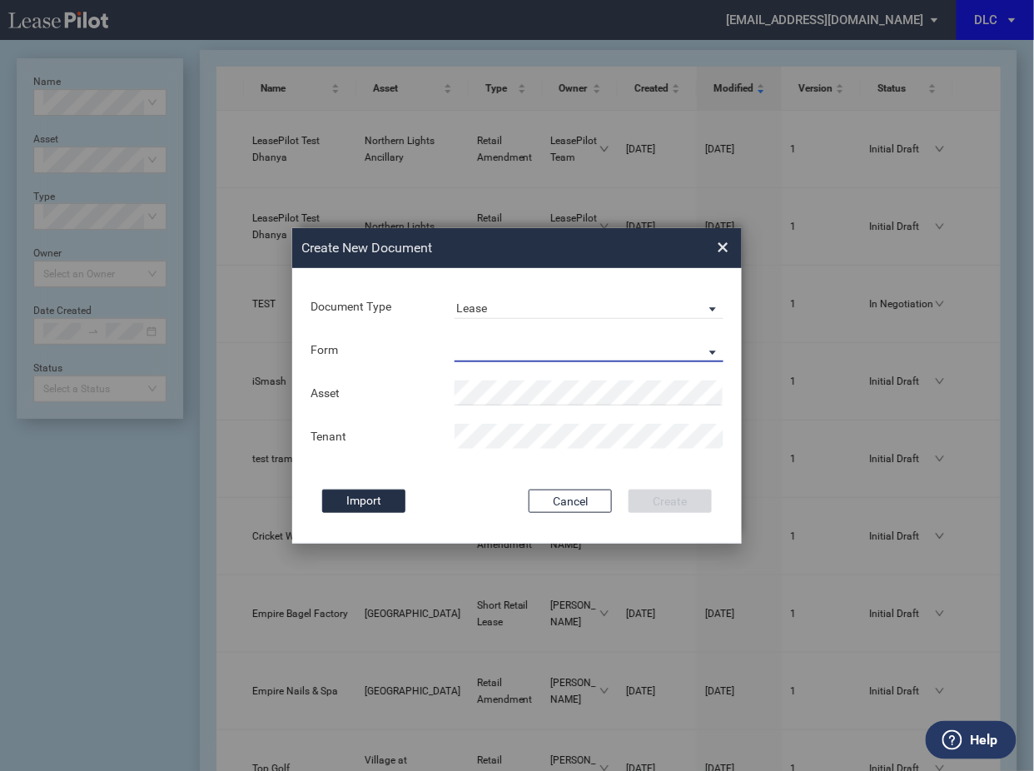
click at [553, 350] on md-select "Long Retail Lease Short Retail Lease" at bounding box center [589, 349] width 269 height 25
click at [552, 352] on div "Long Retail Lease" at bounding box center [508, 351] width 105 height 18
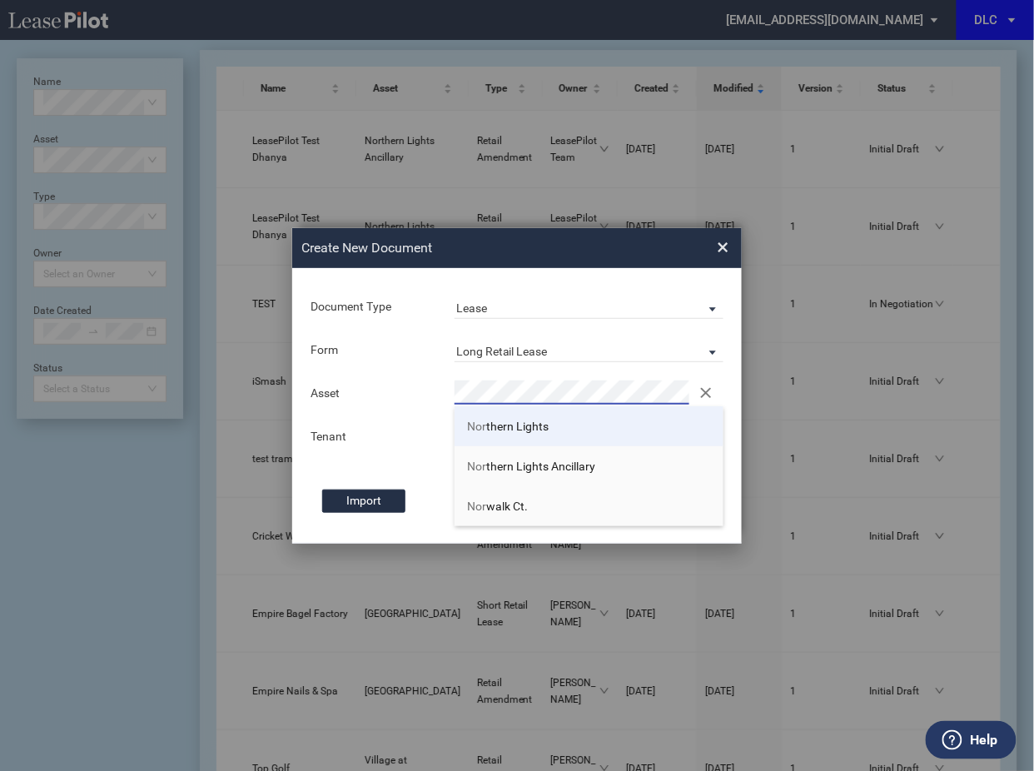
click at [524, 440] on li "Nor thern Lights" at bounding box center [589, 426] width 269 height 40
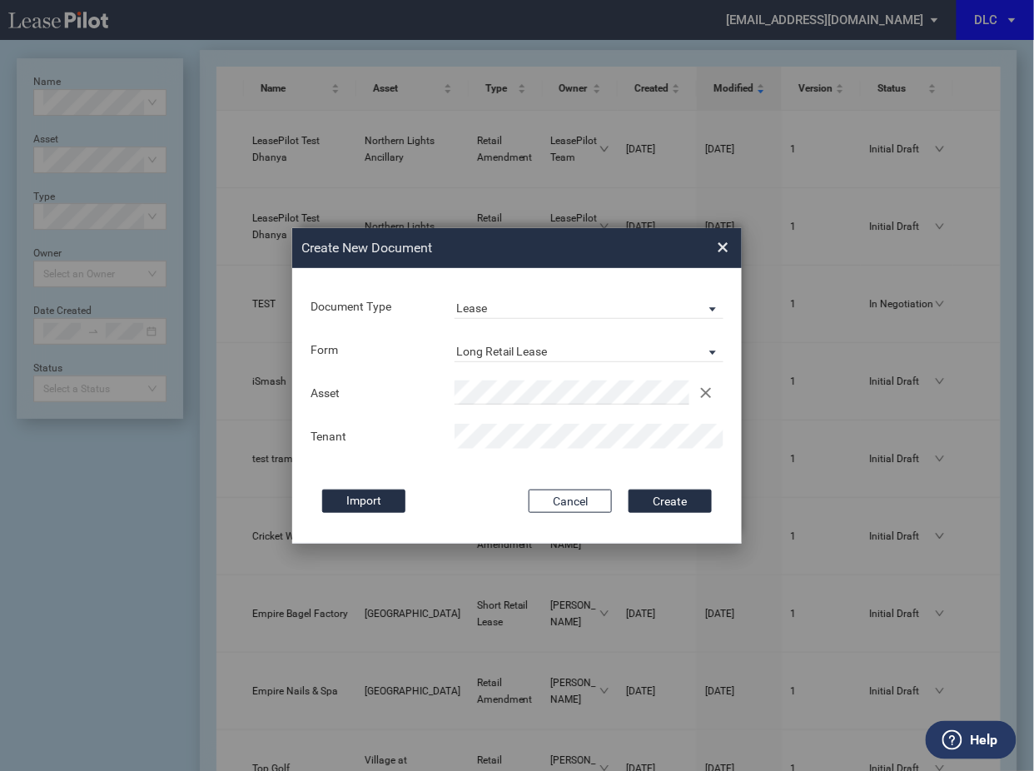
click at [629, 489] on button "Create" at bounding box center [670, 500] width 83 height 23
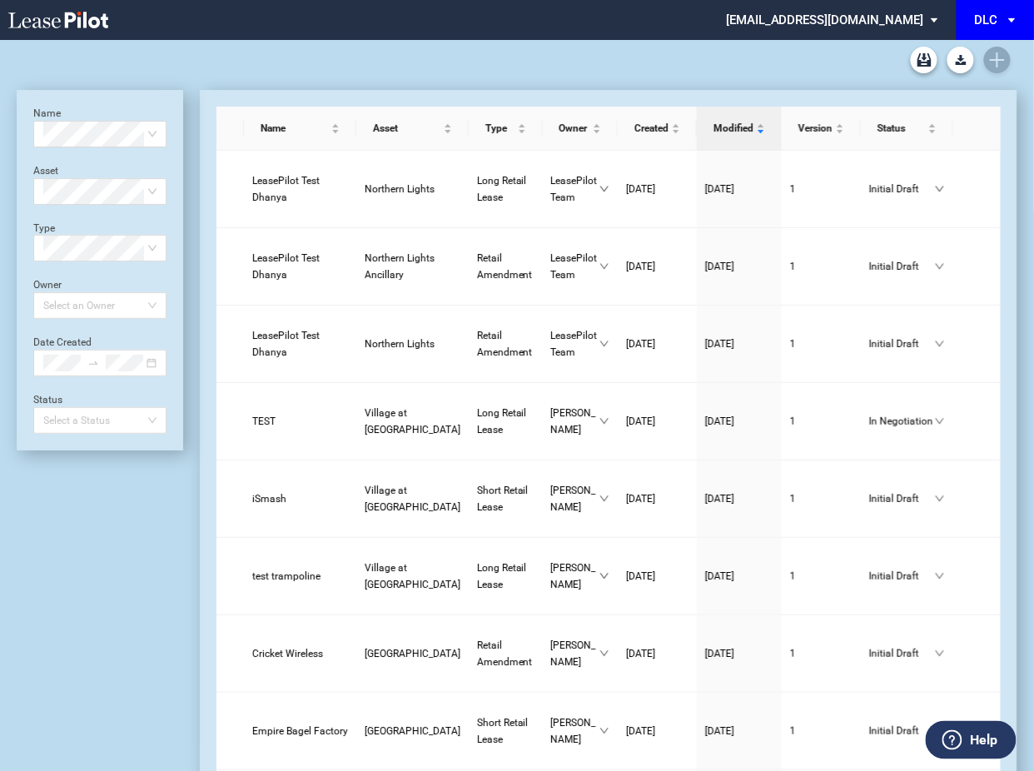
click at [996, 66] on div "DLC Blank Long Form DLC Blank Short Form DLC Amendment Blank Form" at bounding box center [517, 60] width 1001 height 40
click at [996, 66] on use "Create new document" at bounding box center [997, 59] width 15 height 15
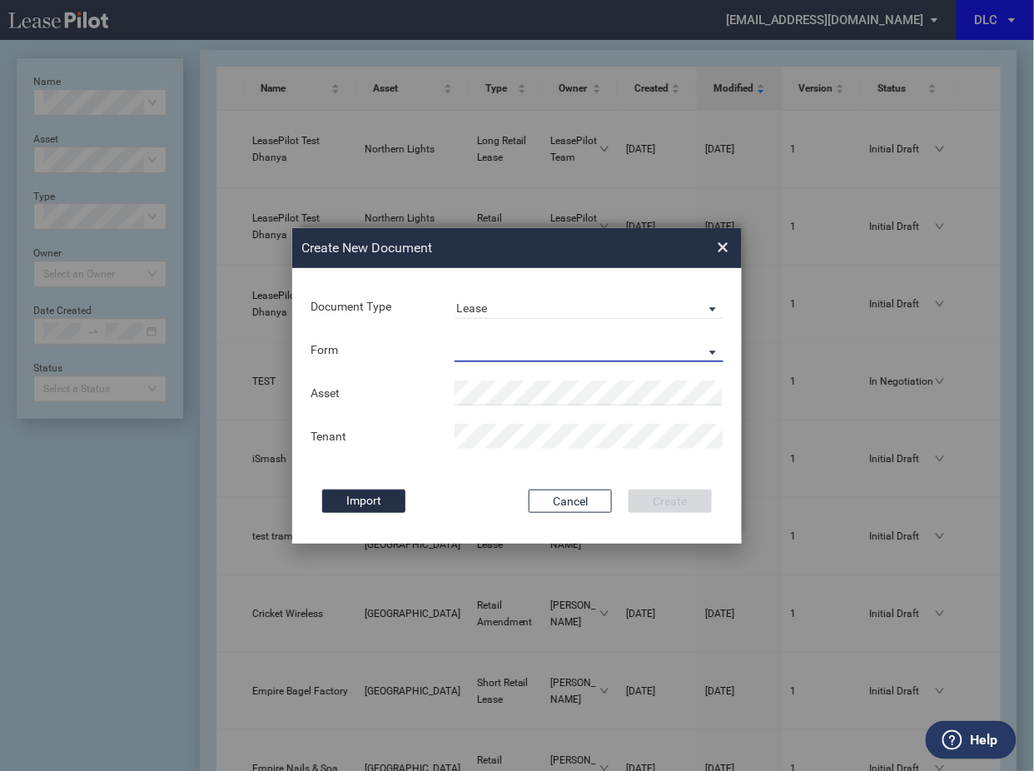
click at [517, 346] on md-select "Long Retail Lease Short Retail Lease" at bounding box center [589, 349] width 269 height 25
click at [517, 346] on div "Long Retail Lease" at bounding box center [508, 351] width 105 height 18
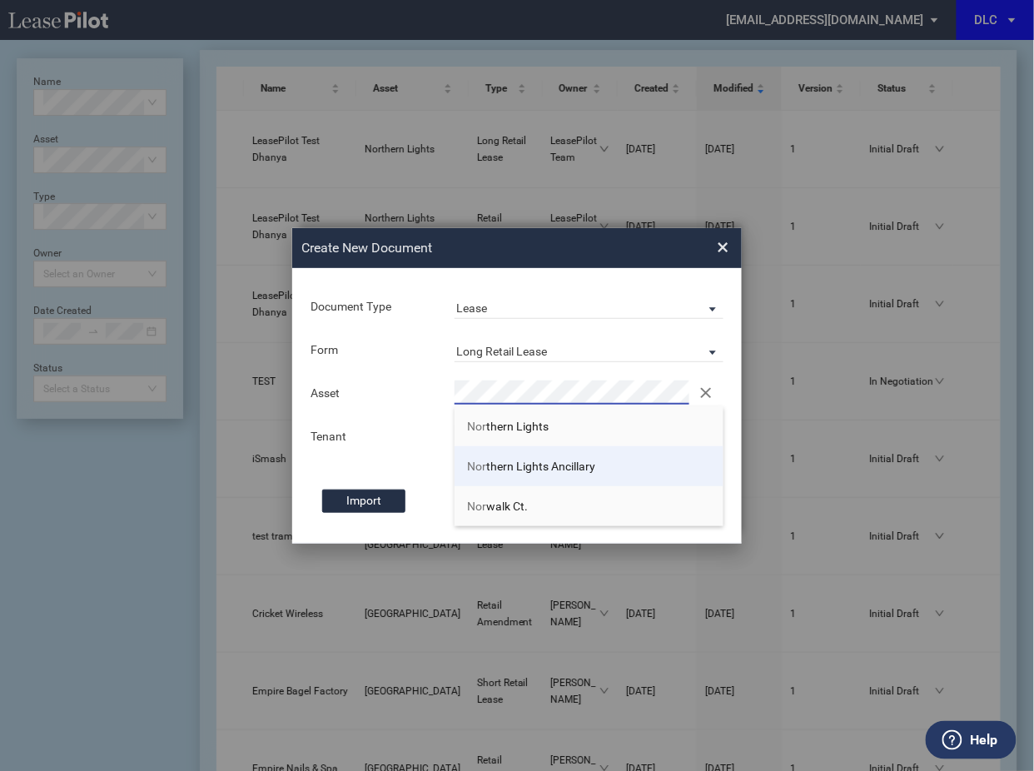
click at [510, 452] on li "Nor thern Lights Ancillary" at bounding box center [589, 466] width 269 height 40
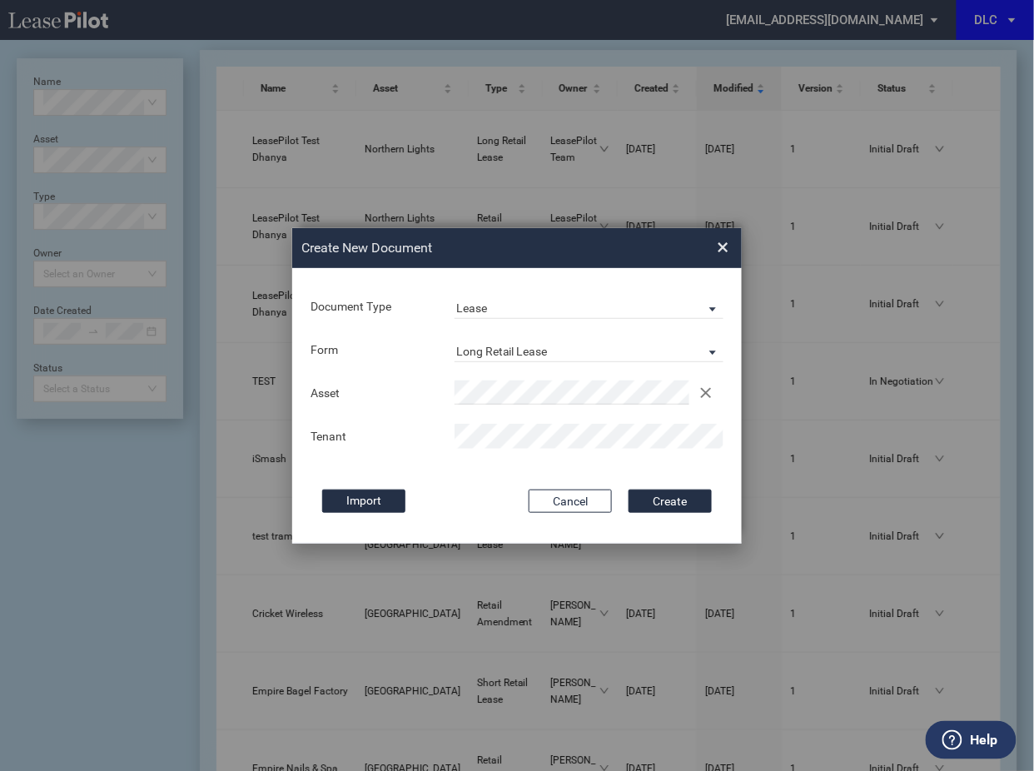
click at [629, 489] on button "Create" at bounding box center [670, 500] width 83 height 23
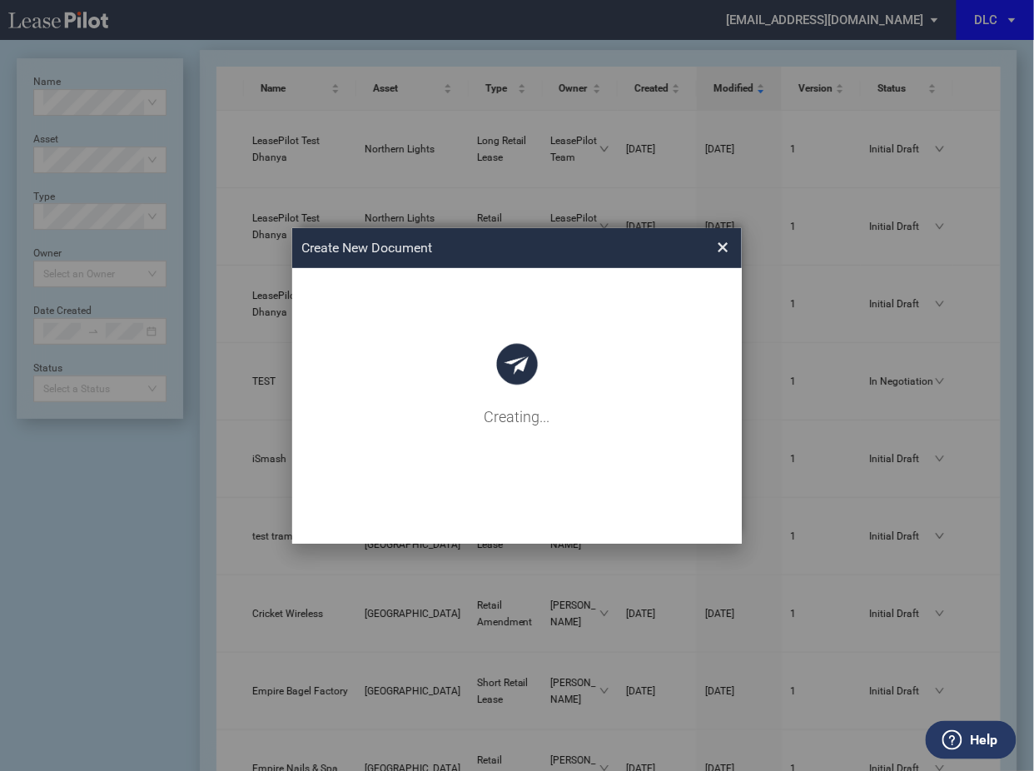
click at [693, 625] on div "Create New Document Create New Conformed Deal × Document Type Lease Lease Amend…" at bounding box center [517, 386] width 1034 height 772
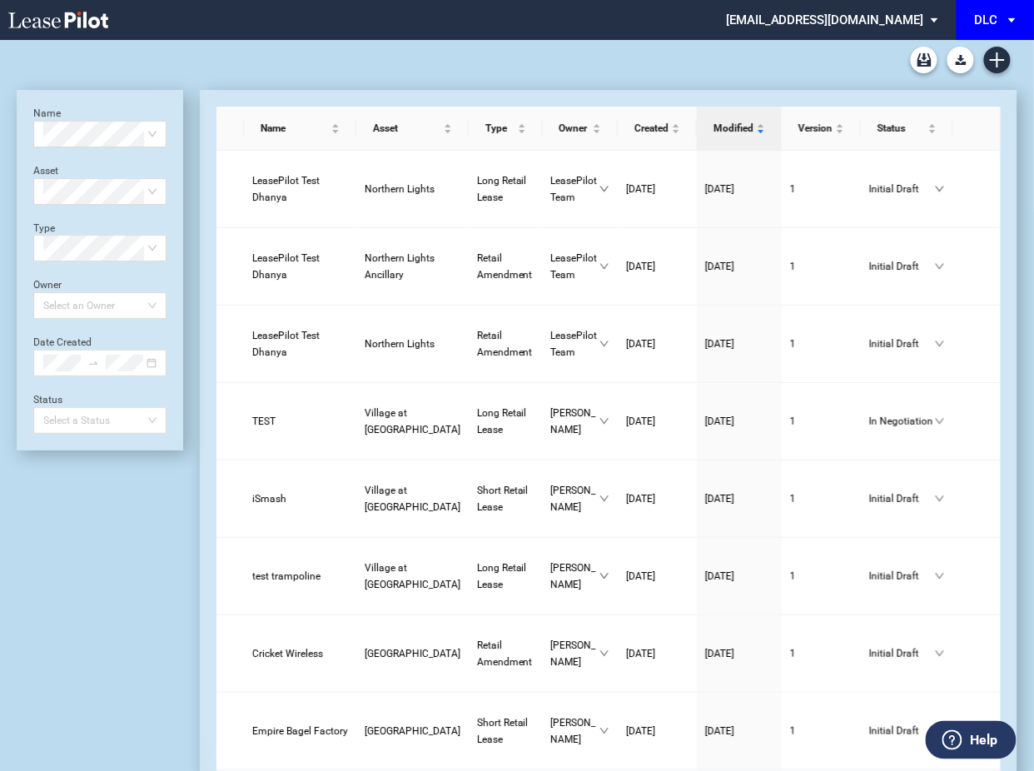
scroll to position [40, 0]
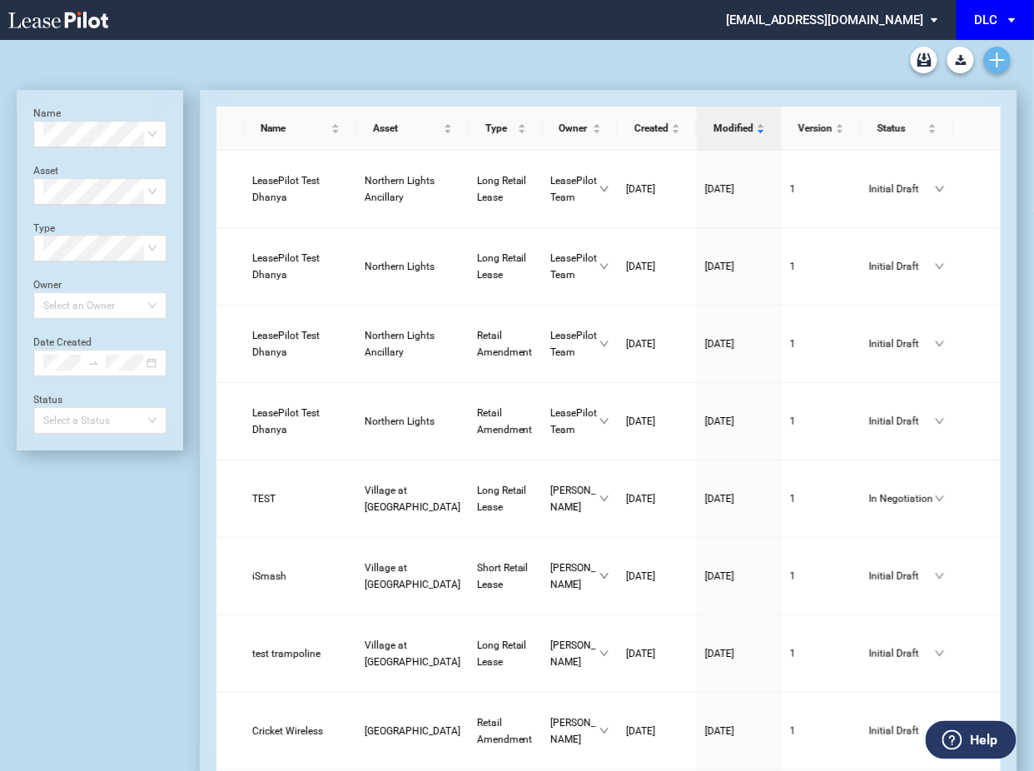
click at [988, 65] on link "Create new document" at bounding box center [997, 60] width 27 height 27
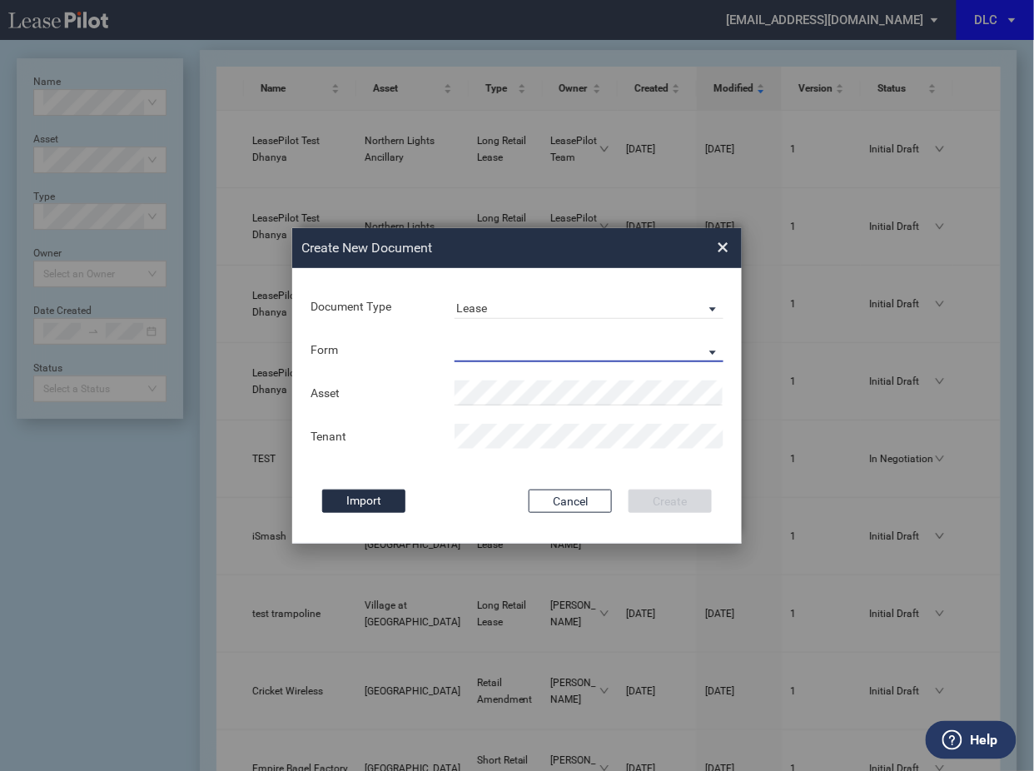
click at [465, 345] on md-select "Long Retail Lease Short Retail Lease" at bounding box center [589, 349] width 269 height 25
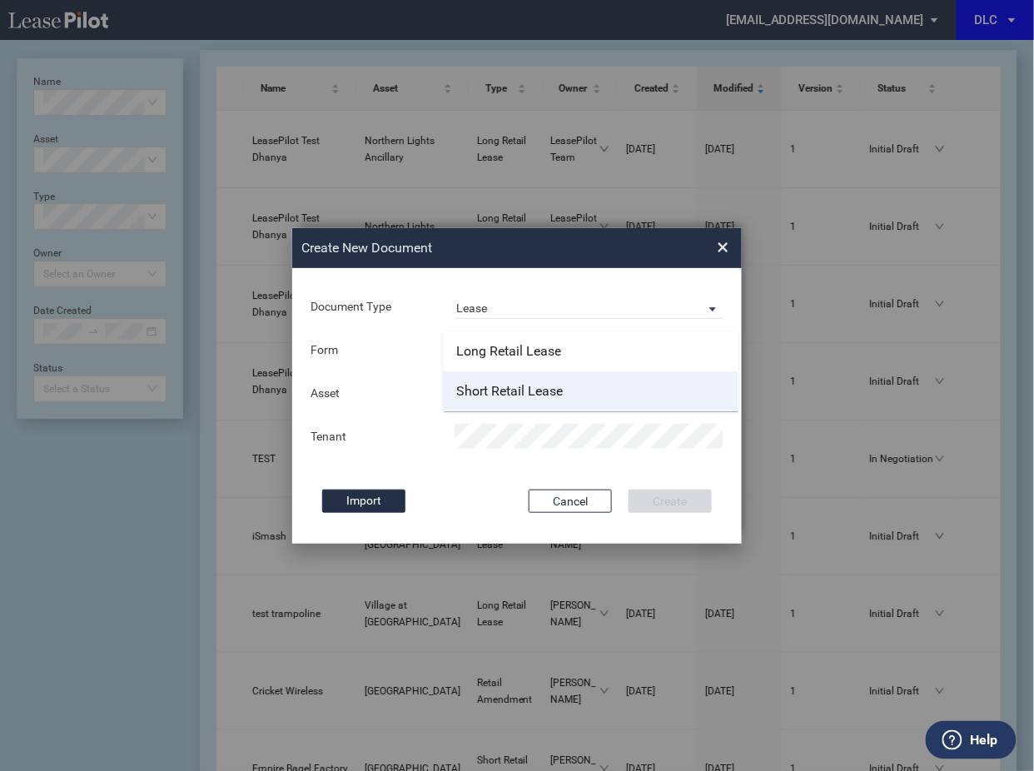
click at [464, 390] on div "Short Retail Lease" at bounding box center [509, 391] width 107 height 18
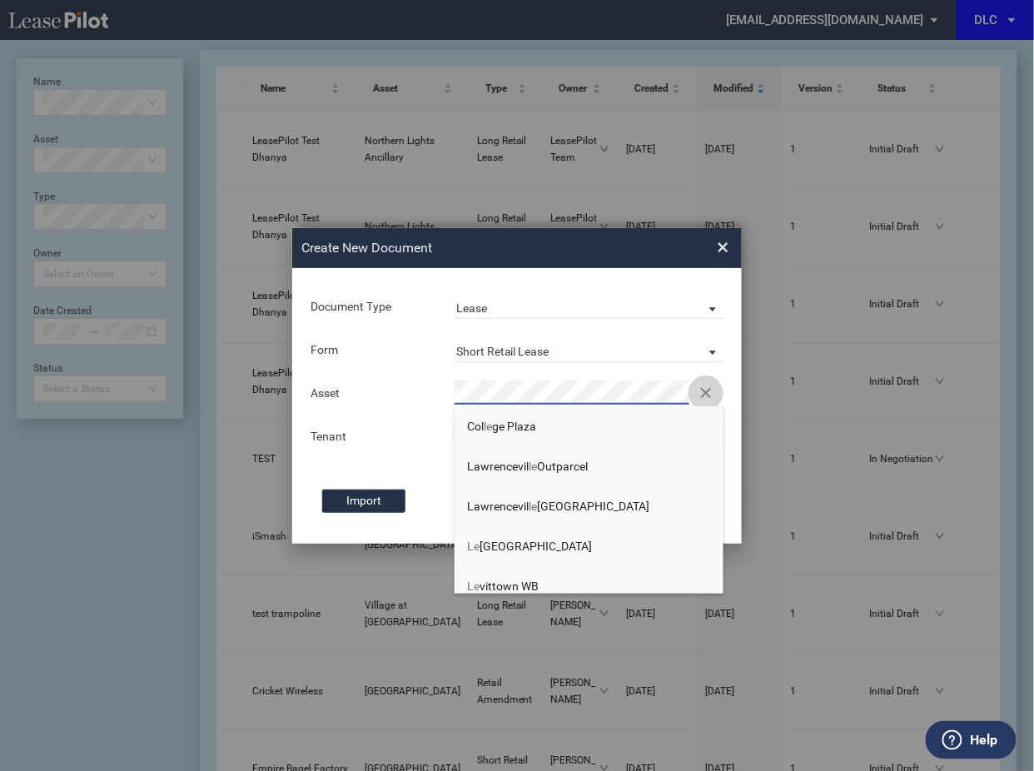
click at [703, 395] on button "Clear" at bounding box center [705, 392] width 25 height 25
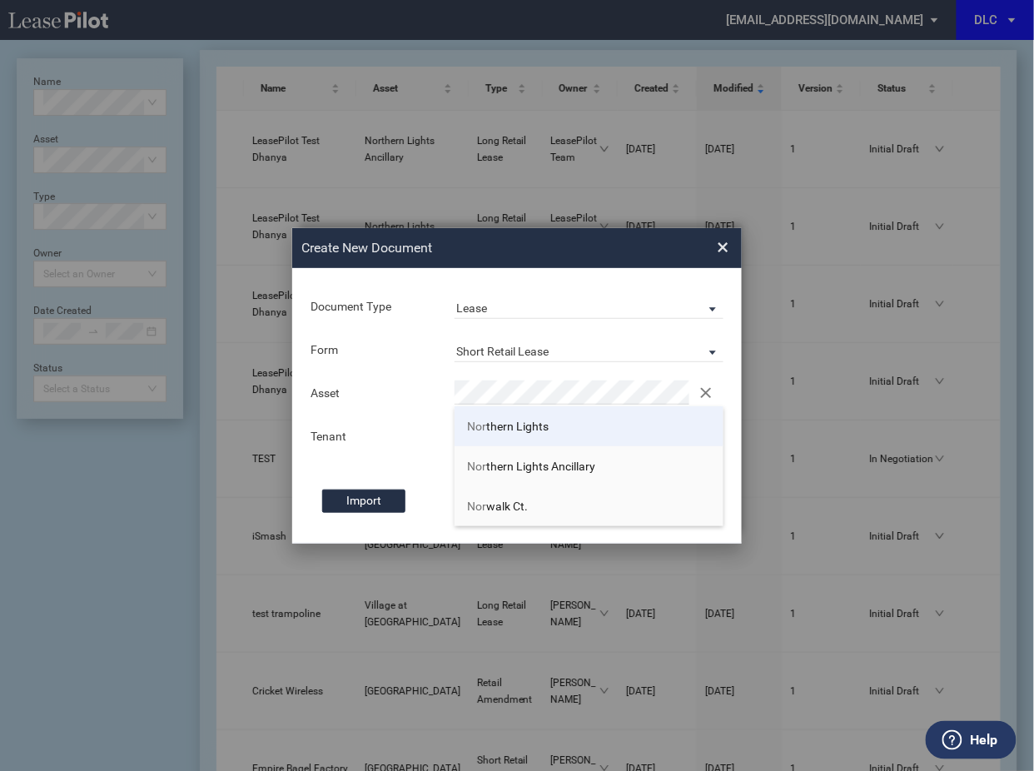
click at [494, 432] on span "Nor thern Lights" at bounding box center [508, 426] width 82 height 13
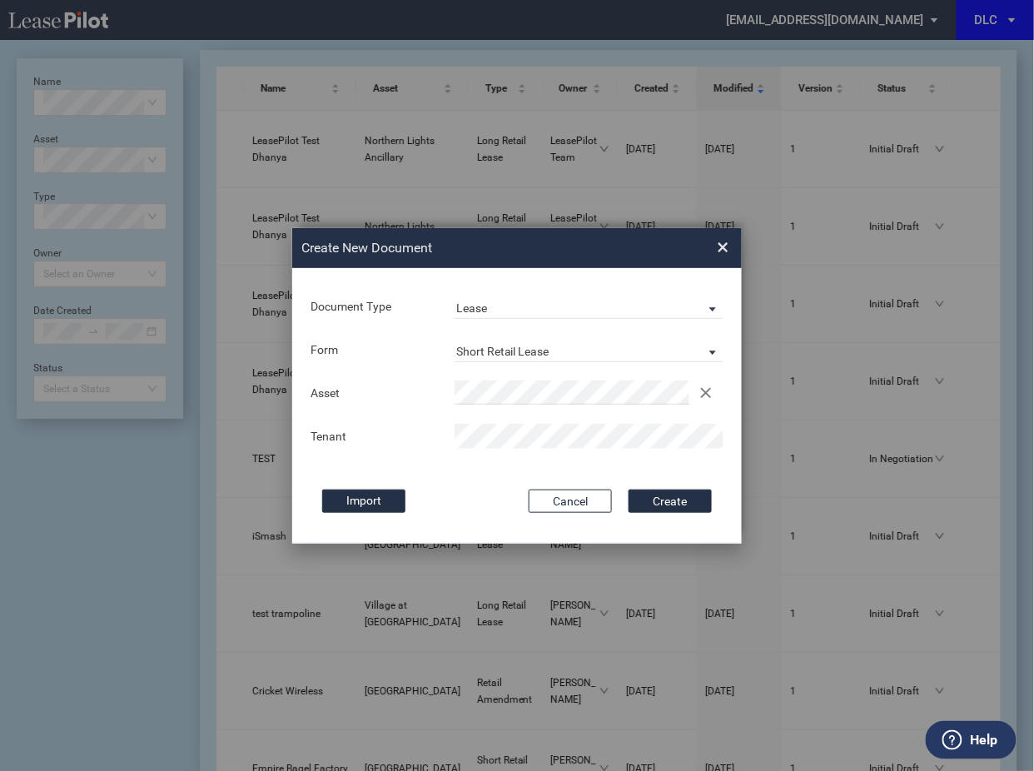
click at [629, 489] on button "Create" at bounding box center [670, 500] width 83 height 23
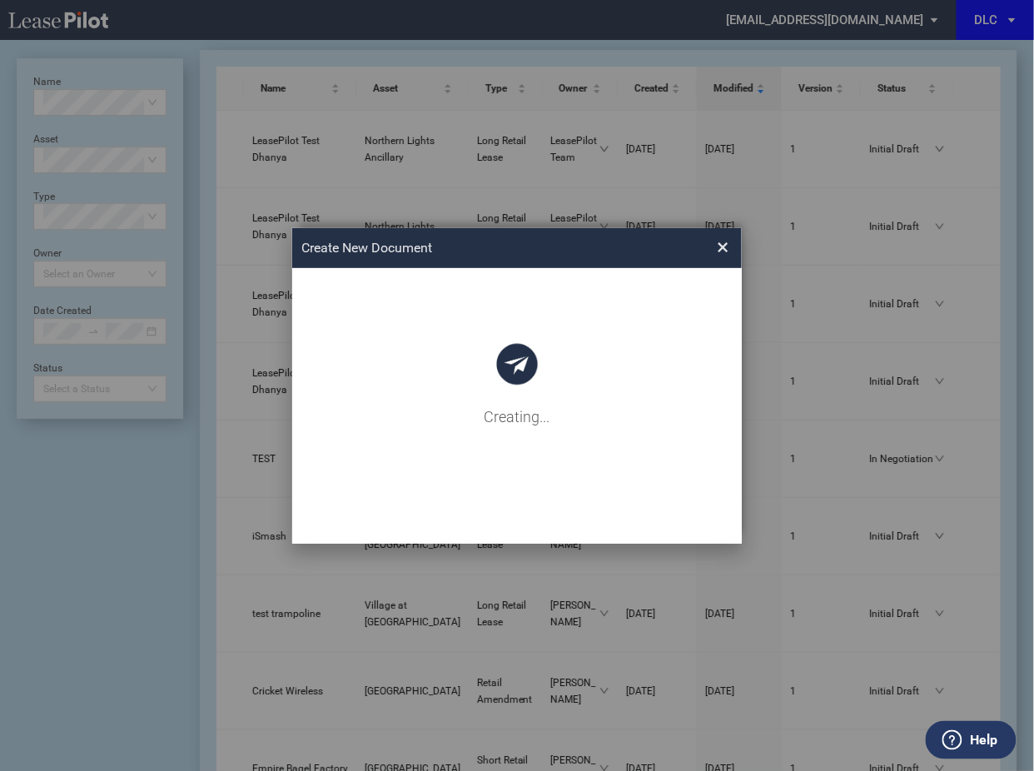
click at [494, 440] on div "Document Type Lease Lease Amendment Deal Type Retail Deal Type Retail Form Shor…" at bounding box center [517, 406] width 450 height 276
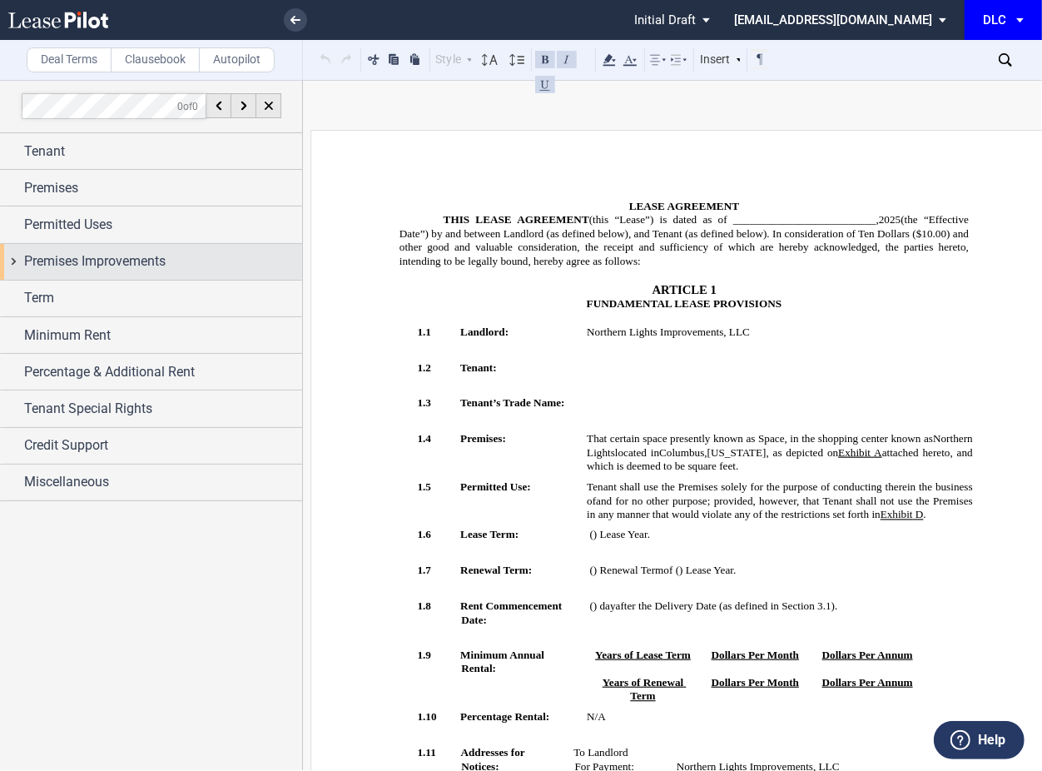
click at [137, 273] on div "Premises Improvements" at bounding box center [151, 262] width 302 height 36
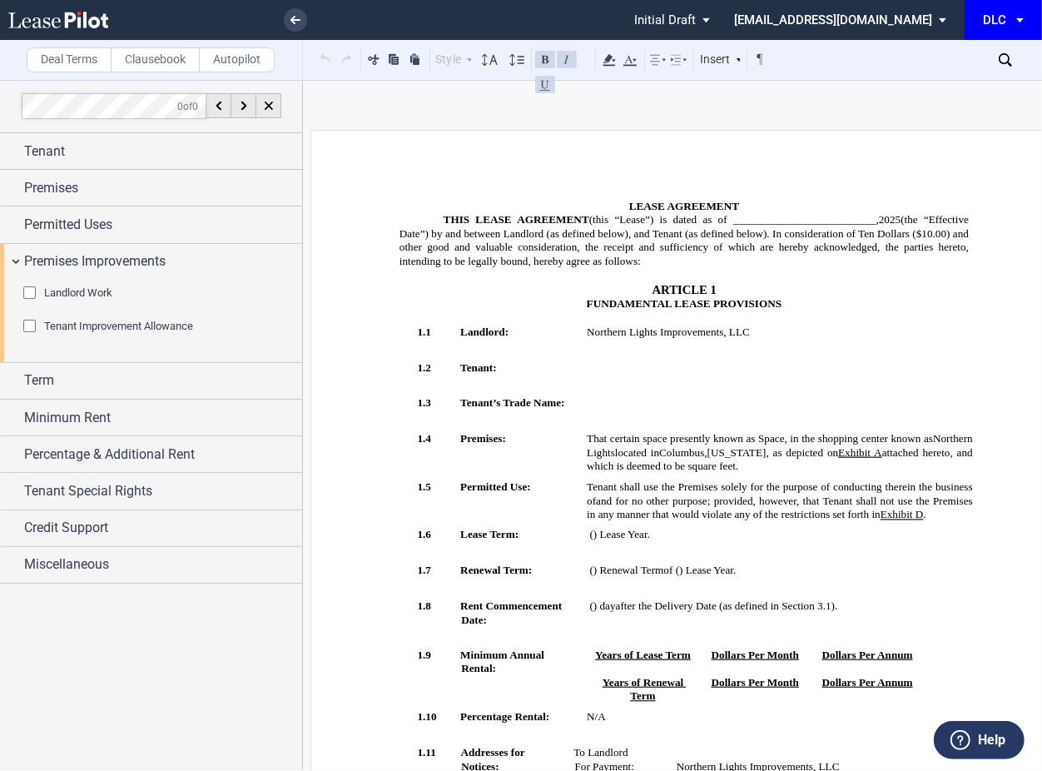
click at [137, 320] on span "Tenant Improvement Allowance" at bounding box center [118, 326] width 149 height 12
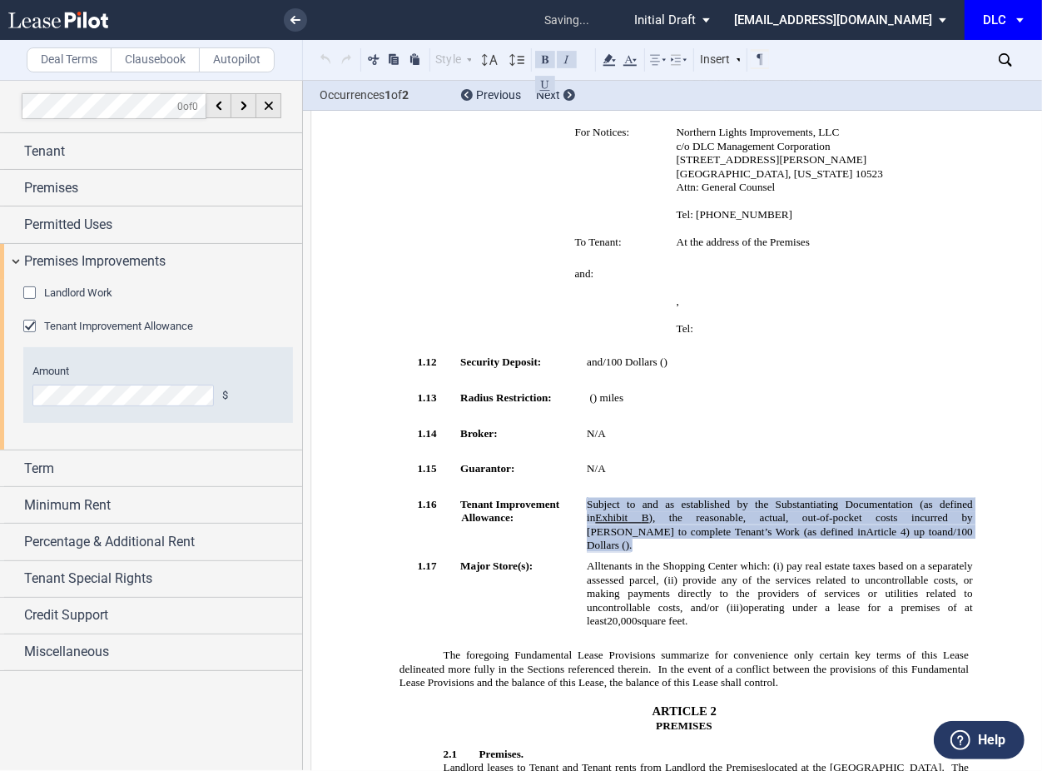
scroll to position [759, 0]
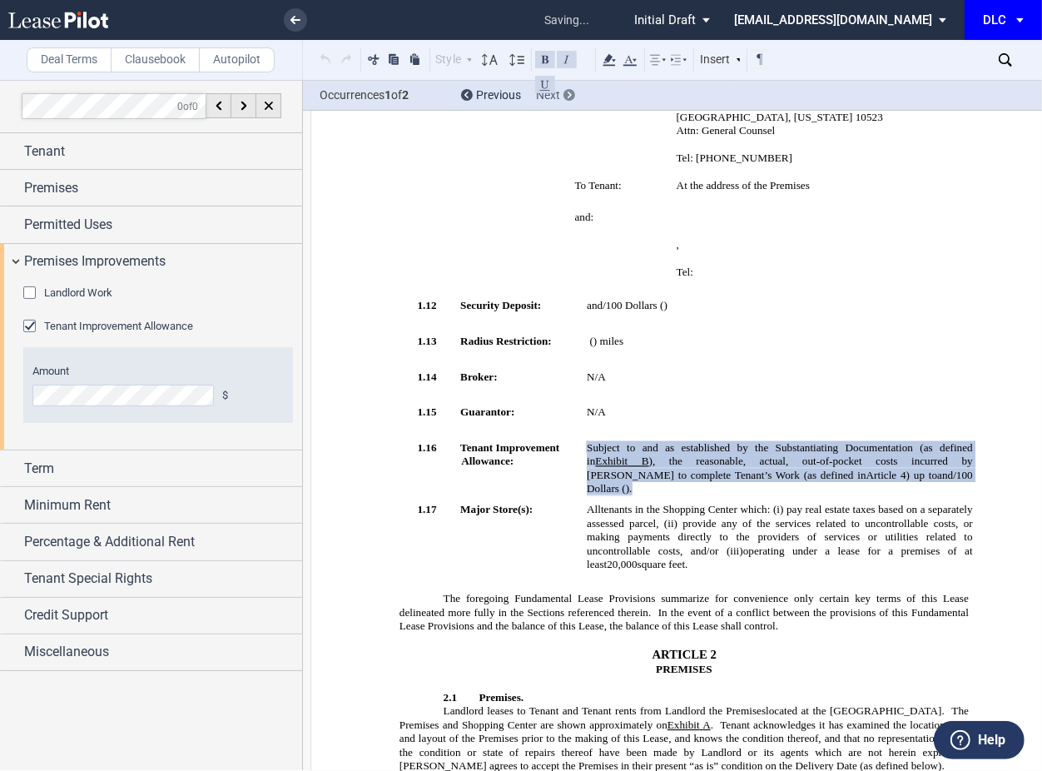
click at [573, 102] on div "Next" at bounding box center [555, 95] width 39 height 17
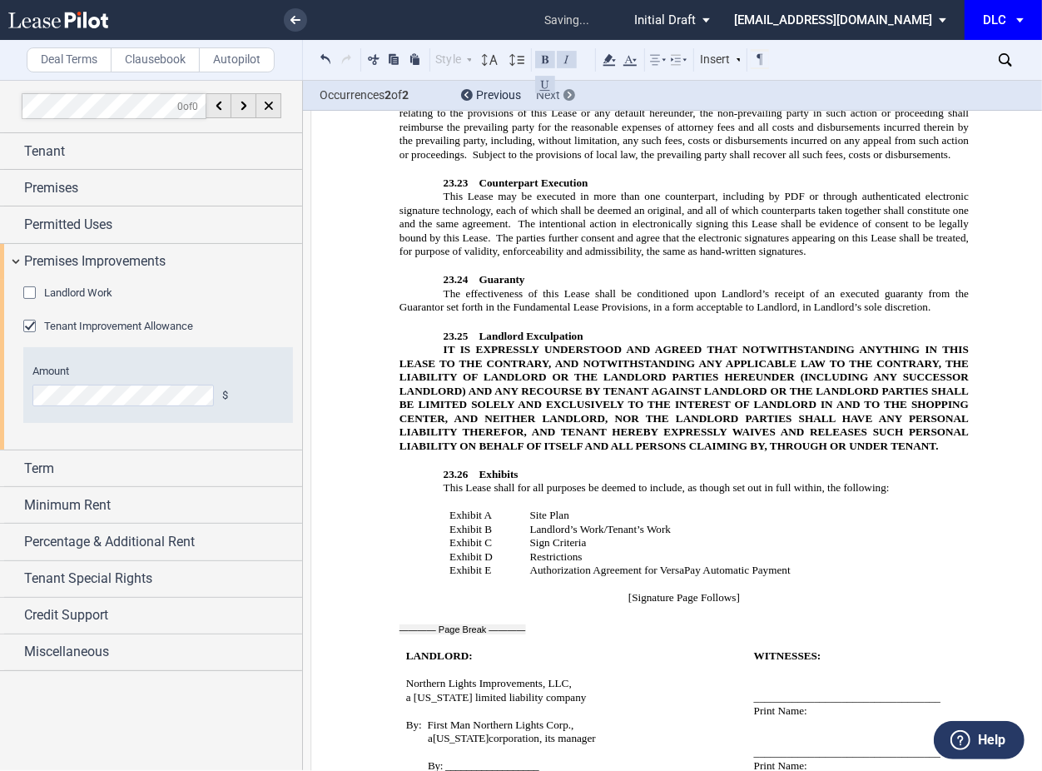
scroll to position [13396, 0]
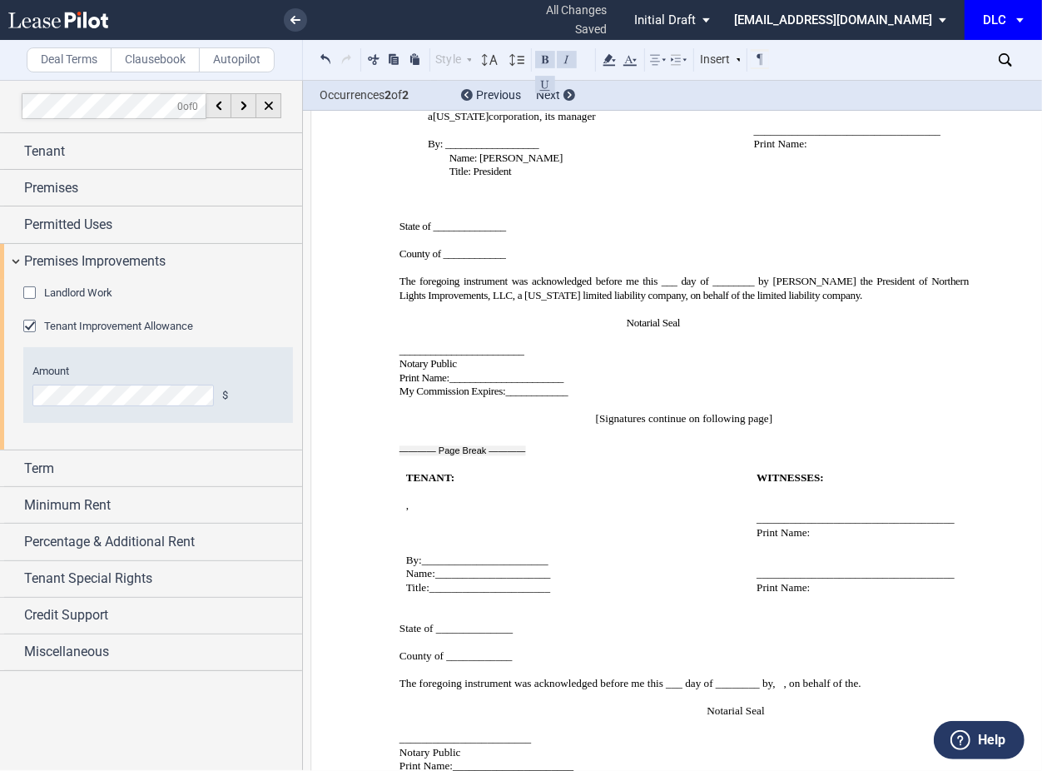
click at [997, 42] on div "Download Share Document Print Create a New Version Import Changes Compare Expre…" at bounding box center [932, 60] width 296 height 40
click at [1001, 57] on icon at bounding box center [1005, 59] width 13 height 13
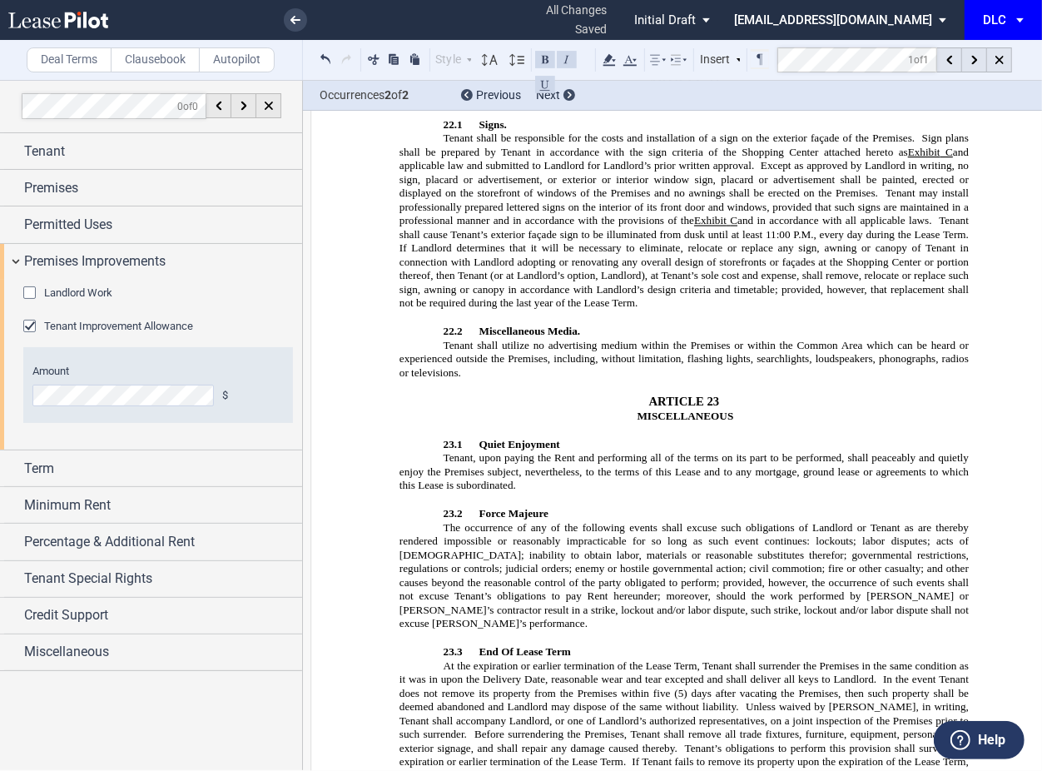
scroll to position [383, 0]
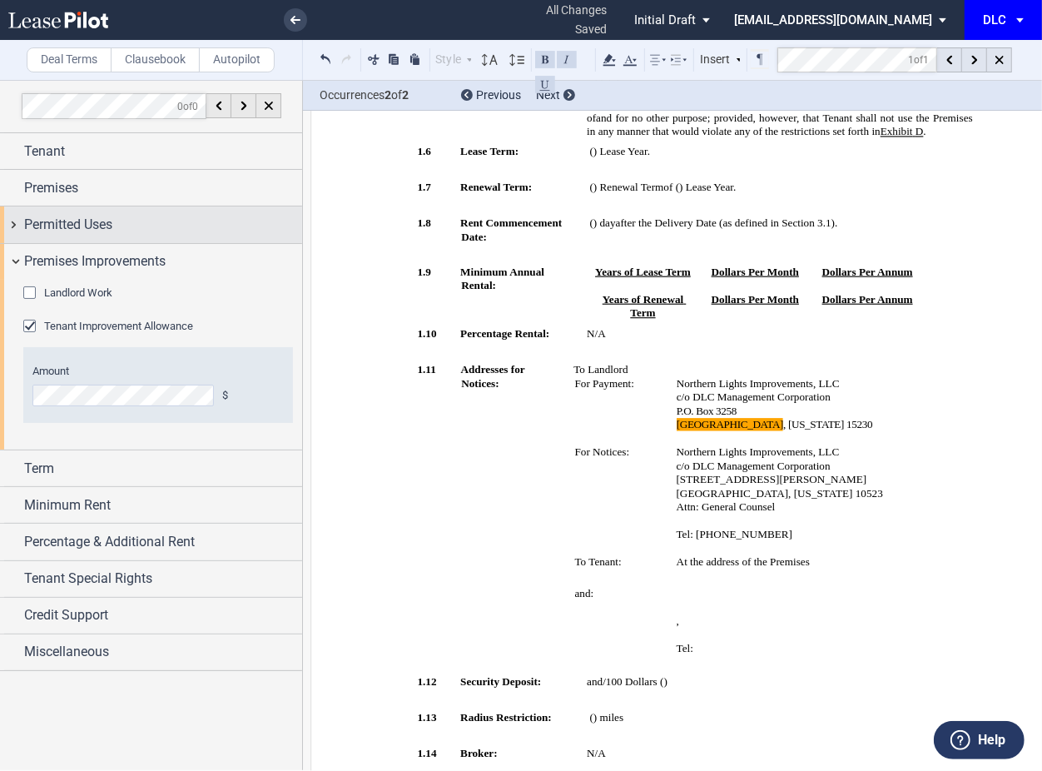
click at [107, 215] on span "Permitted Uses" at bounding box center [68, 225] width 88 height 20
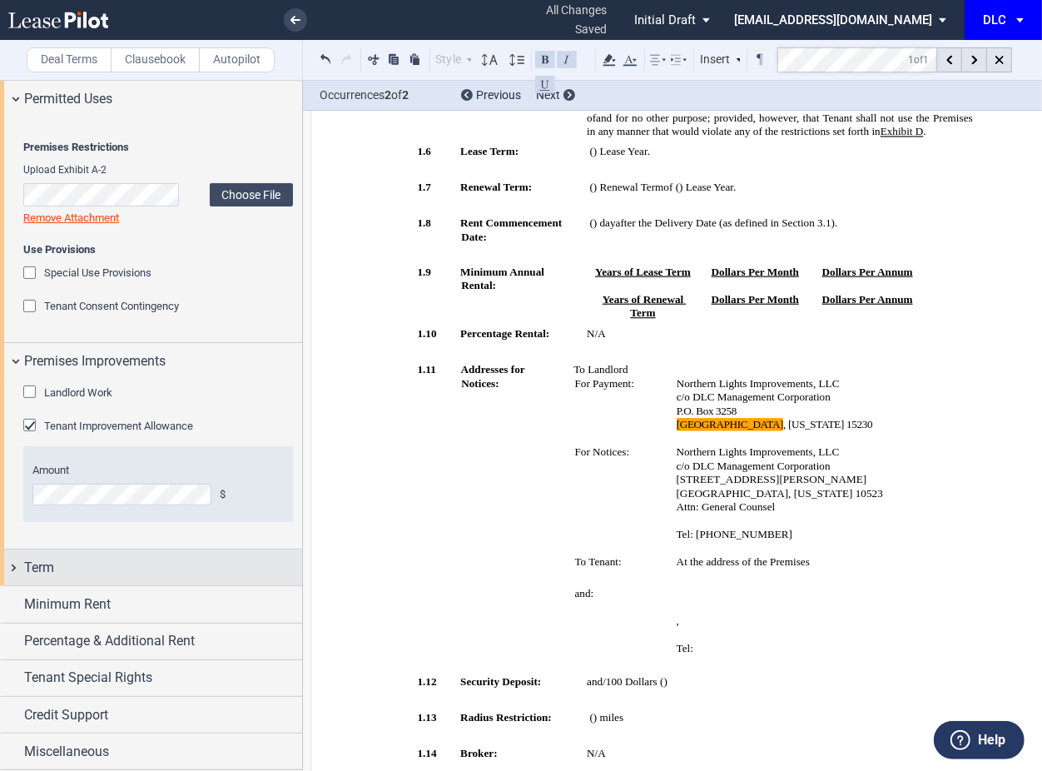
scroll to position [217, 0]
click at [101, 564] on div "Term" at bounding box center [163, 568] width 278 height 20
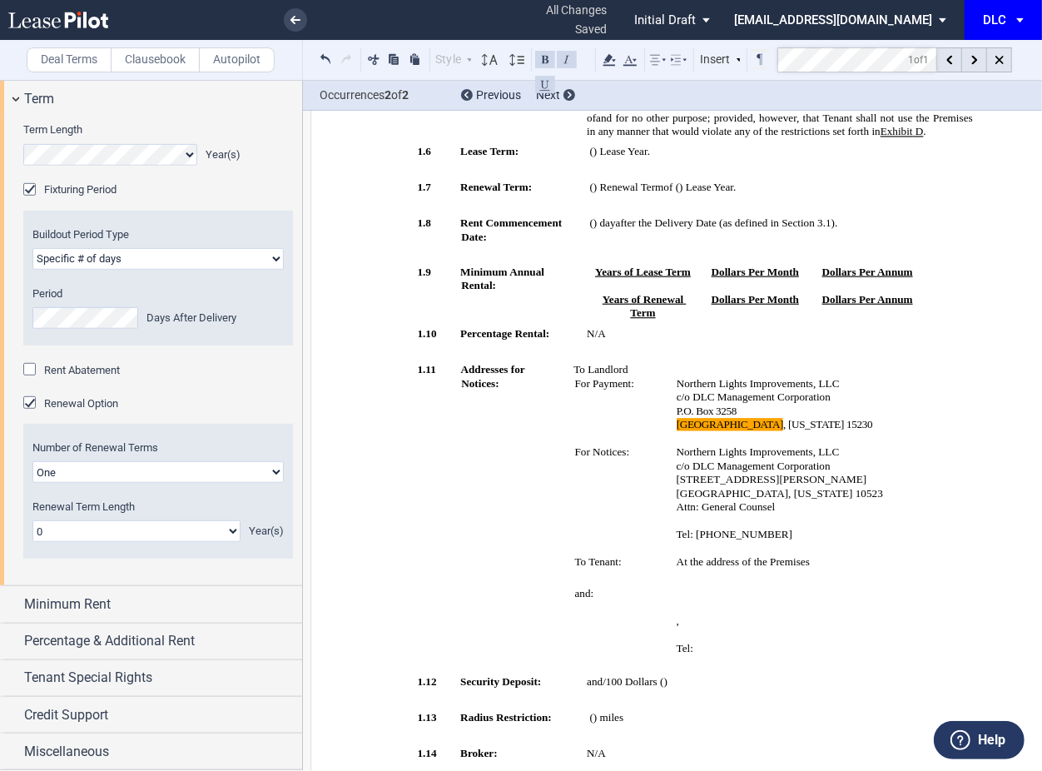
scroll to position [686, 0]
click at [145, 586] on div "Minimum Rent" at bounding box center [151, 604] width 302 height 36
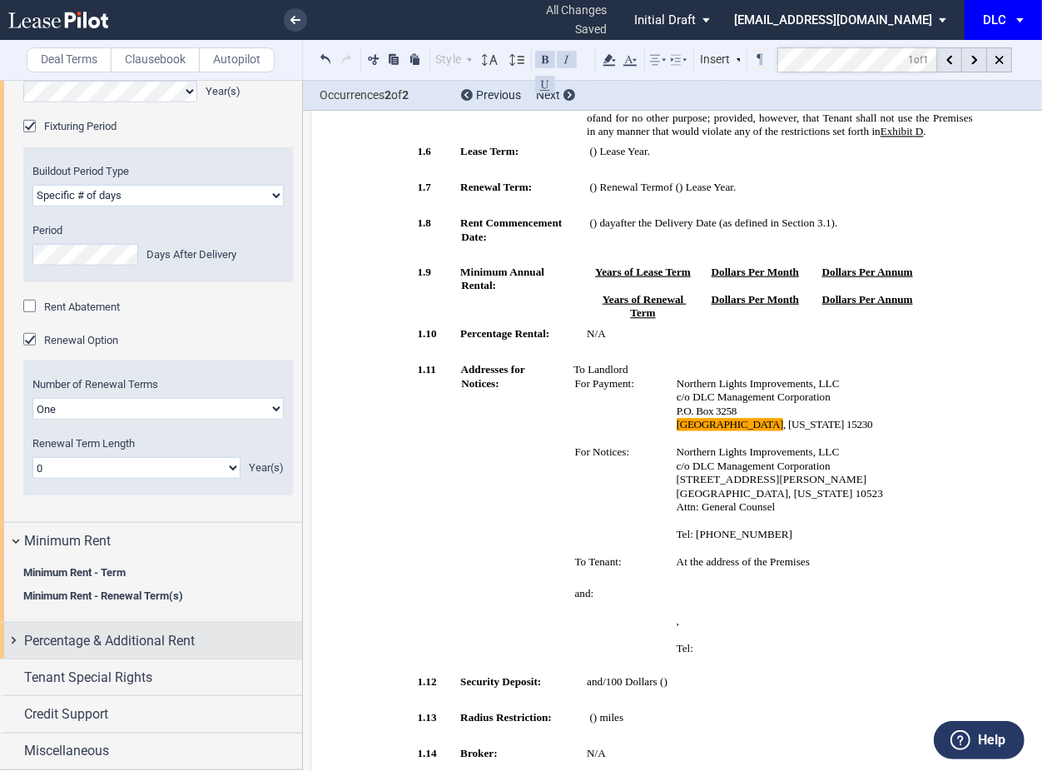
scroll to position [749, 0]
click at [147, 636] on span "Percentage & Additional Rent" at bounding box center [109, 641] width 171 height 20
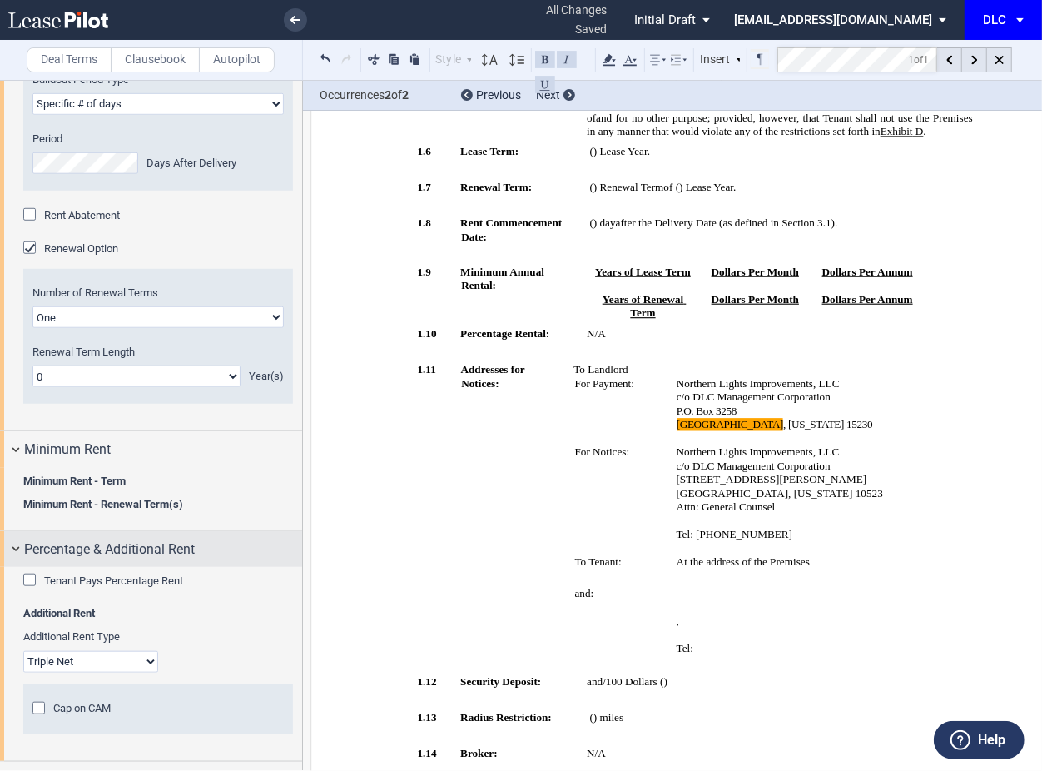
scroll to position [942, 0]
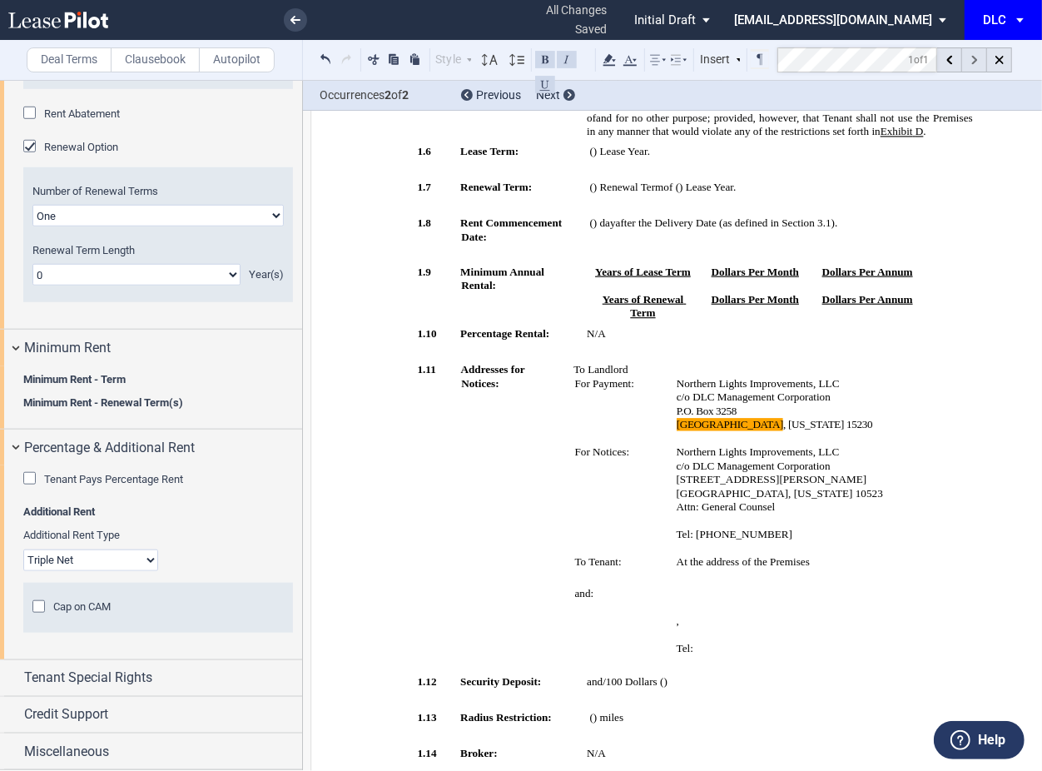
click at [979, 57] on div at bounding box center [974, 59] width 25 height 25
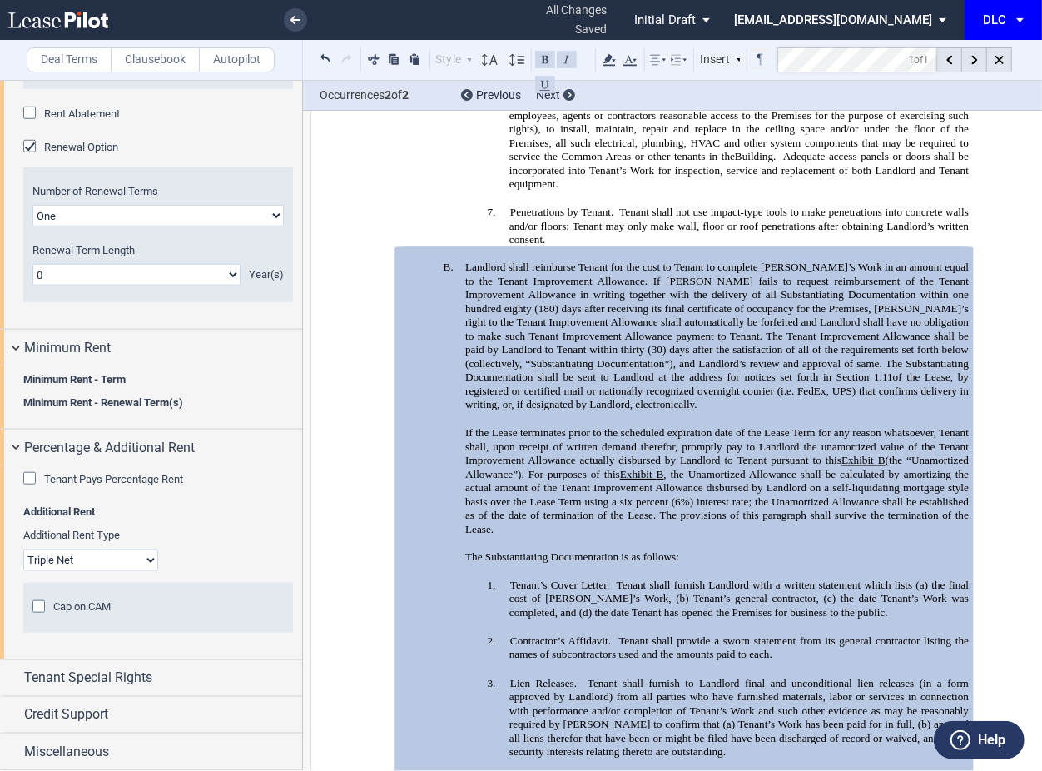
scroll to position [15065, 0]
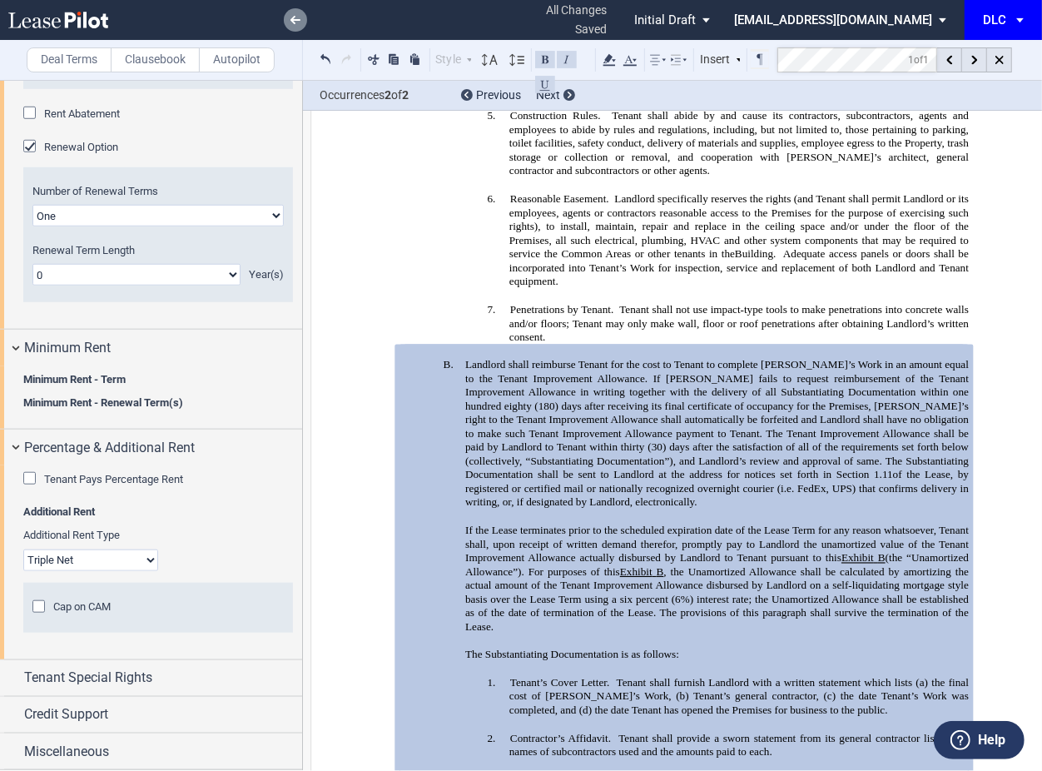
click at [296, 20] on use at bounding box center [296, 20] width 10 height 8
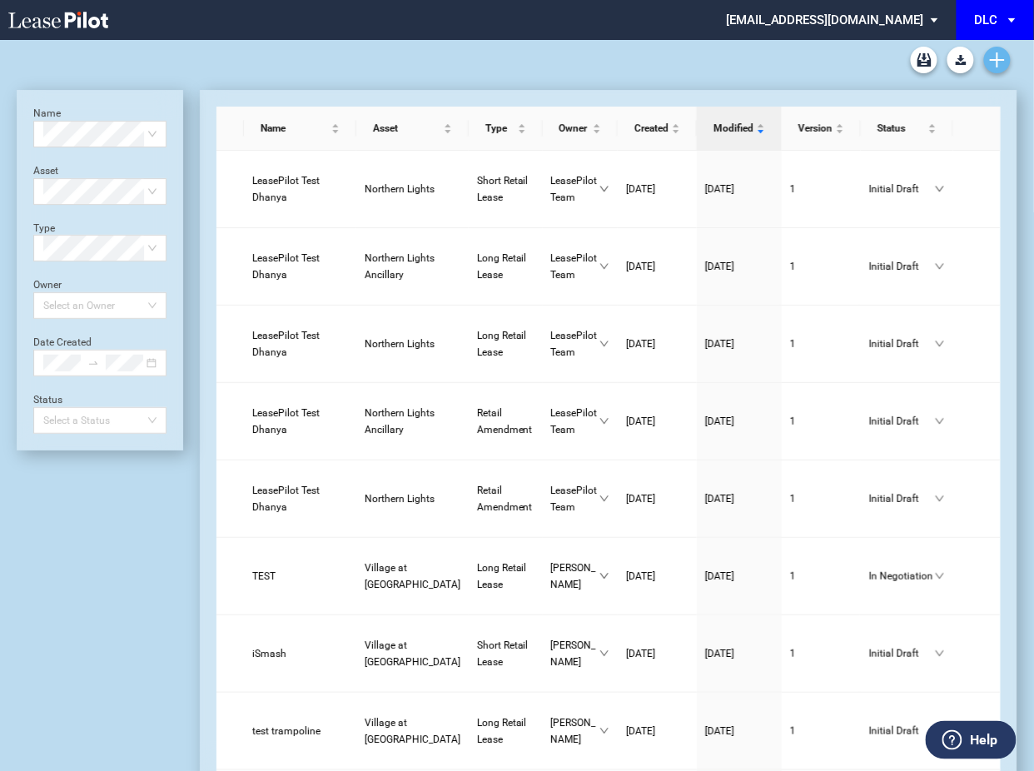
click at [990, 55] on icon "Create new document" at bounding box center [997, 59] width 15 height 15
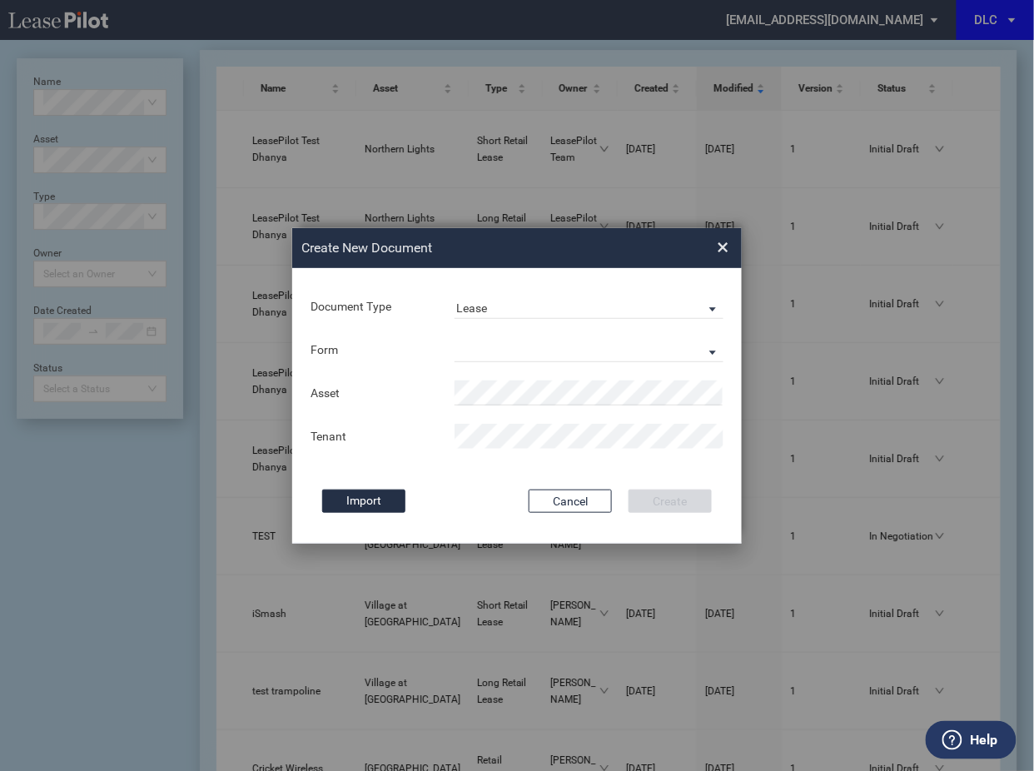
click at [496, 331] on div "Form Long Retail Lease Short Retail Lease" at bounding box center [517, 349] width 416 height 43
click at [493, 345] on md-select "Long Retail Lease Short Retail Lease" at bounding box center [589, 349] width 269 height 25
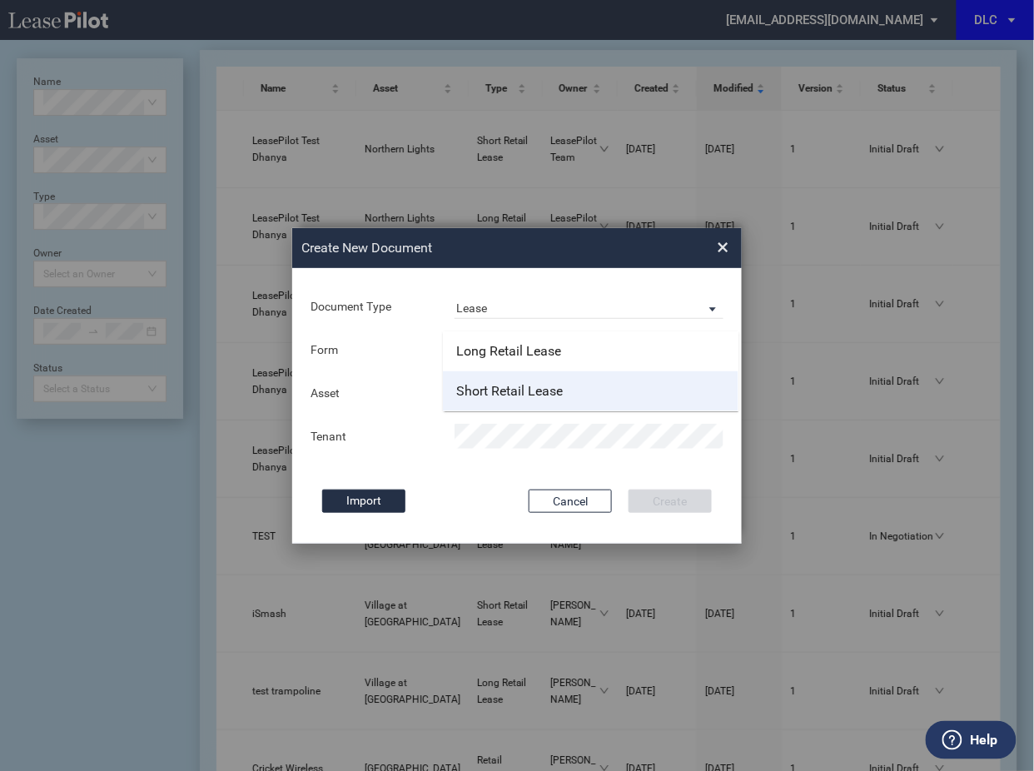
click at [493, 396] on div "Short Retail Lease" at bounding box center [509, 391] width 107 height 18
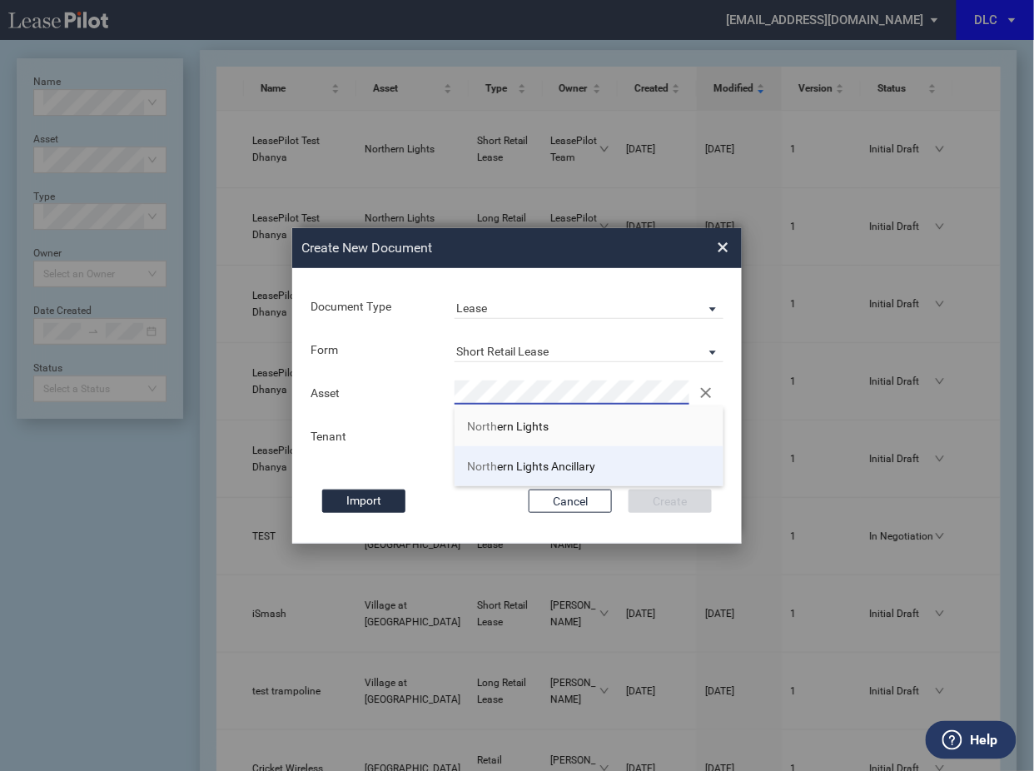
click at [498, 449] on li "North ern Lights Ancillary" at bounding box center [589, 466] width 269 height 40
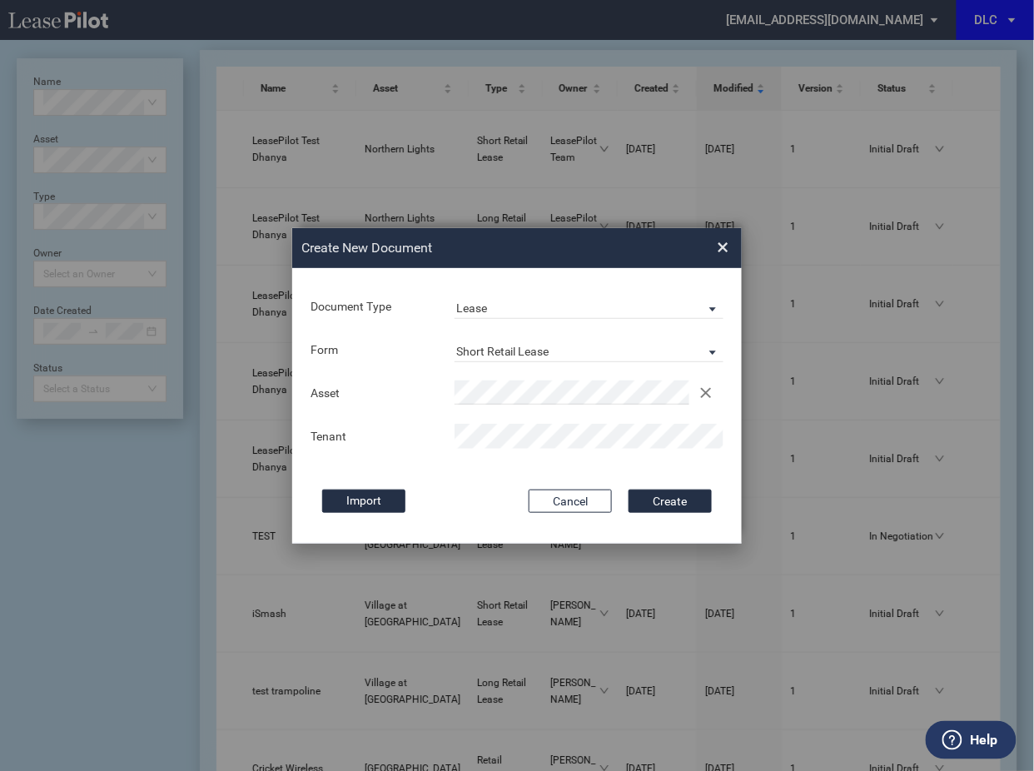
click at [629, 489] on button "Create" at bounding box center [670, 500] width 83 height 23
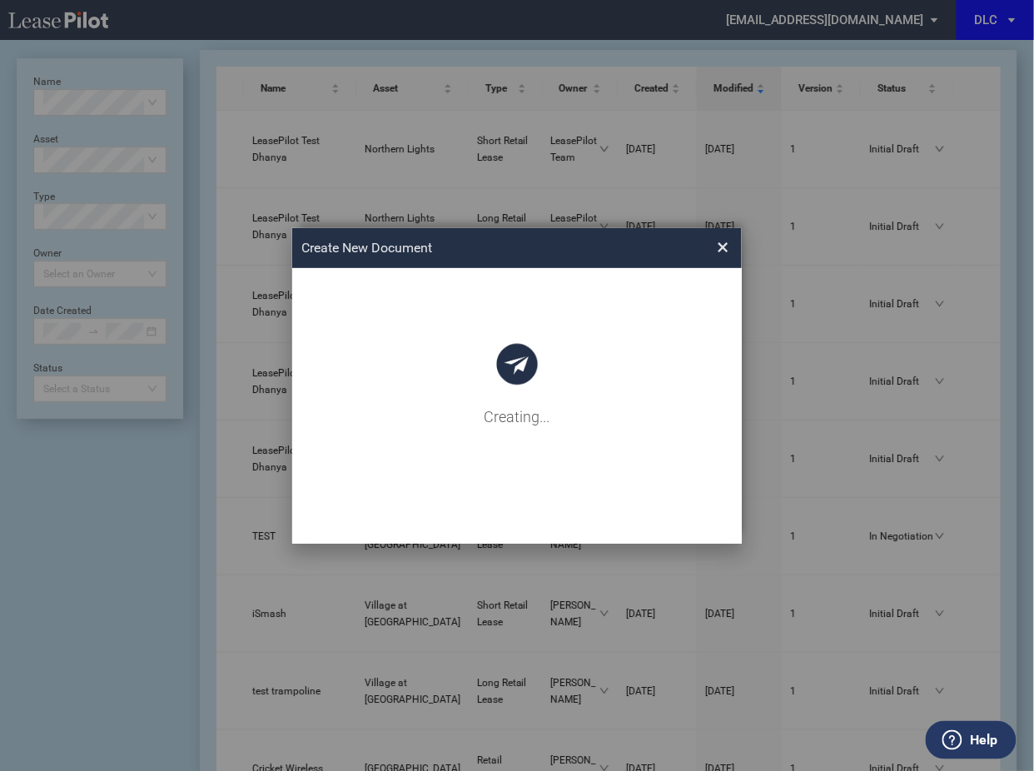
click at [504, 420] on div "Document Type Lease Lease Amendment Deal Type Retail Deal Type Retail Form Shor…" at bounding box center [517, 406] width 450 height 276
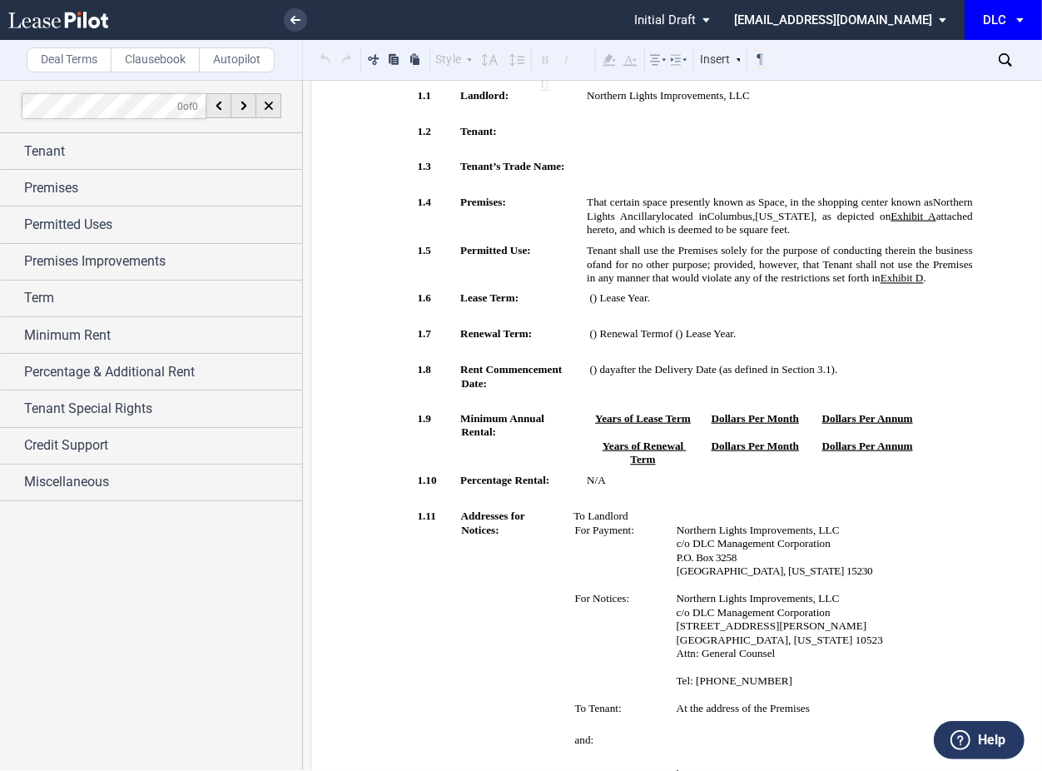
scroll to position [333, 0]
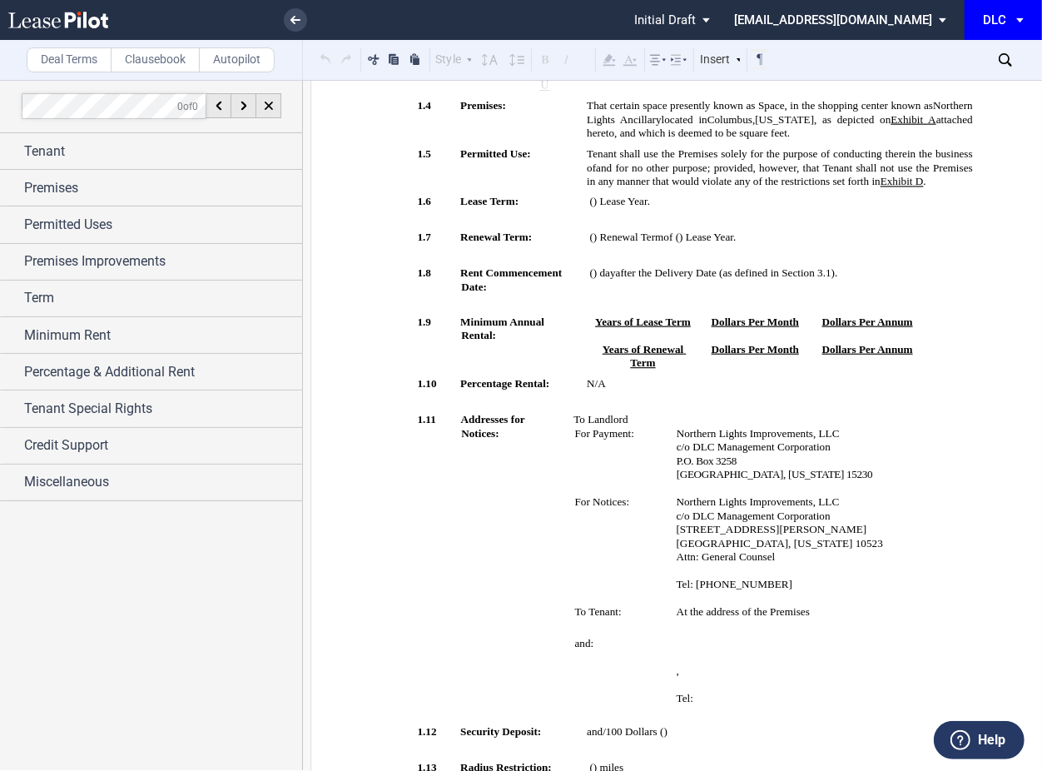
click at [1010, 53] on icon at bounding box center [1005, 59] width 13 height 13
click at [971, 64] on div at bounding box center [974, 59] width 25 height 25
click at [76, 23] on icon at bounding box center [58, 20] width 100 height 17
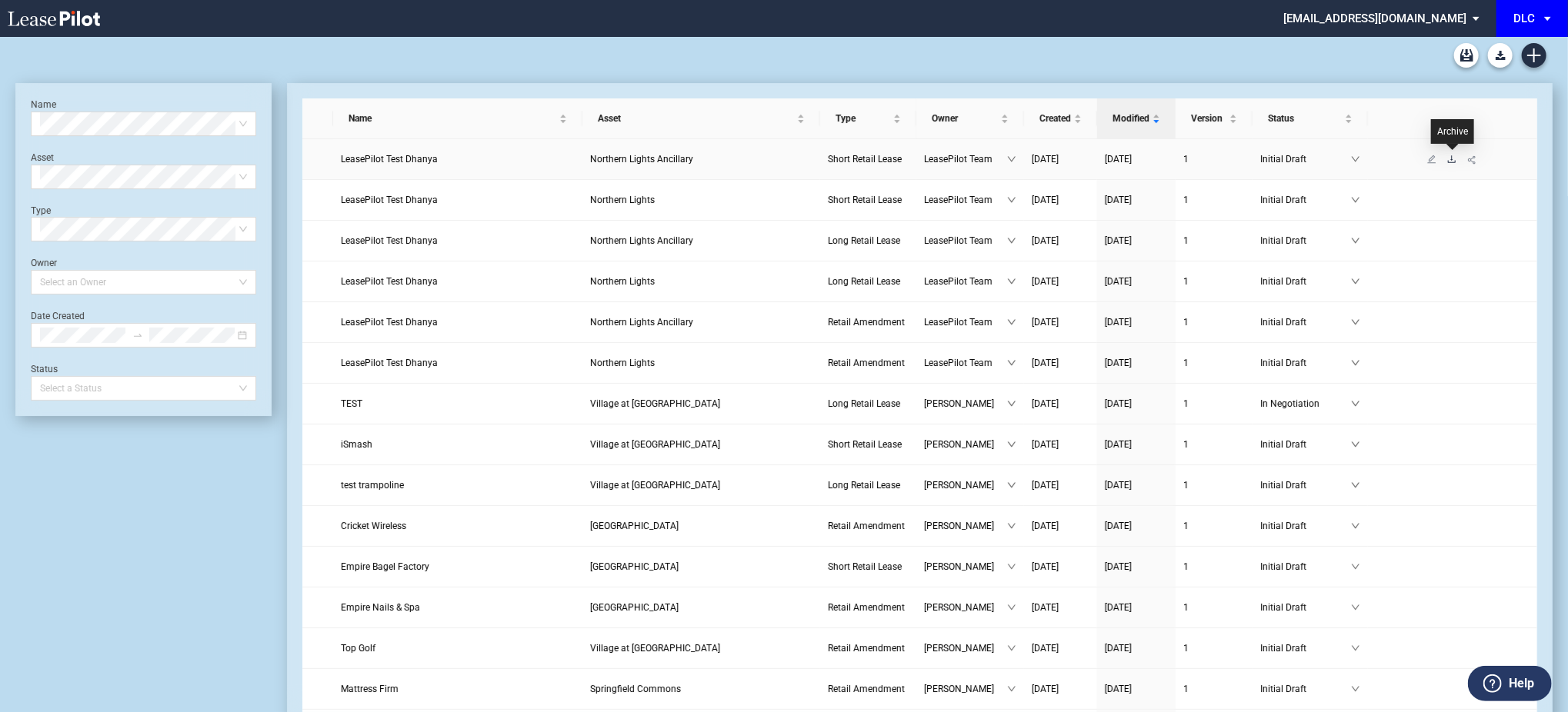
click at [954, 156] on icon "download" at bounding box center [1452, 159] width 9 height 9
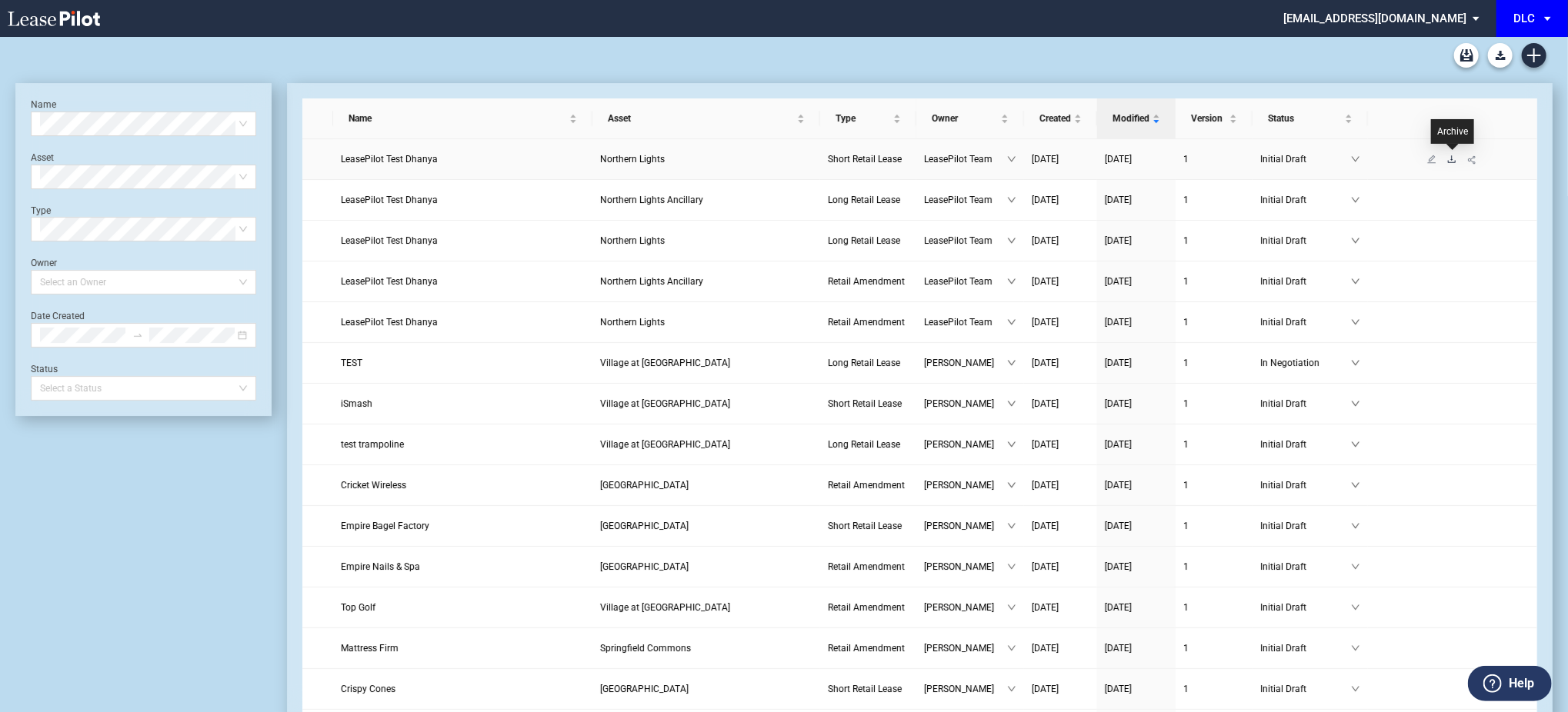
click at [1451, 162] on icon "download" at bounding box center [1452, 158] width 7 height 6
click at [1453, 158] on icon "download" at bounding box center [1452, 158] width 7 height 6
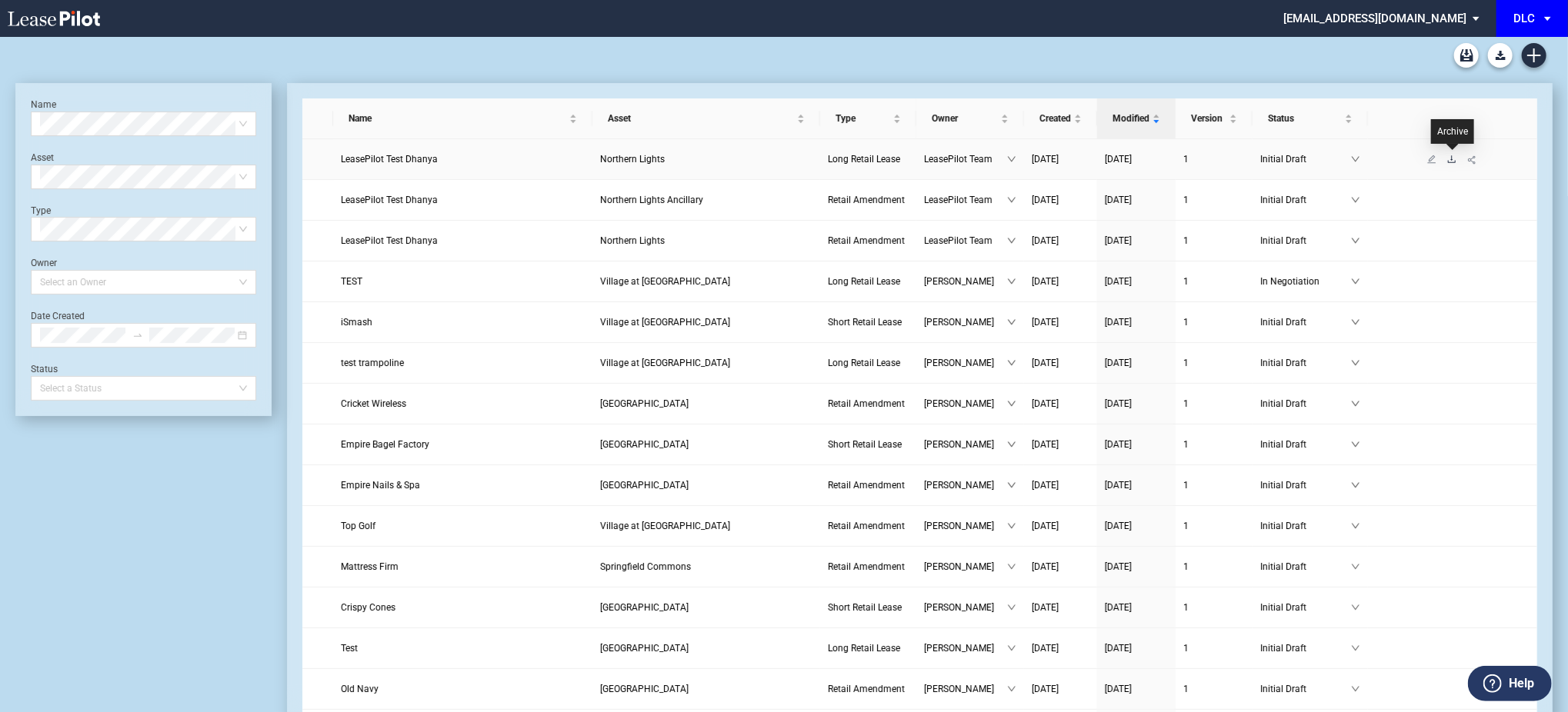
click at [1448, 159] on icon "download" at bounding box center [1452, 159] width 9 height 9
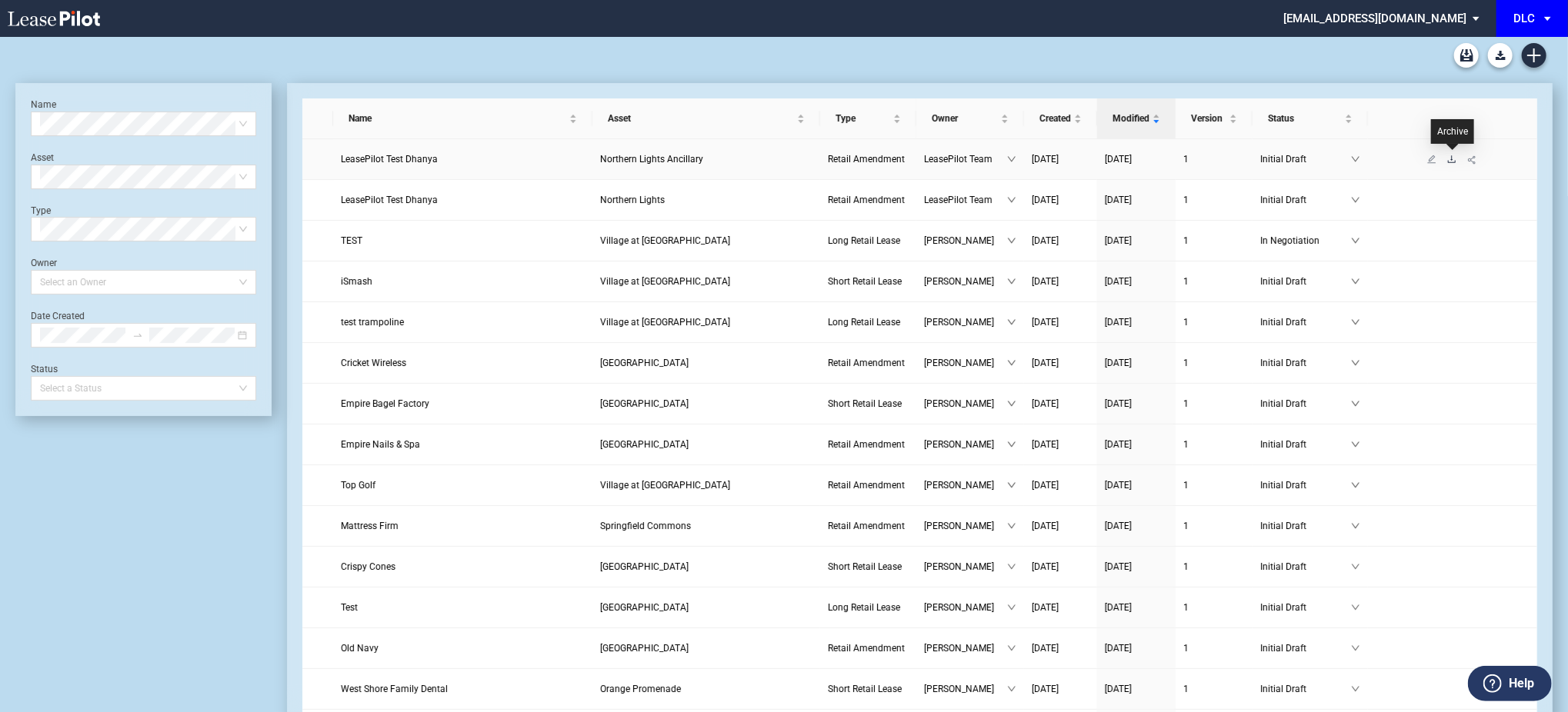
click at [1453, 161] on icon "download" at bounding box center [1452, 159] width 9 height 9
click at [1454, 159] on icon "download" at bounding box center [1452, 159] width 9 height 9
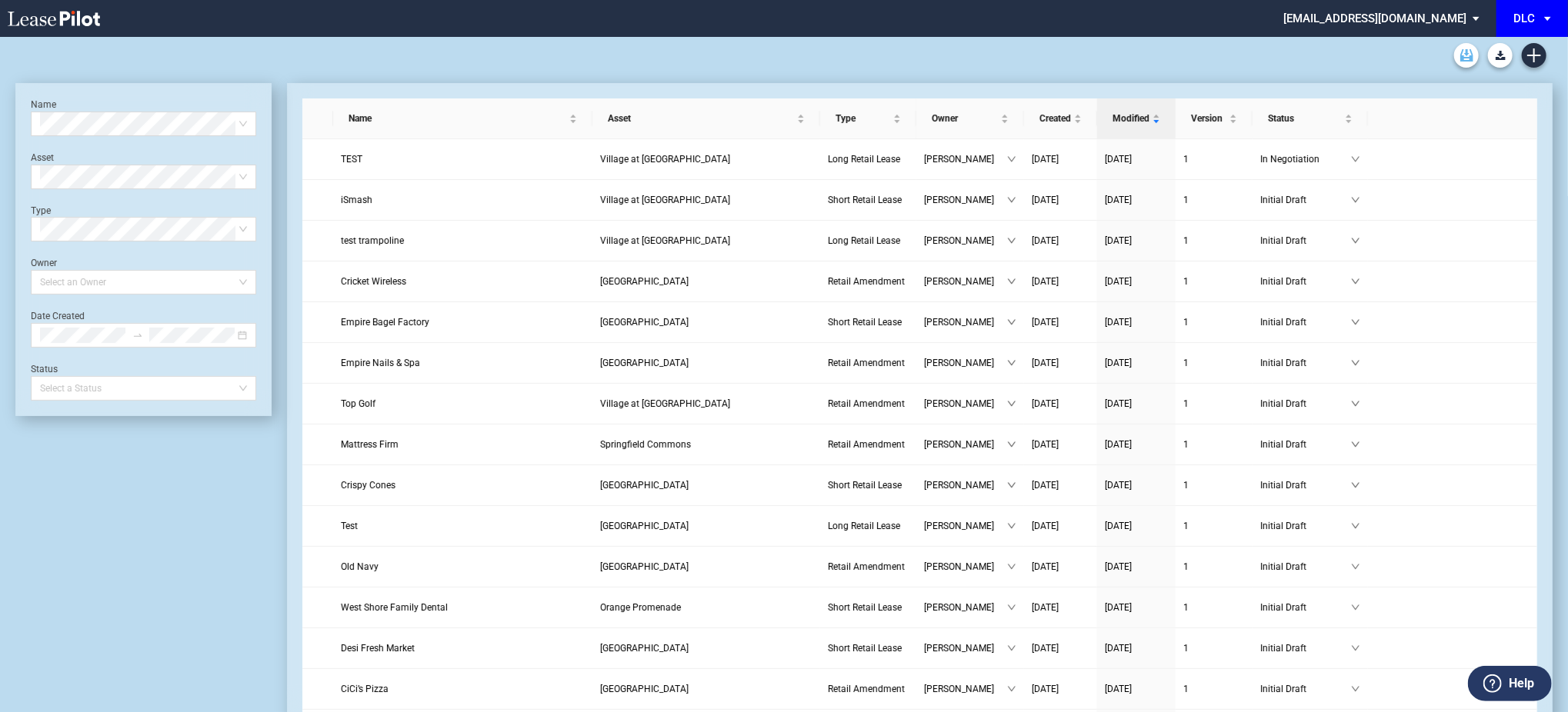
click at [1465, 45] on link "Archive" at bounding box center [1465, 55] width 25 height 25
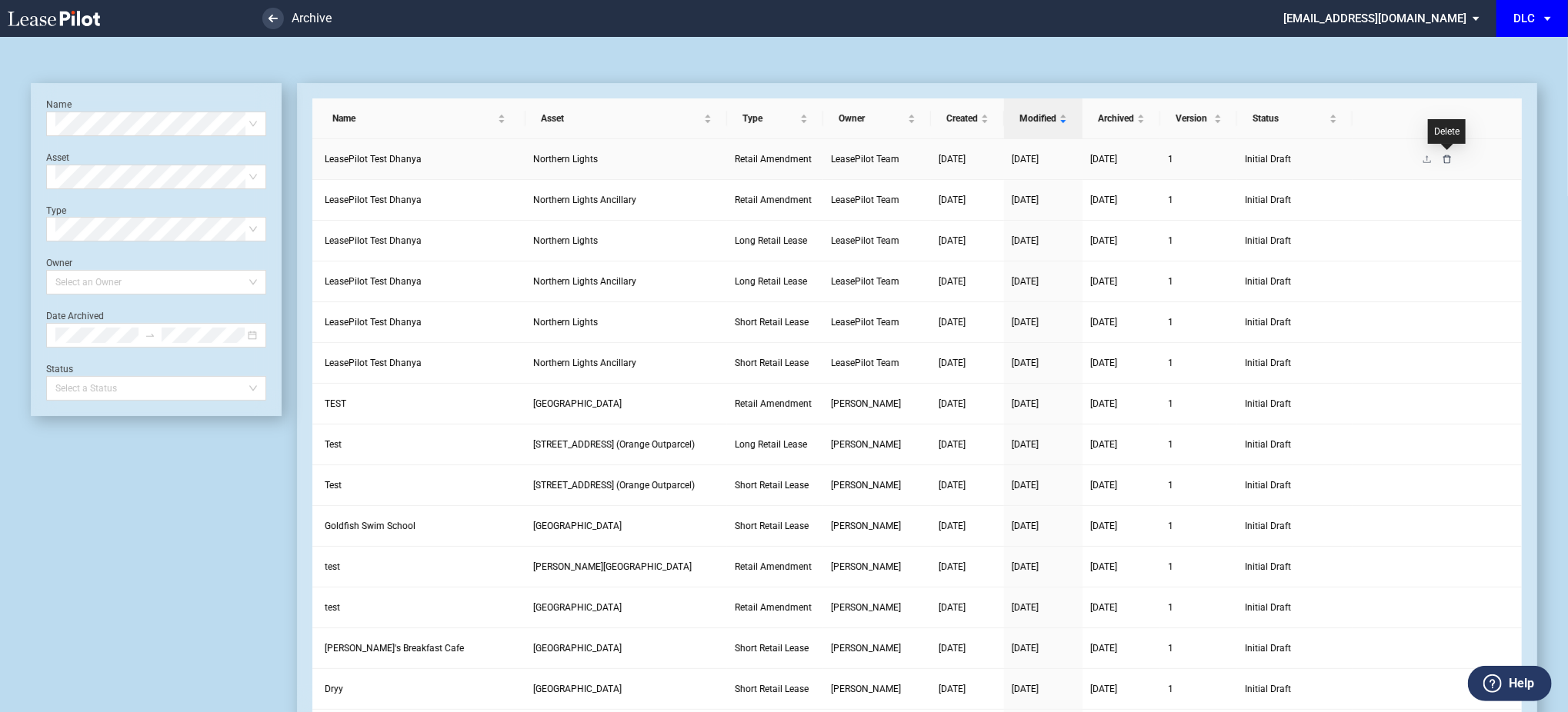
click at [1450, 154] on icon "delete" at bounding box center [1447, 159] width 9 height 9
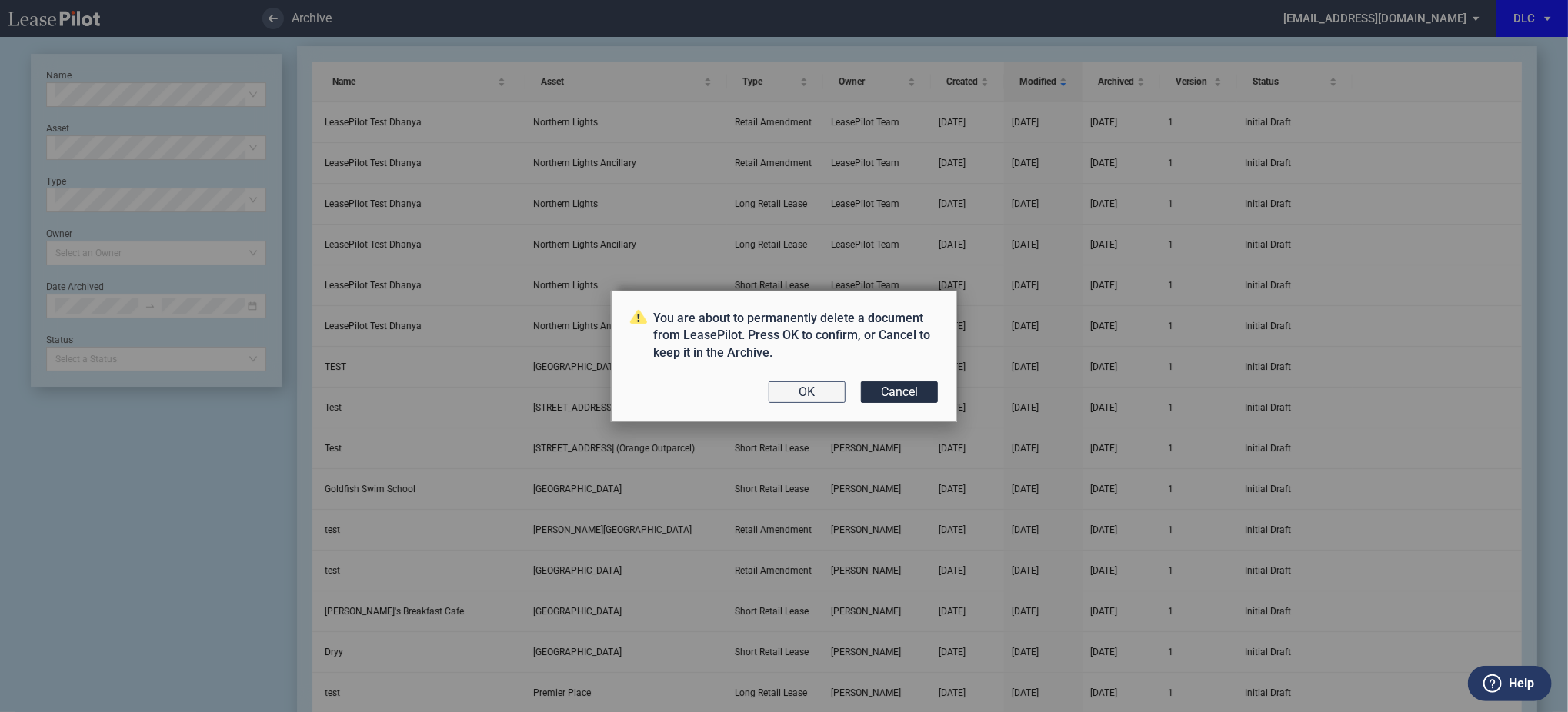
click at [804, 401] on button "OK" at bounding box center [807, 392] width 77 height 21
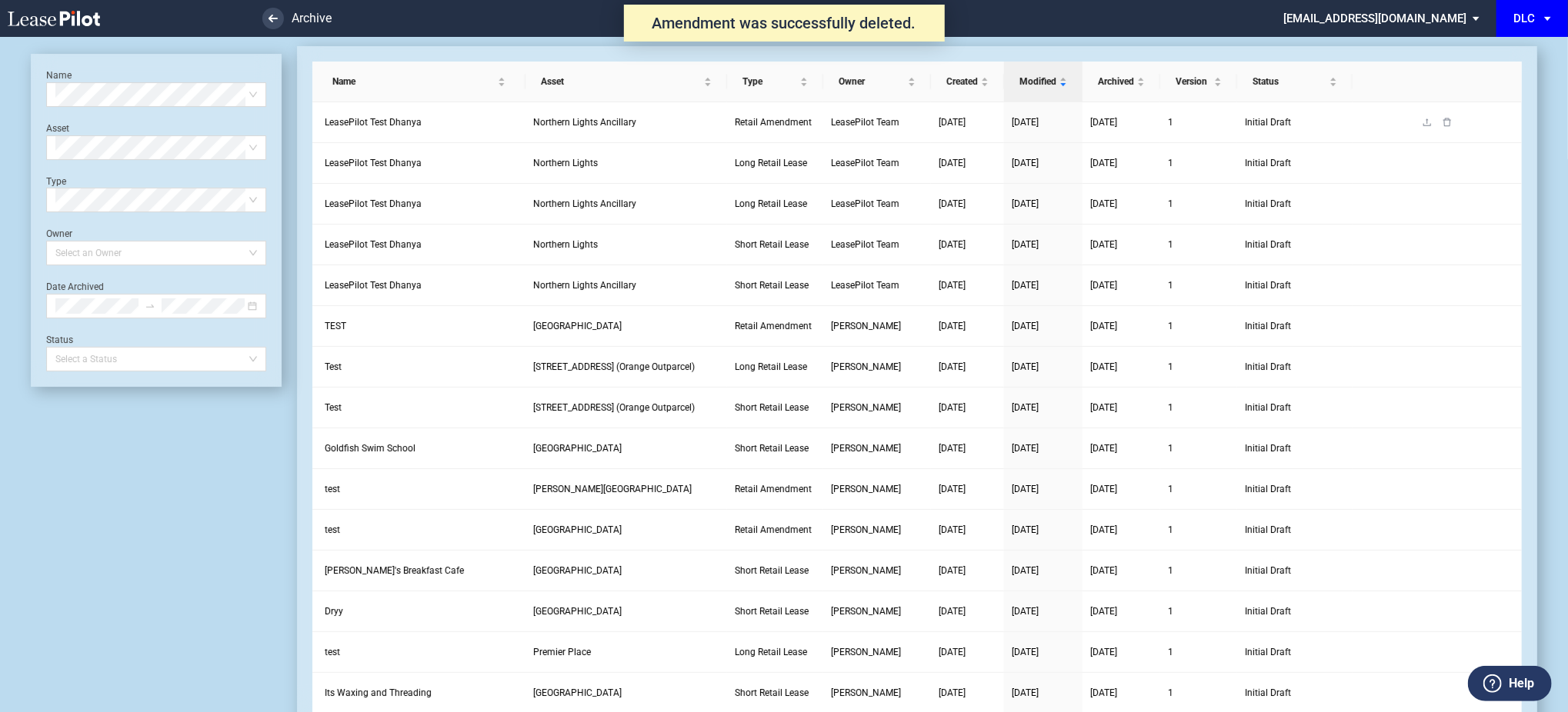
scroll to position [37, 0]
click at [1448, 125] on icon "delete" at bounding box center [1447, 121] width 7 height 8
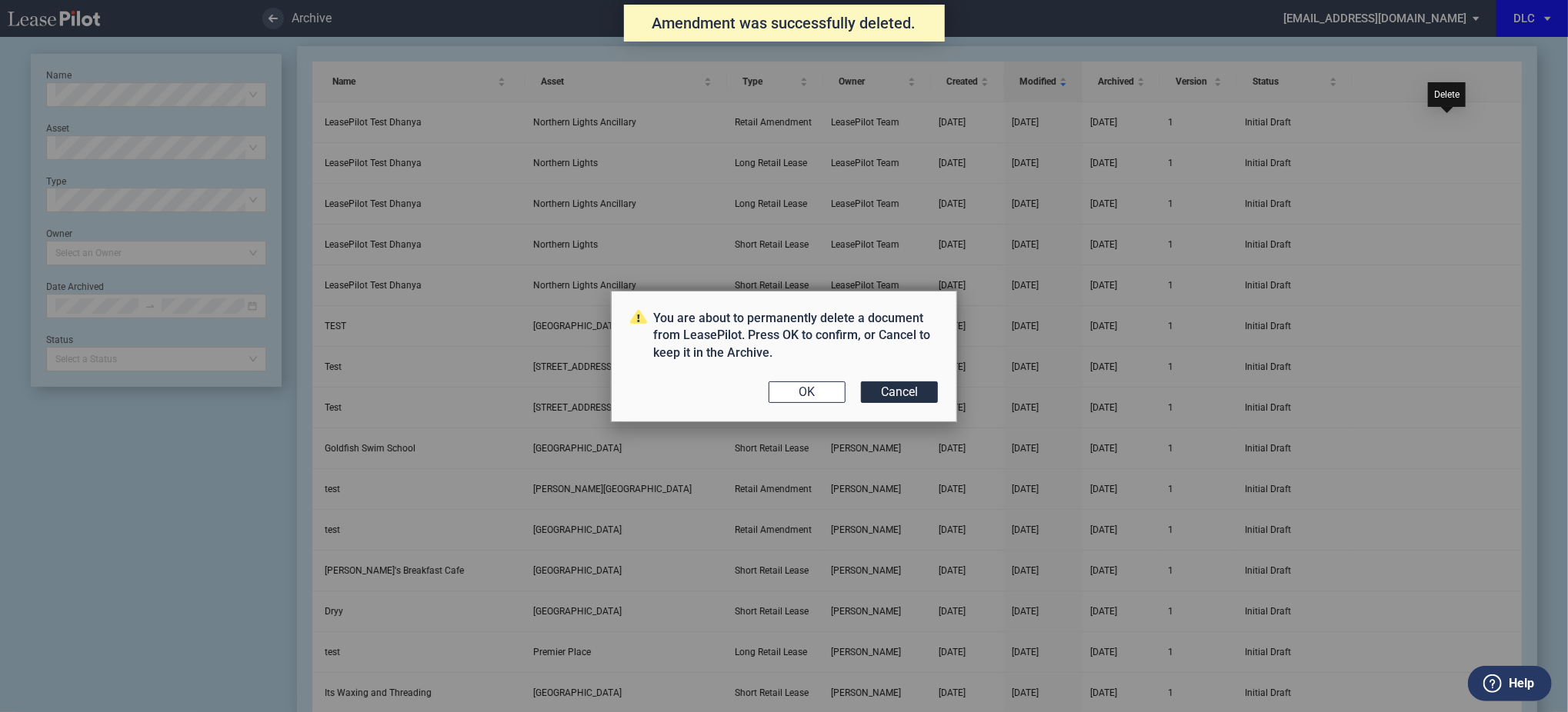
scroll to position [0, 0]
click at [806, 392] on button "OK" at bounding box center [807, 392] width 77 height 21
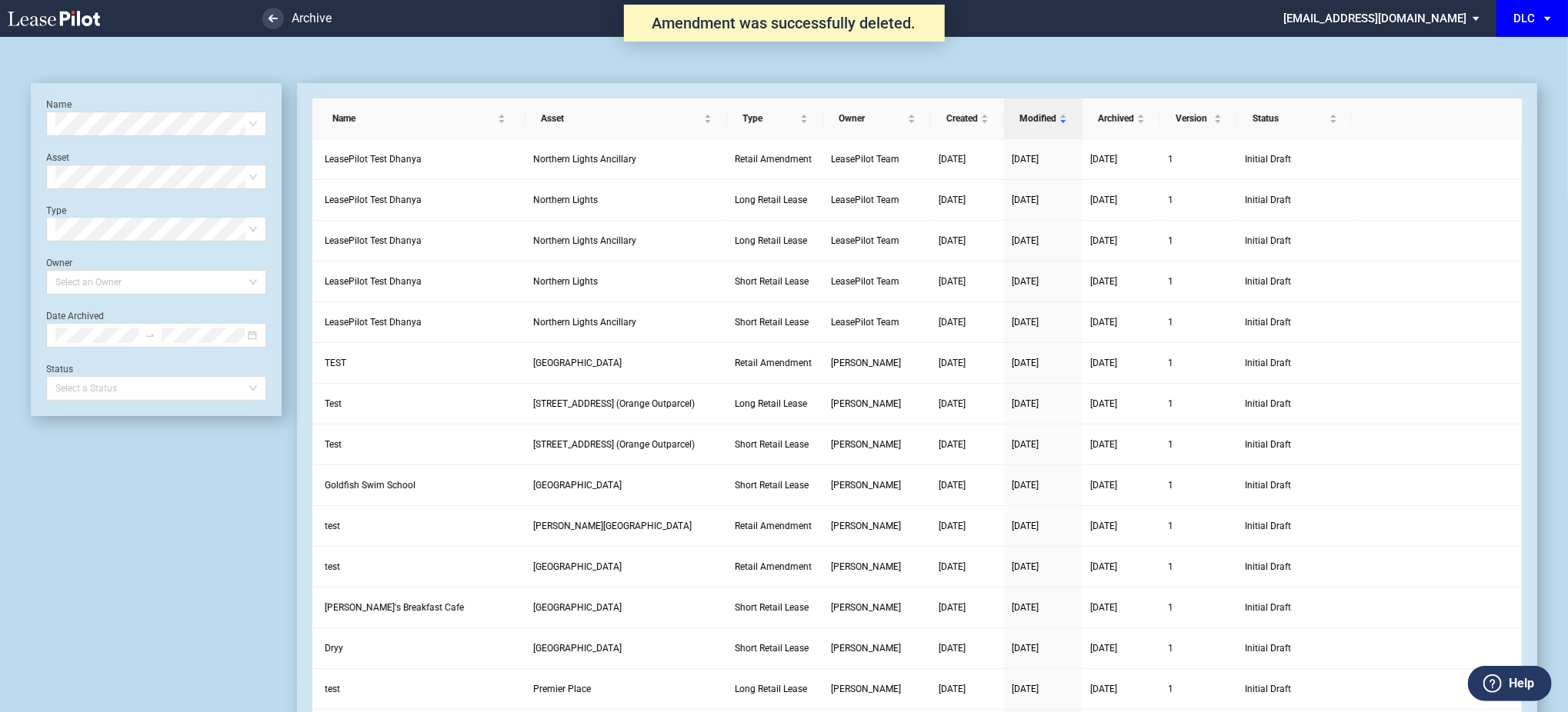
scroll to position [37, 0]
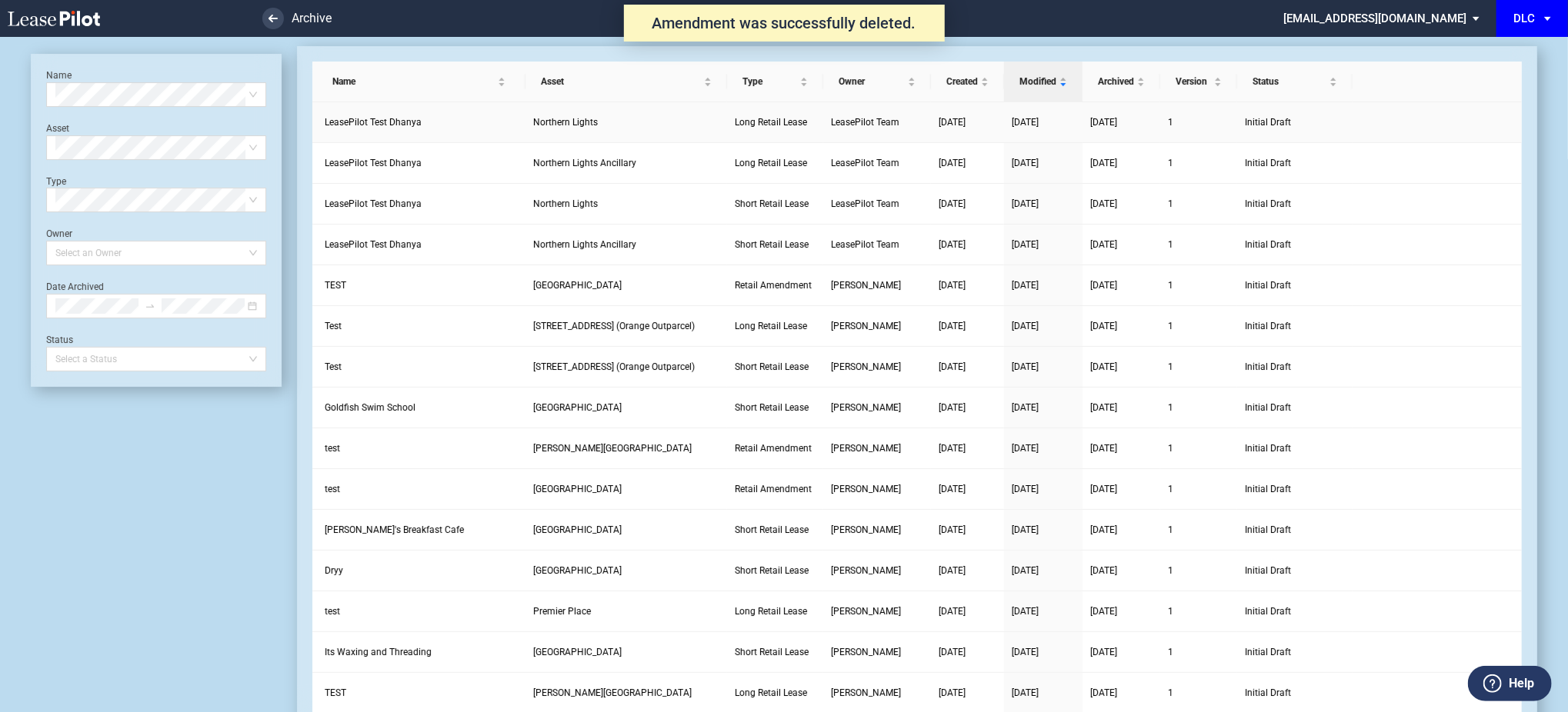
scroll to position [37, 0]
click at [1446, 125] on icon "delete" at bounding box center [1447, 121] width 7 height 8
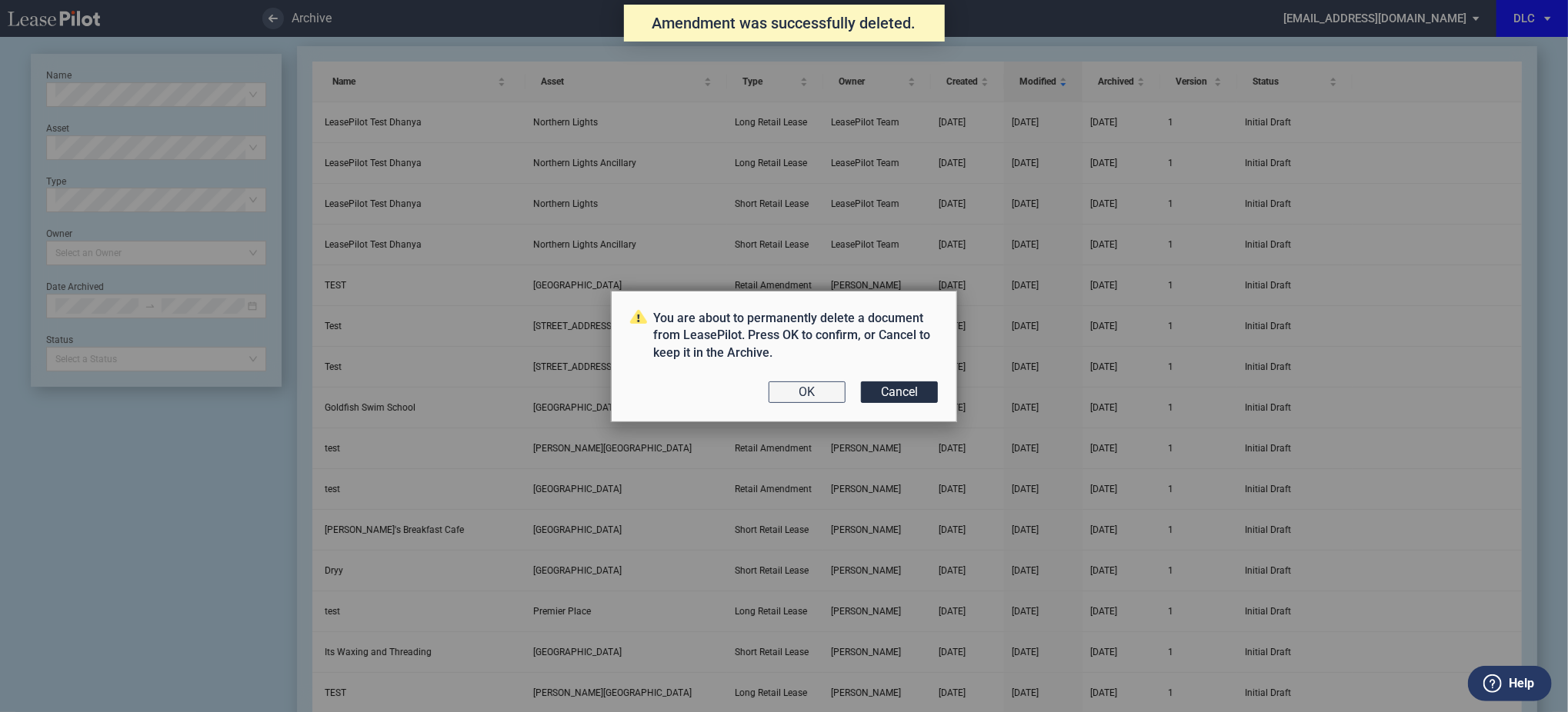
click at [778, 391] on button "OK" at bounding box center [807, 392] width 77 height 21
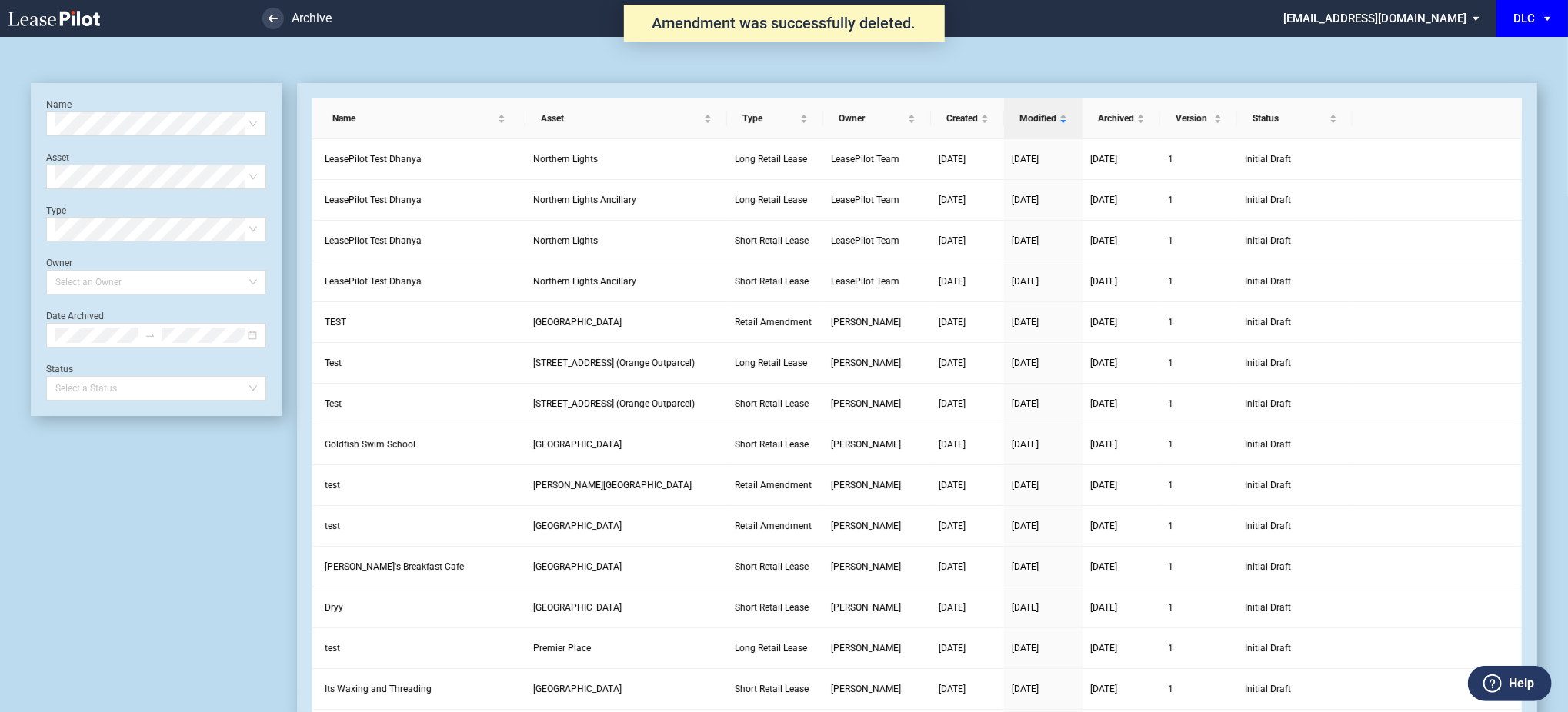
scroll to position [37, 0]
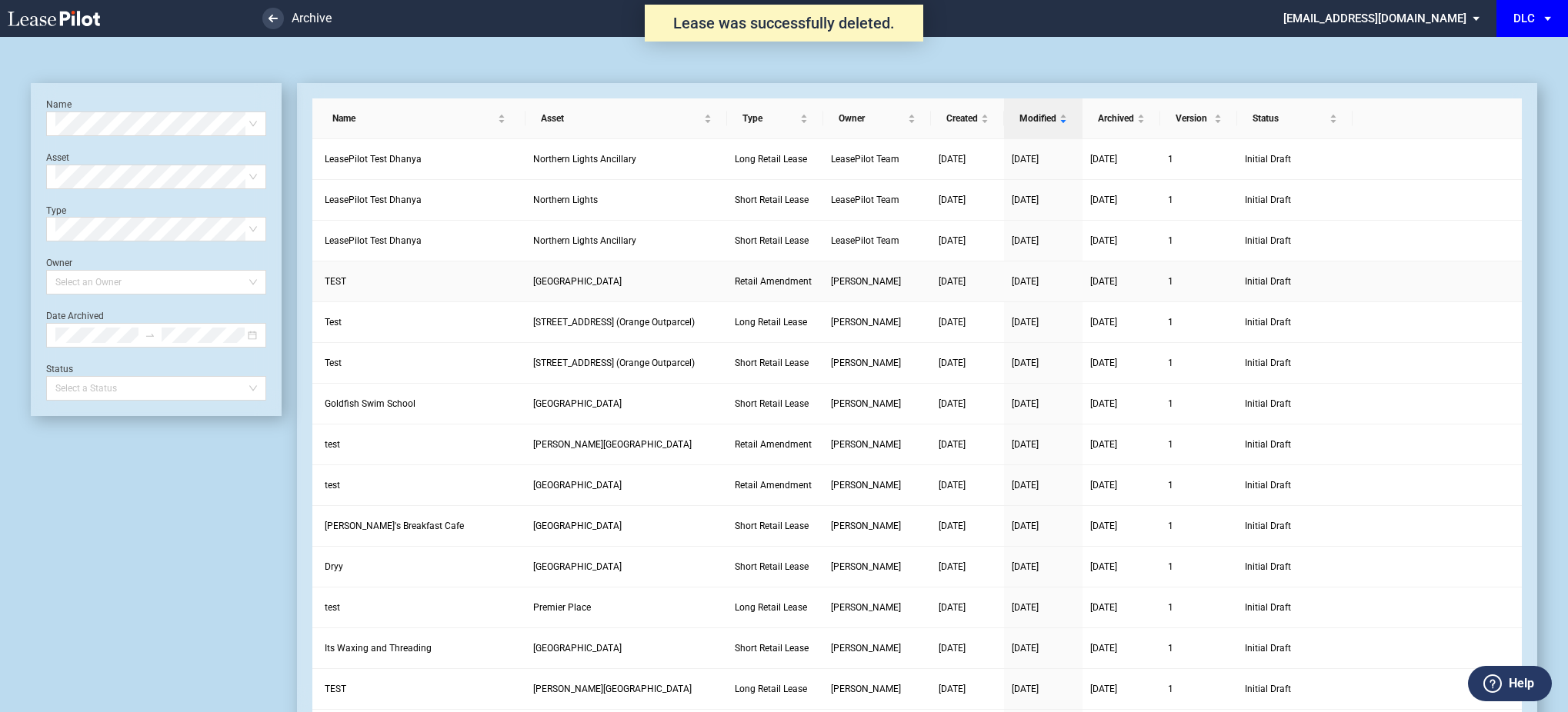
scroll to position [37, 0]
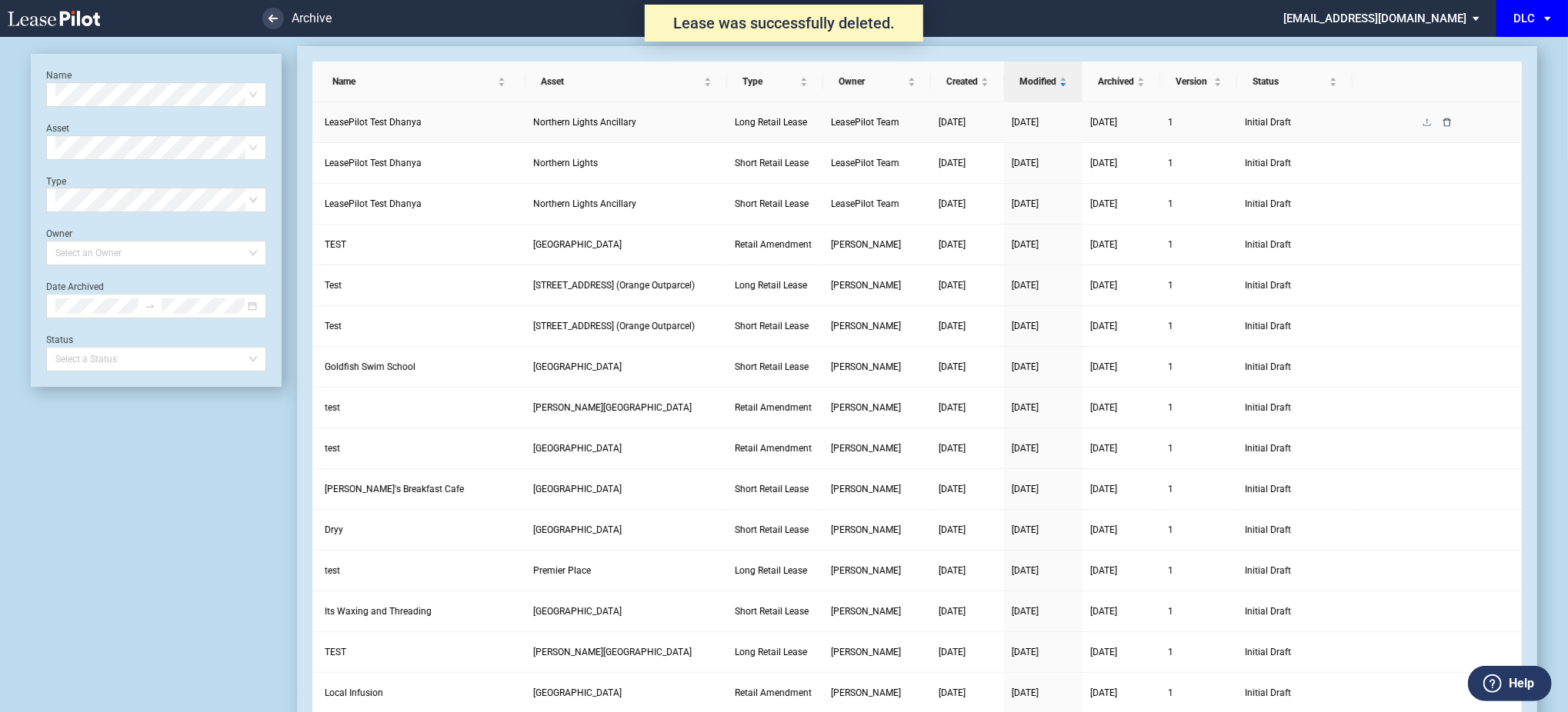
click at [1446, 122] on icon "delete" at bounding box center [1447, 122] width 9 height 9
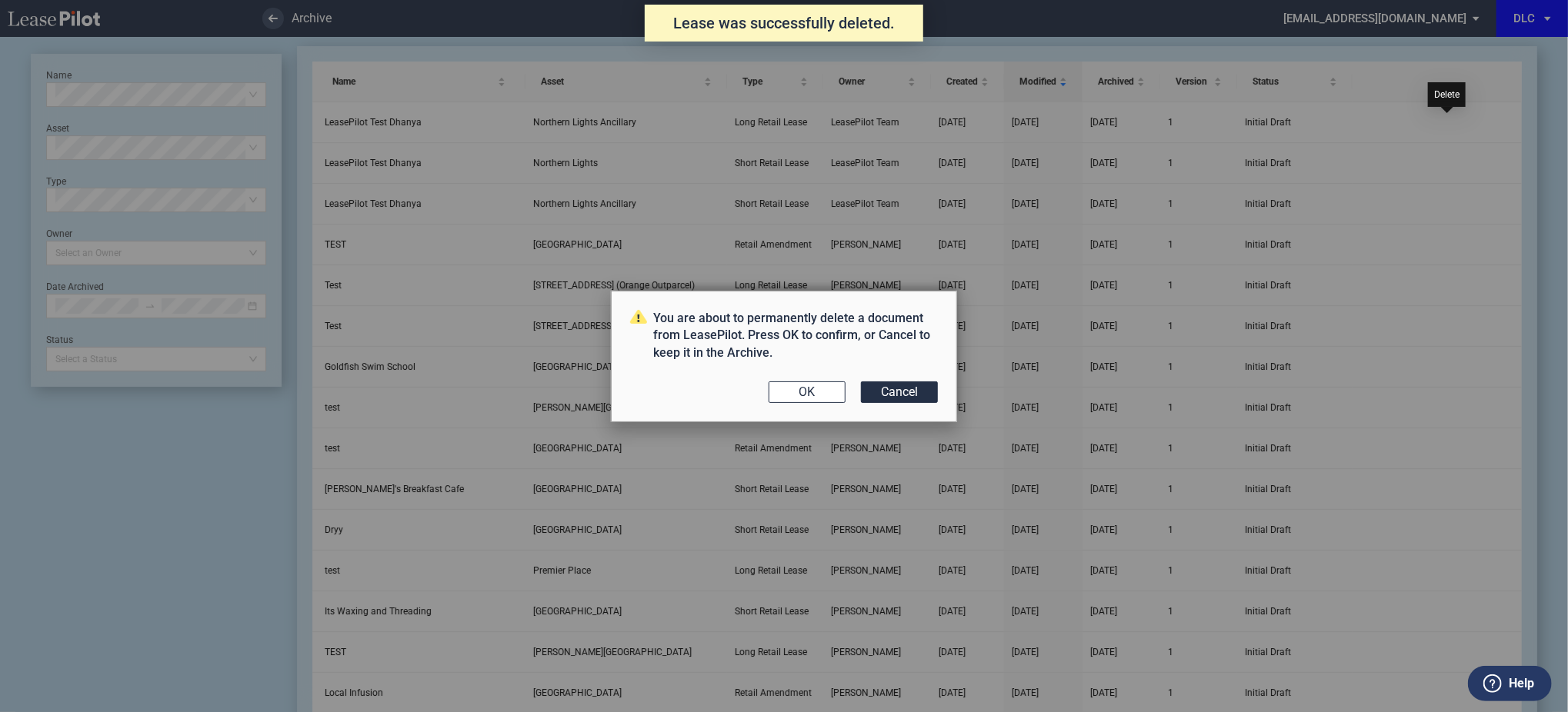
scroll to position [0, 0]
click at [784, 392] on button "OK" at bounding box center [807, 392] width 77 height 21
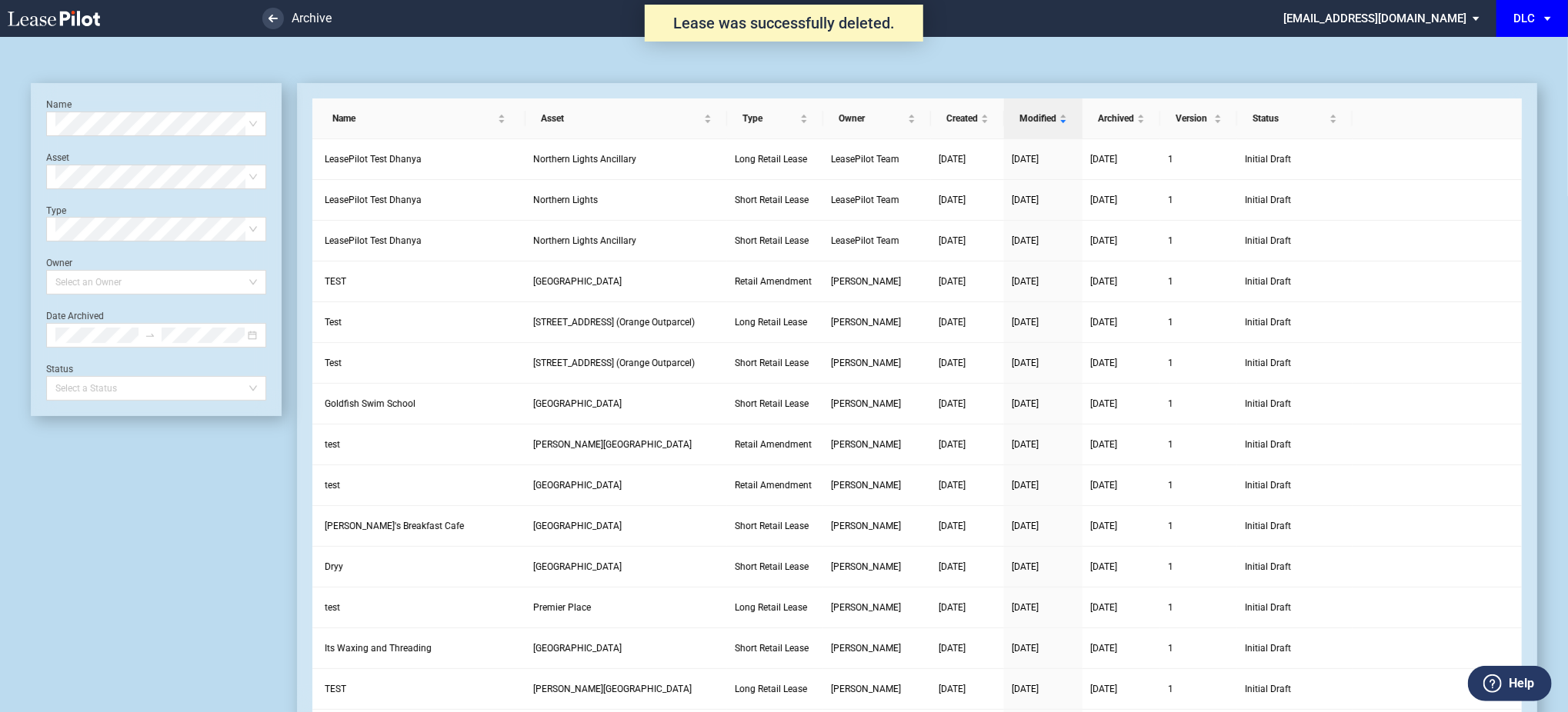
scroll to position [37, 0]
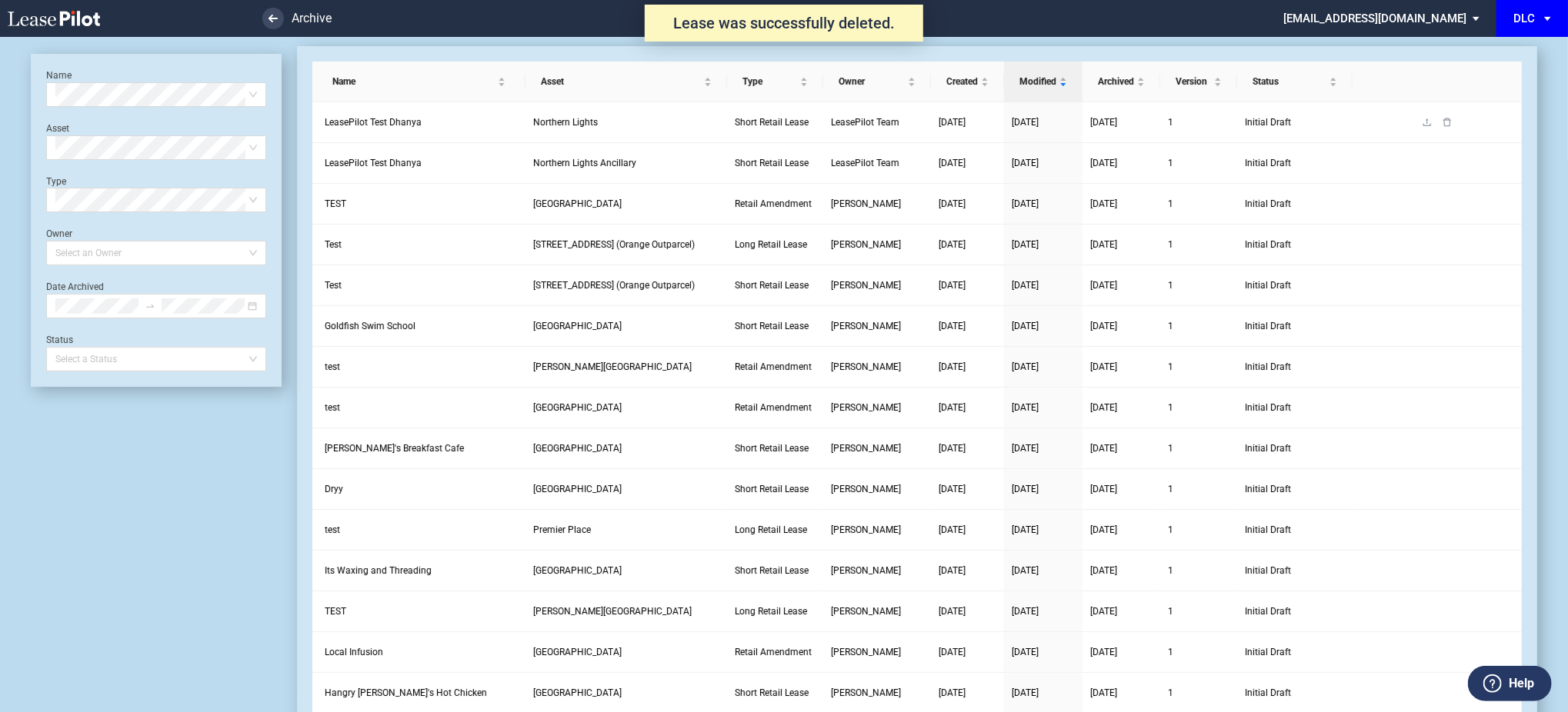
scroll to position [37, 0]
click at [1453, 123] on link at bounding box center [1447, 123] width 20 height 11
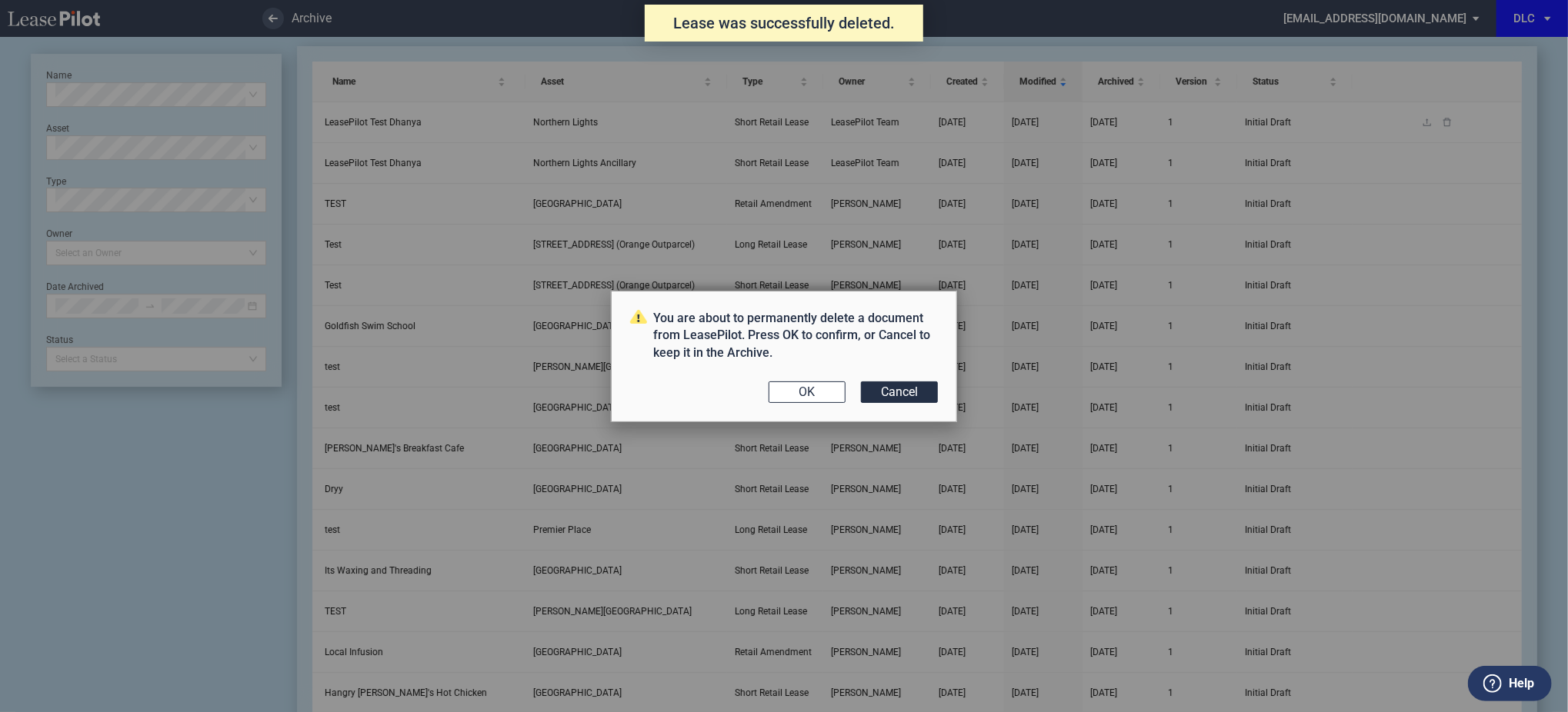
scroll to position [0, 0]
click at [870, 392] on button "Cancel" at bounding box center [899, 392] width 77 height 21
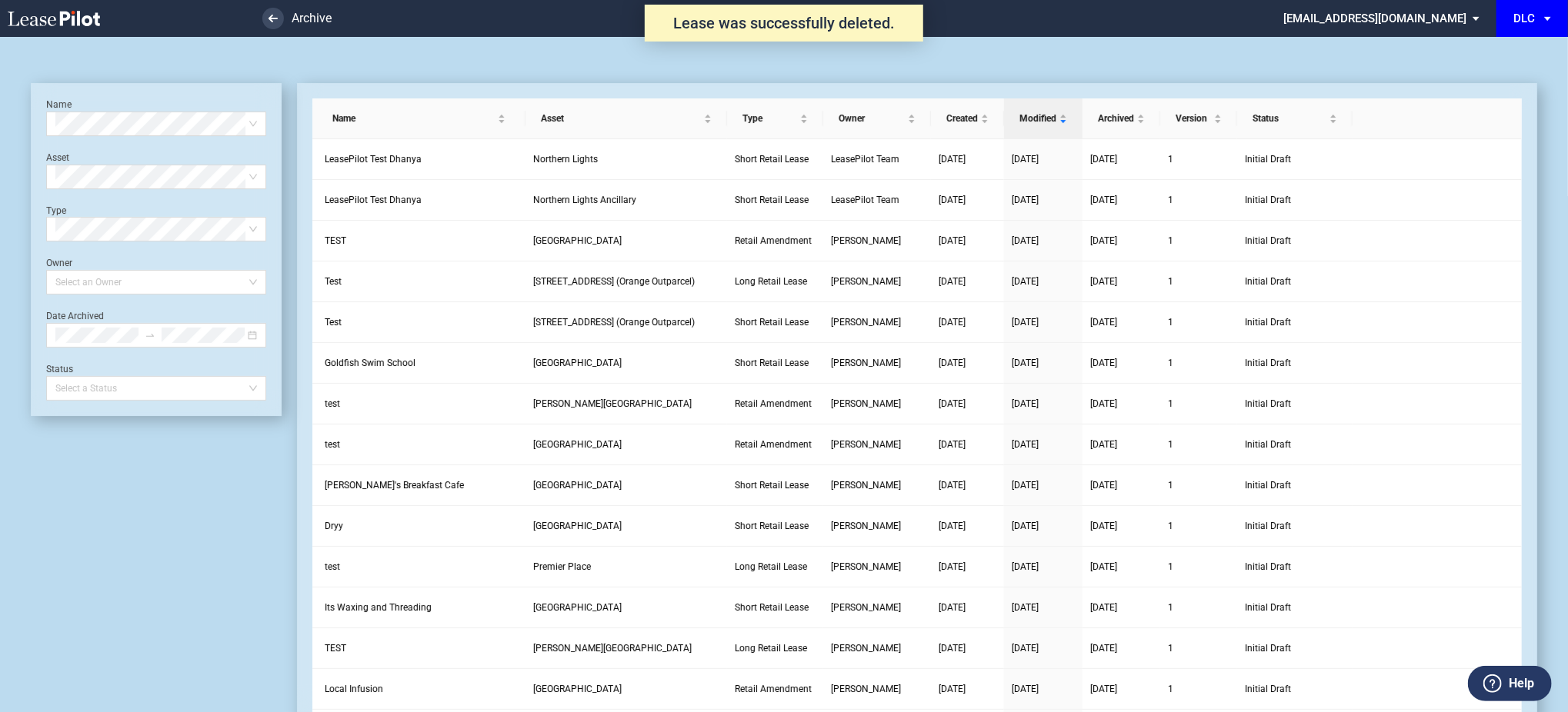
scroll to position [37, 0]
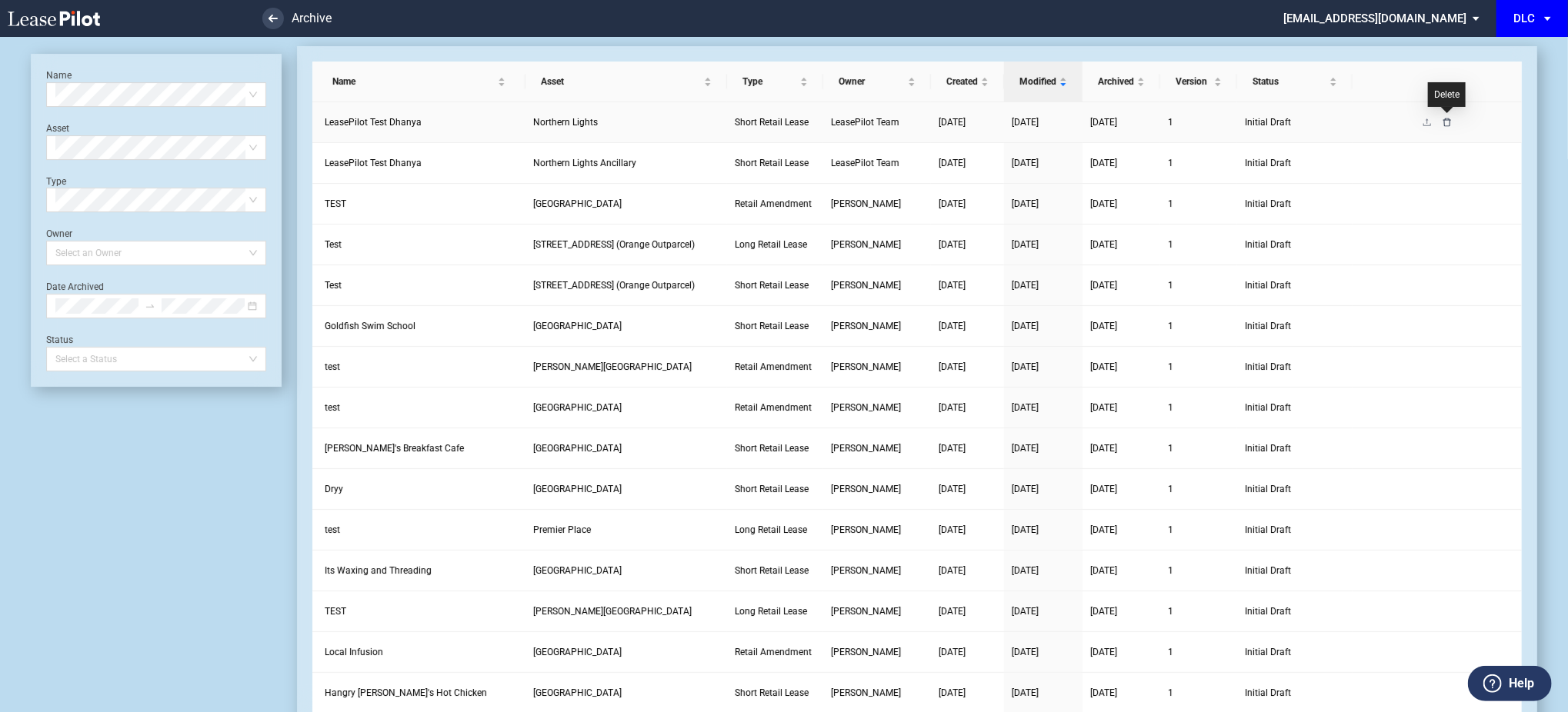
click at [1448, 123] on icon "delete" at bounding box center [1447, 122] width 9 height 9
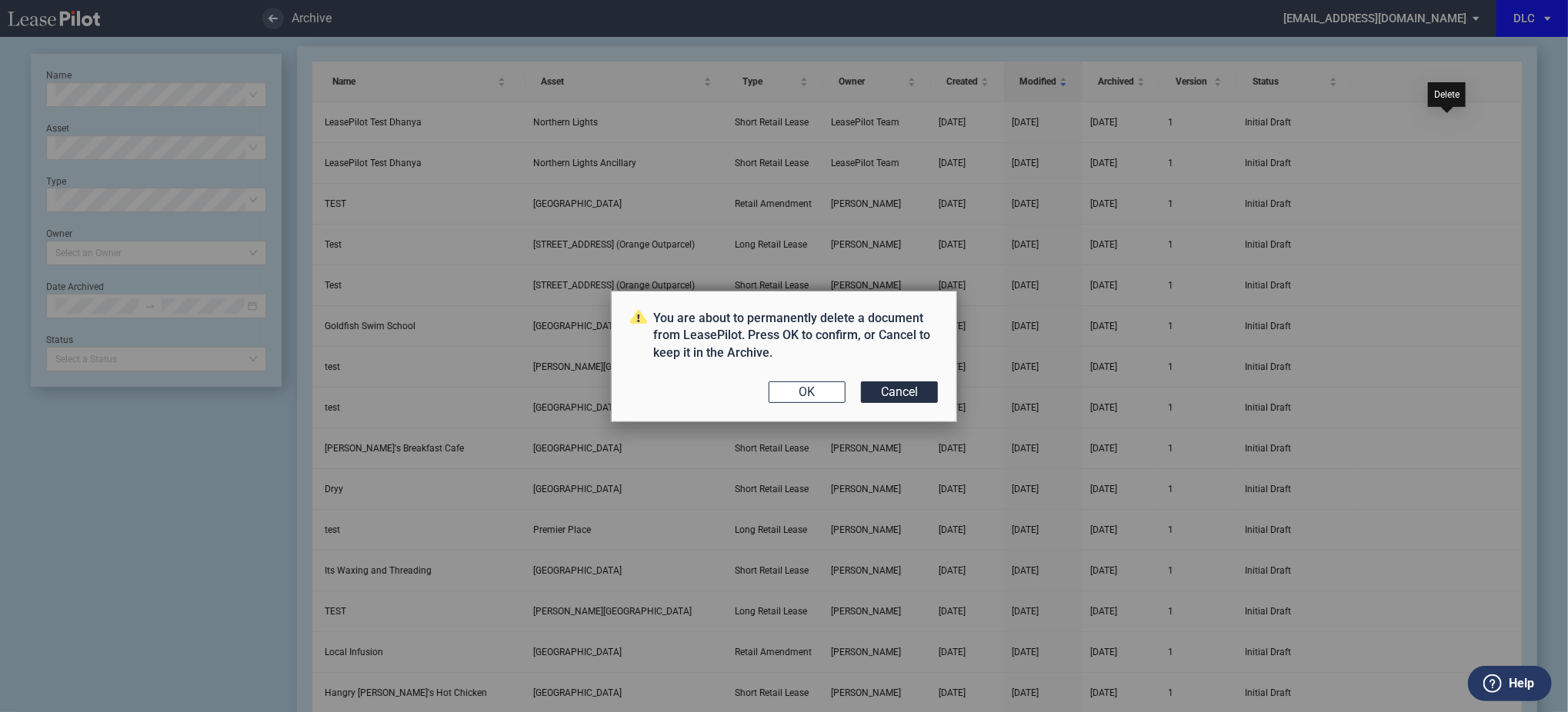
scroll to position [0, 0]
click at [818, 388] on button "OK" at bounding box center [807, 392] width 77 height 21
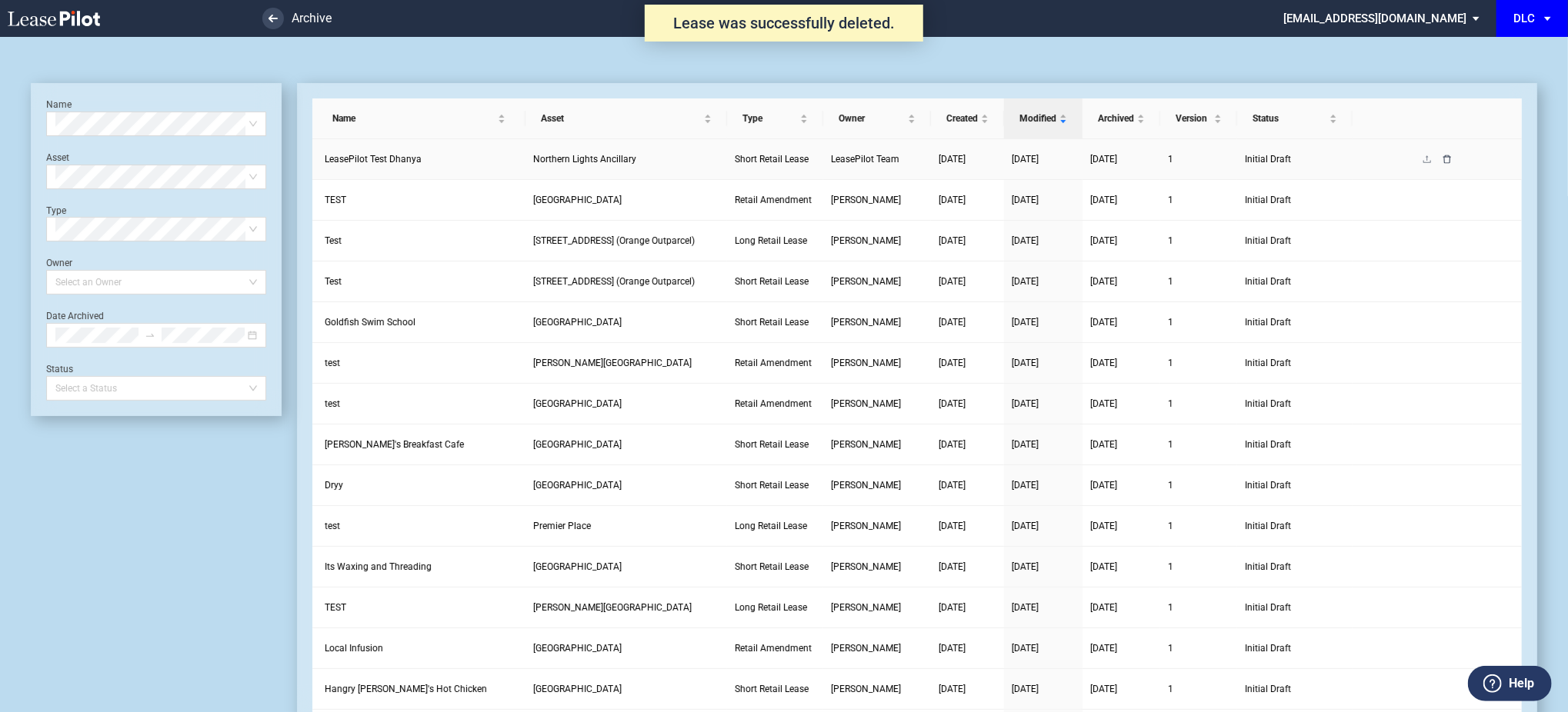
click at [1449, 161] on icon "delete" at bounding box center [1447, 158] width 7 height 8
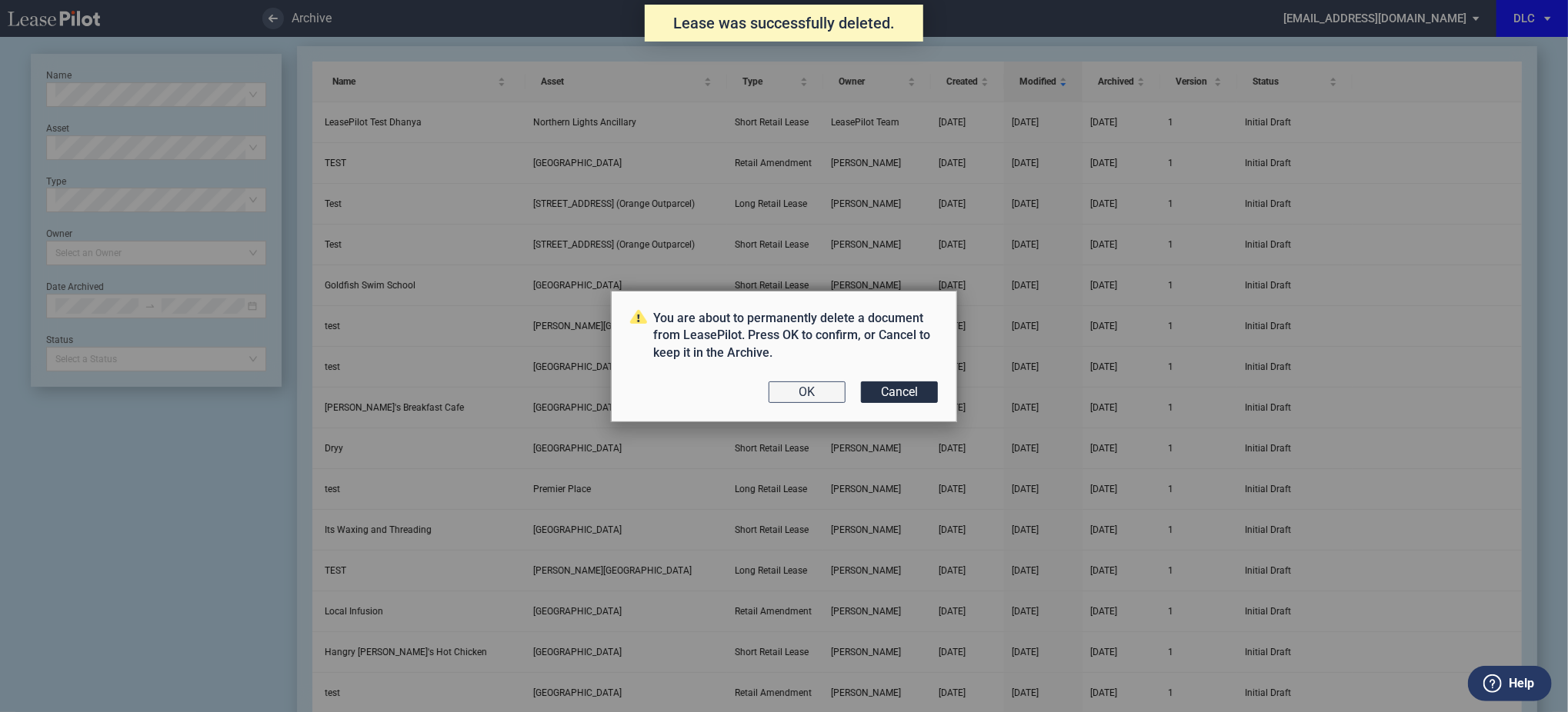
click at [826, 390] on button "OK" at bounding box center [807, 392] width 77 height 21
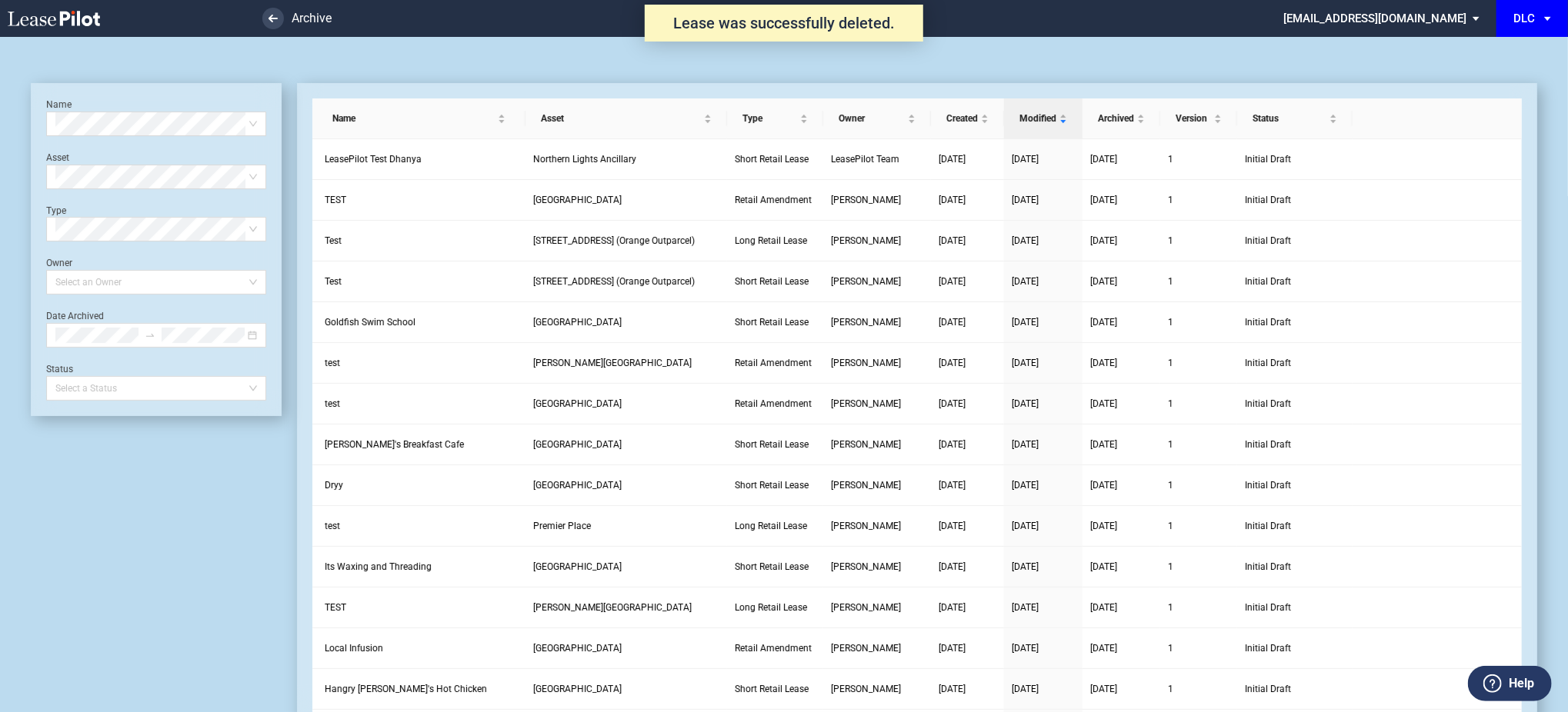
scroll to position [37, 0]
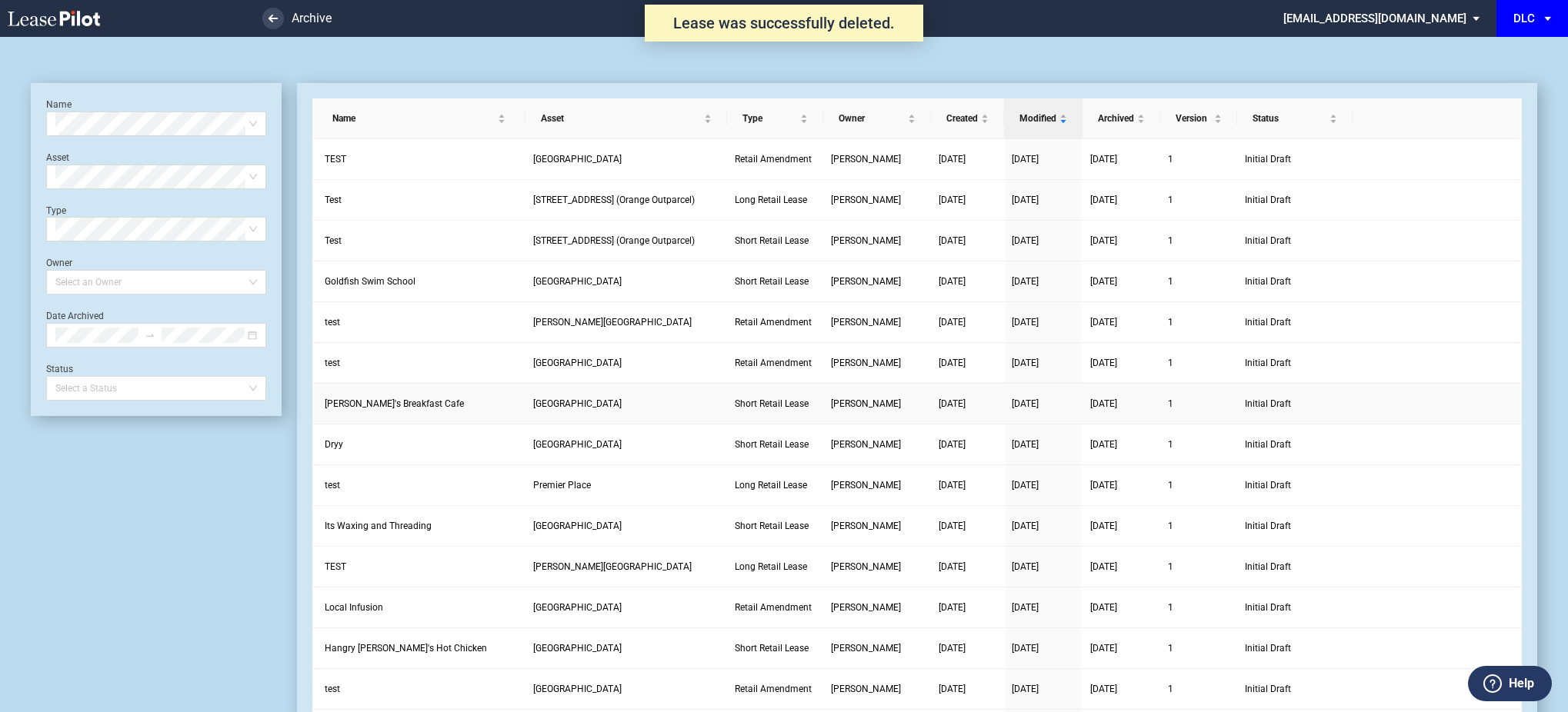
scroll to position [37, 0]
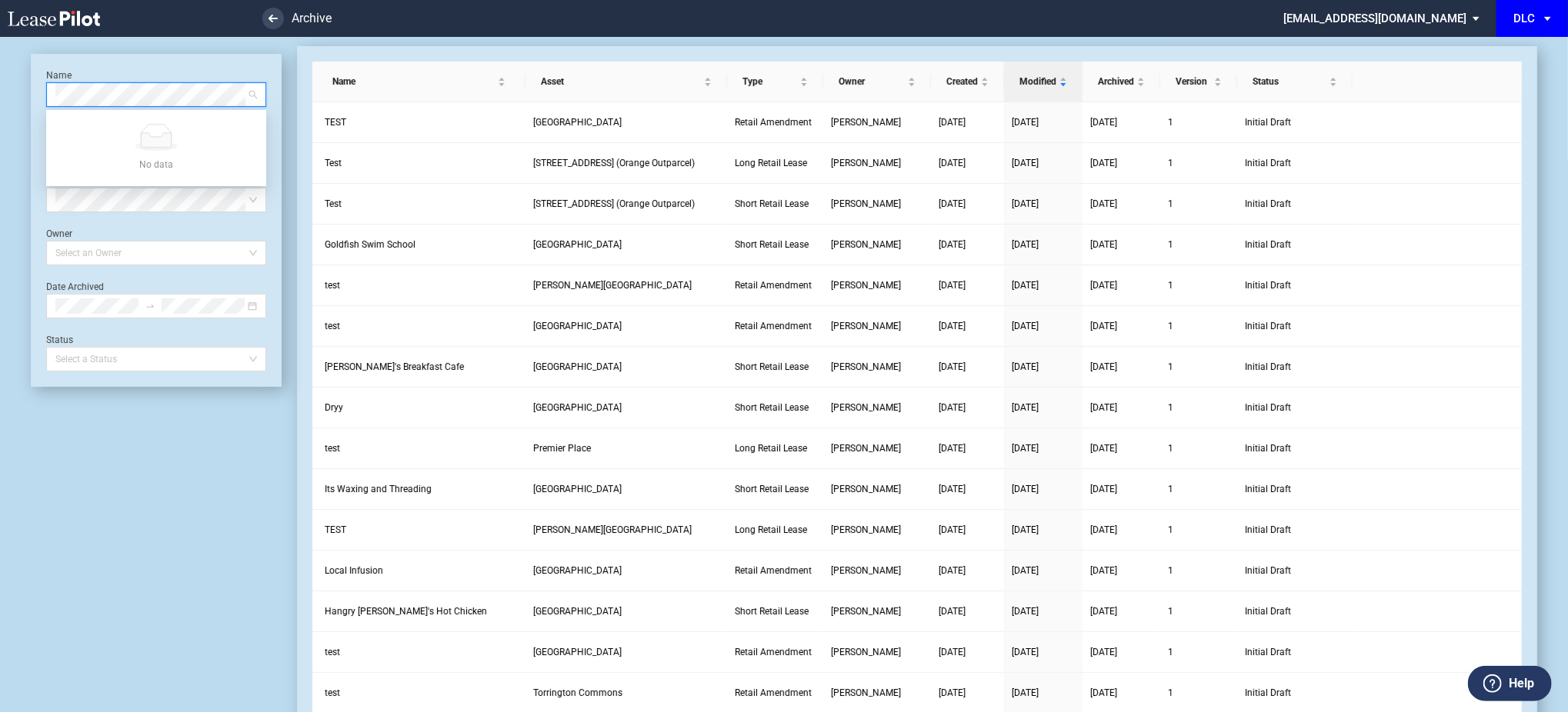
click at [77, 11] on use at bounding box center [54, 18] width 92 height 16
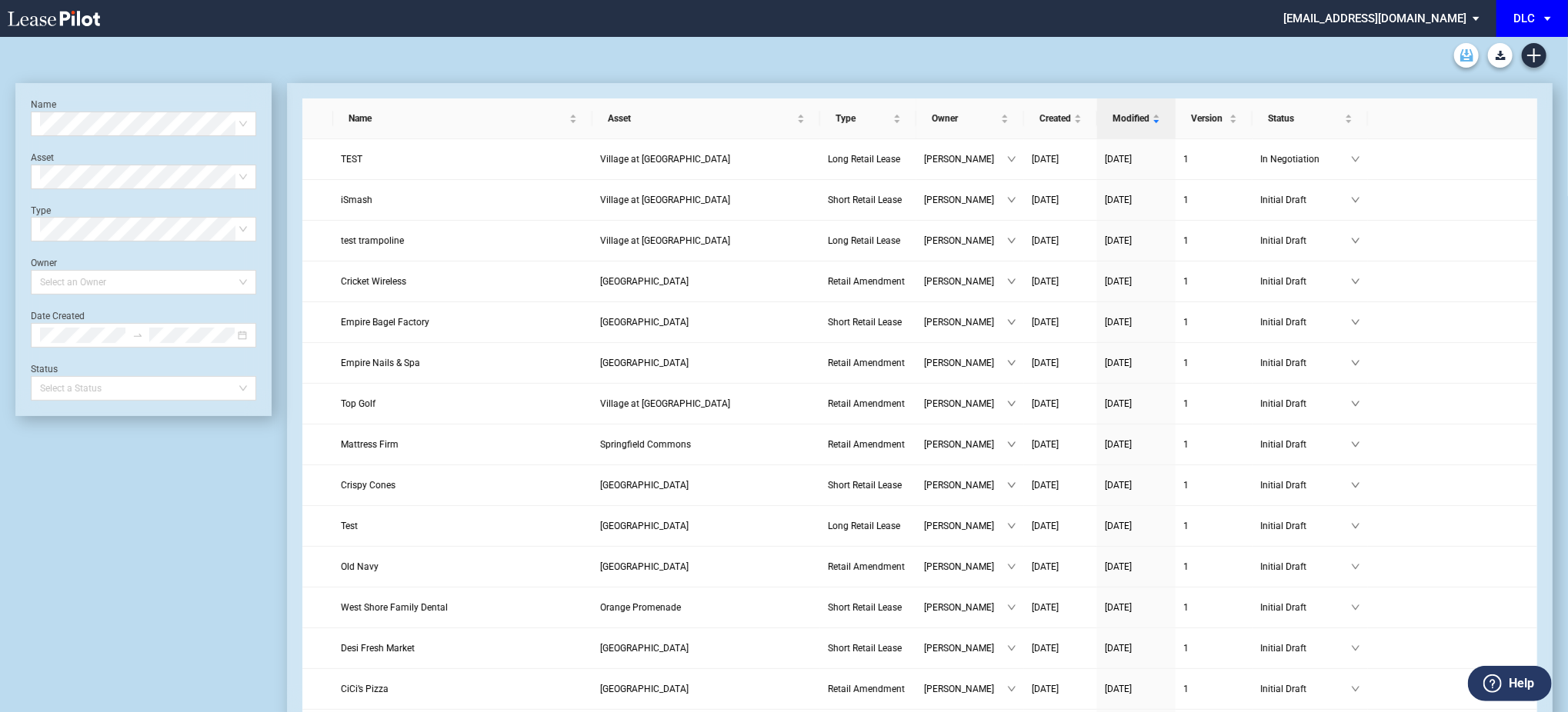
click at [1459, 65] on link "Archive" at bounding box center [1465, 55] width 25 height 25
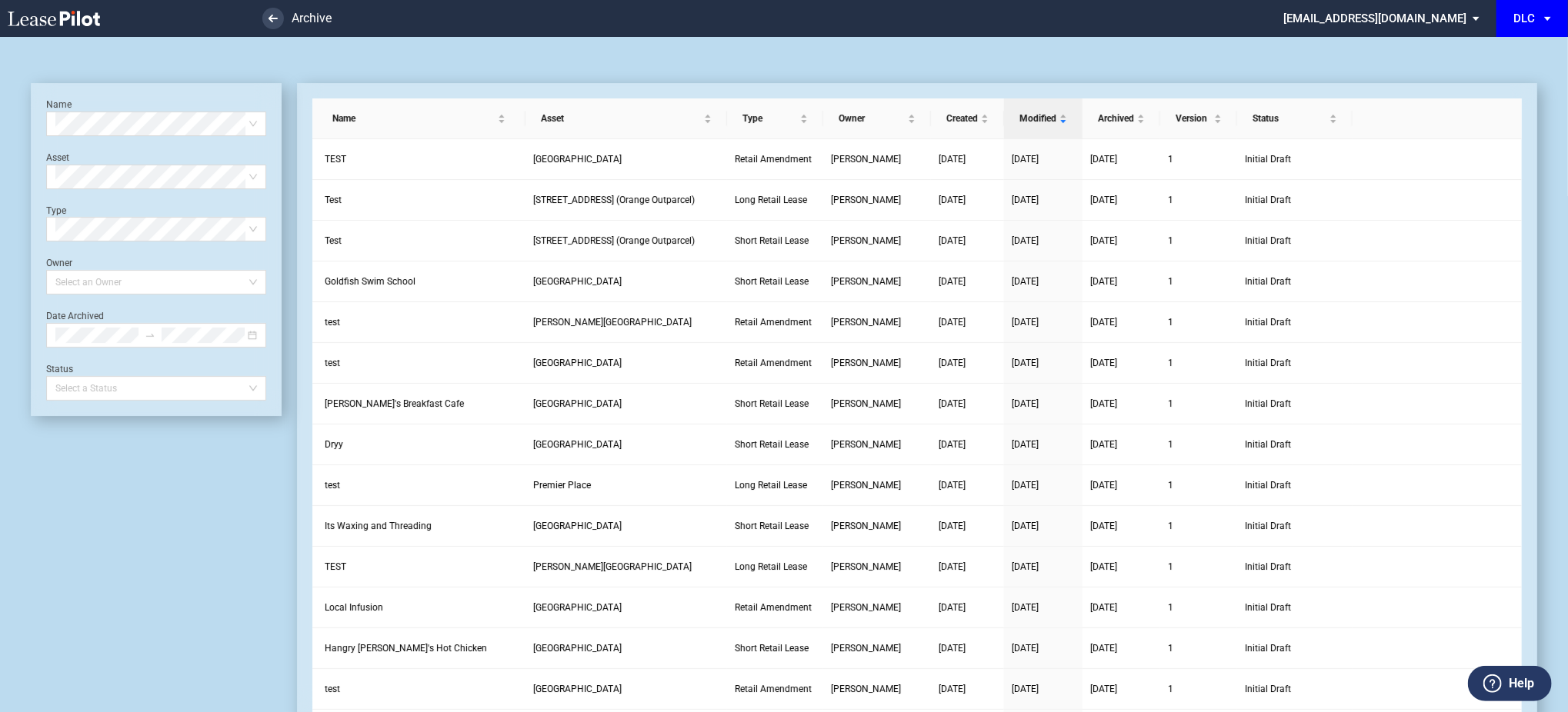
click at [80, 23] on icon at bounding box center [54, 18] width 92 height 16
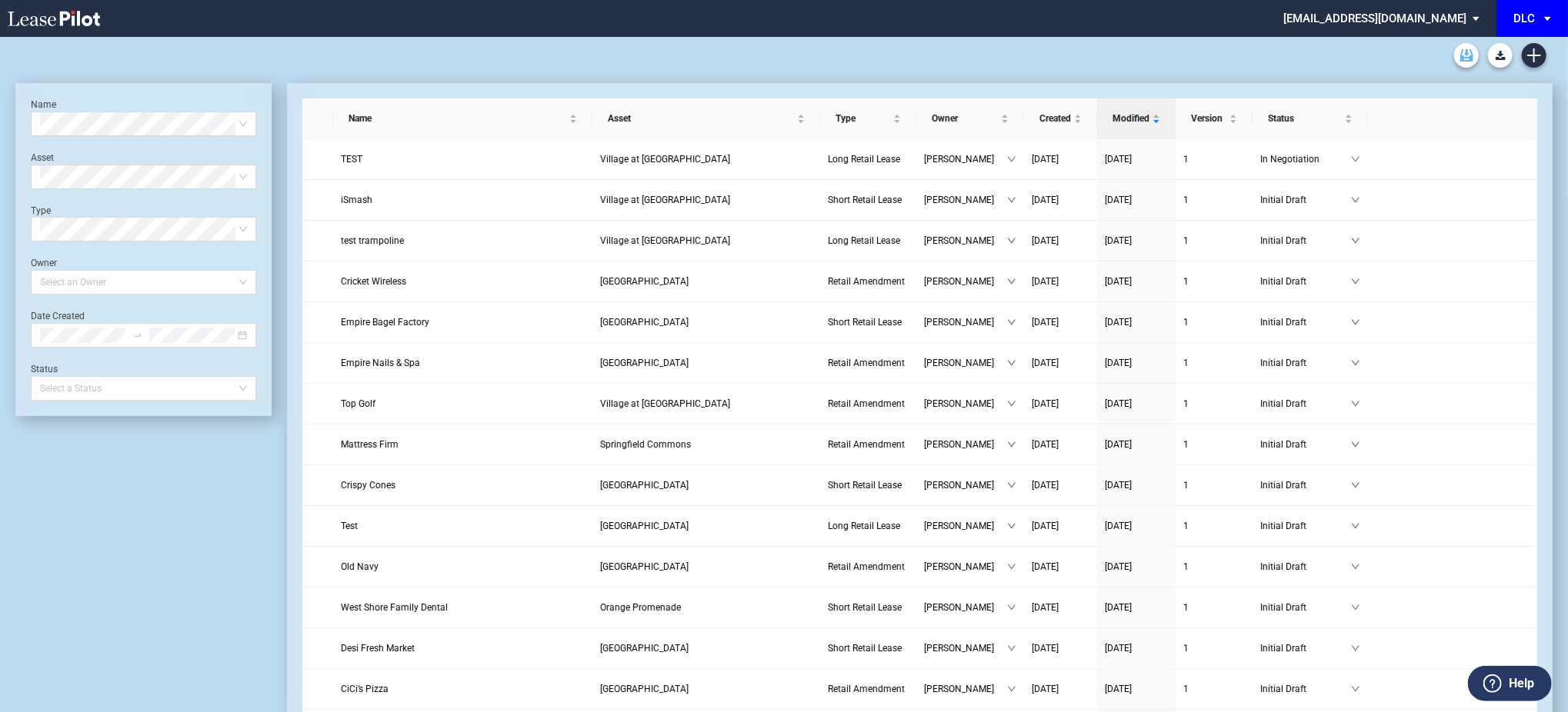
click at [1465, 65] on link "Archive" at bounding box center [1465, 55] width 25 height 25
